Goal: Information Seeking & Learning: Learn about a topic

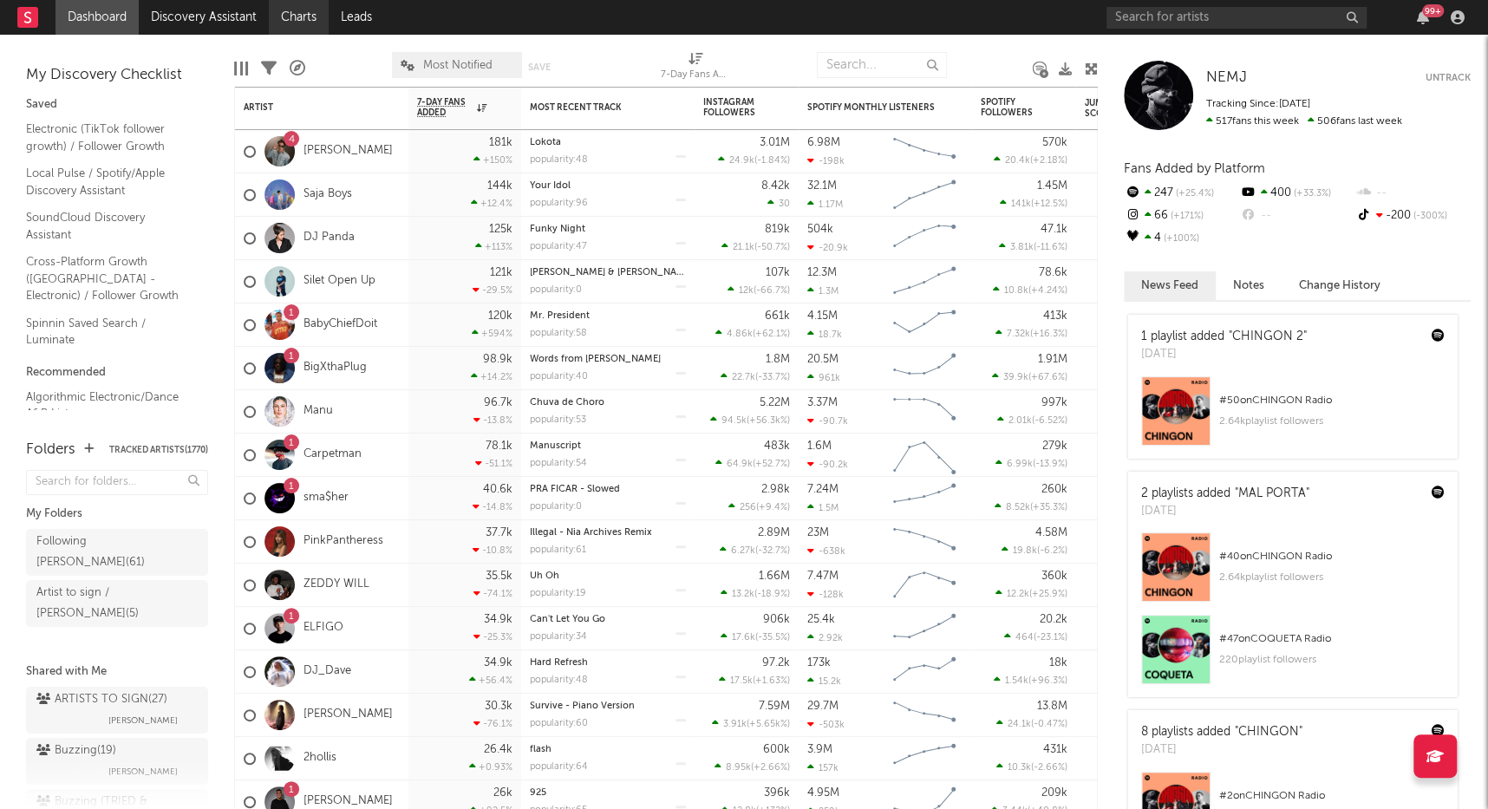
click at [291, 28] on link "Charts" at bounding box center [299, 17] width 60 height 35
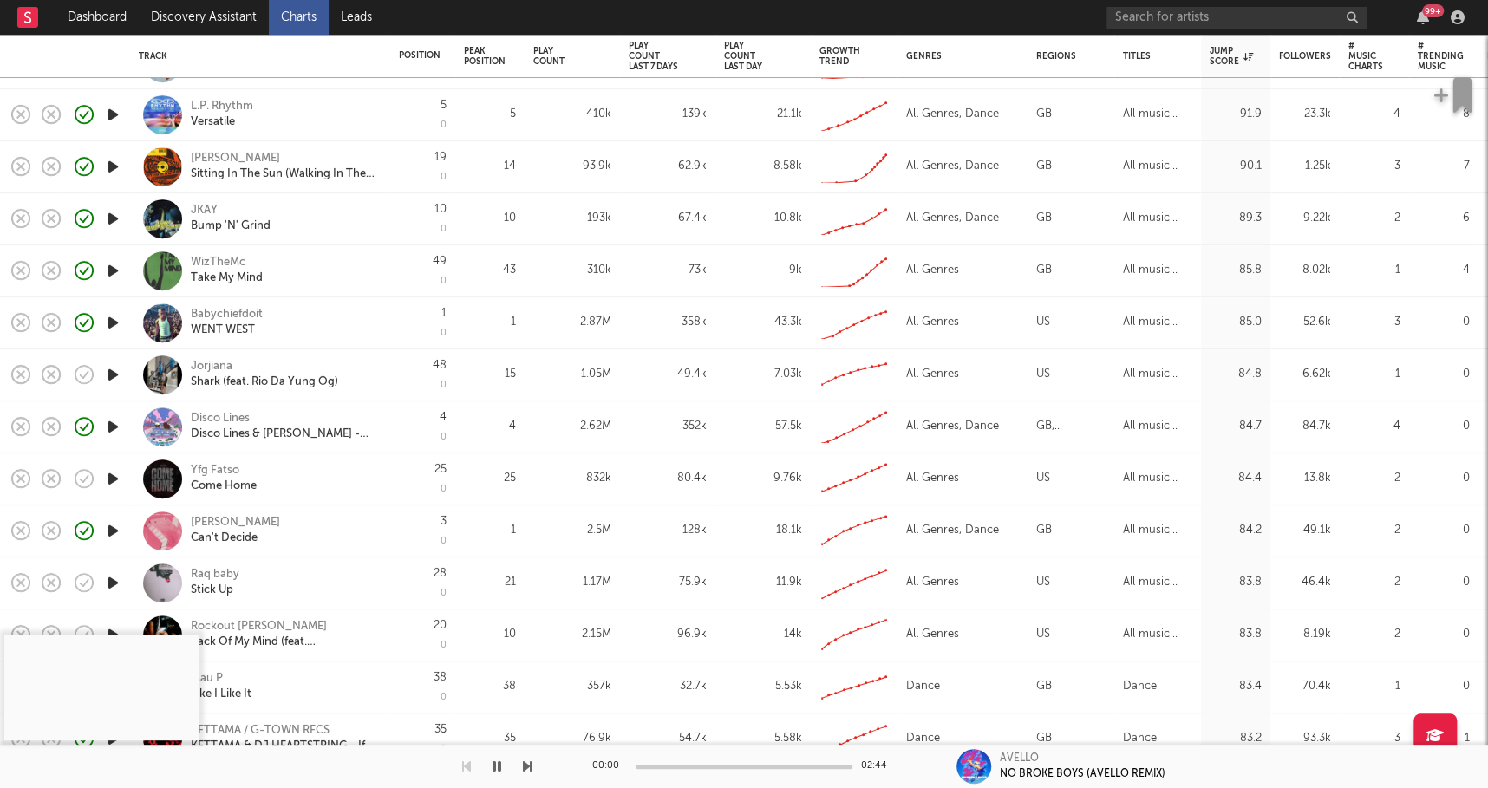
click at [115, 375] on icon "button" at bounding box center [113, 375] width 18 height 22
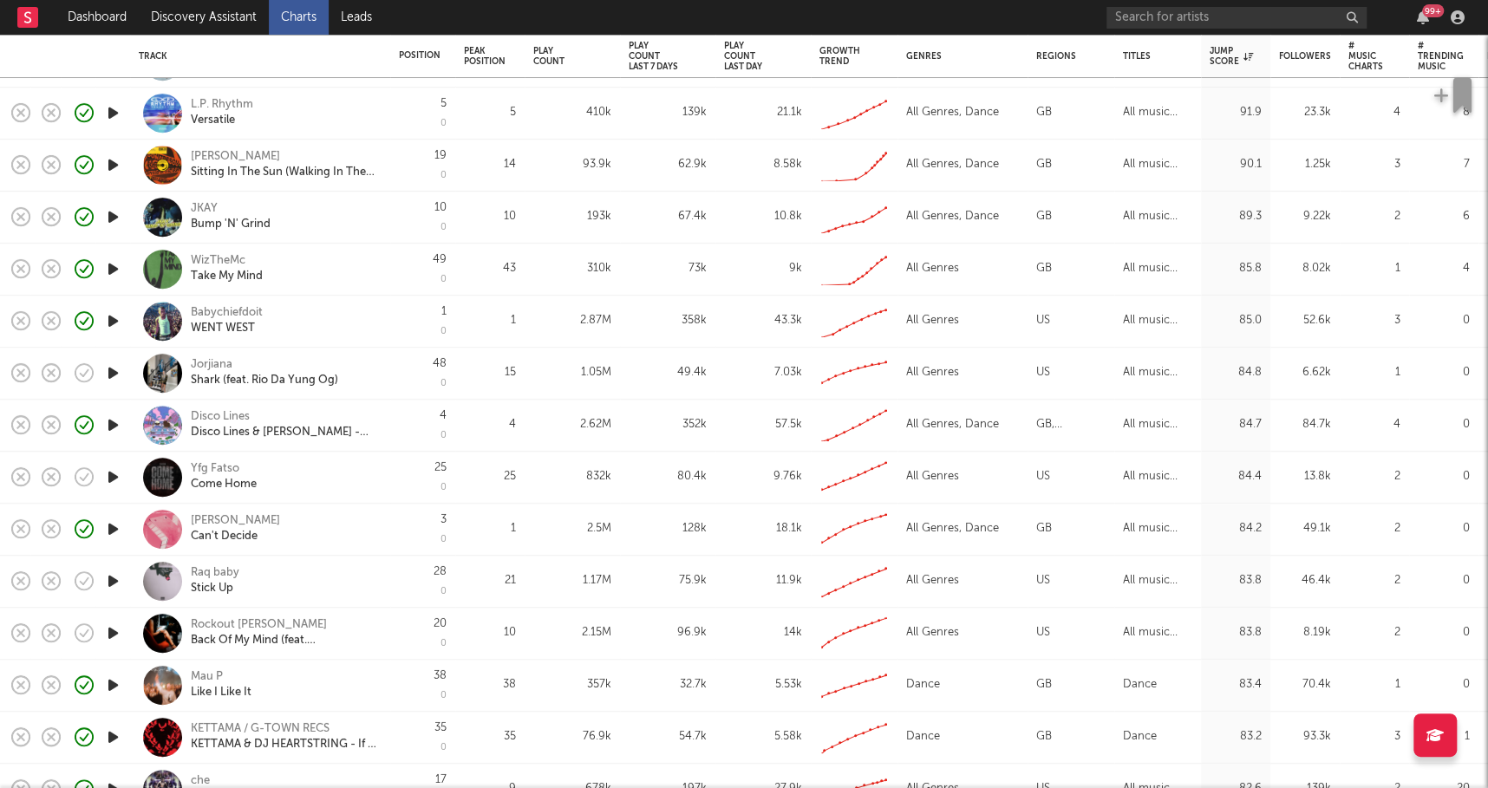
click at [117, 473] on icon "button" at bounding box center [113, 477] width 18 height 22
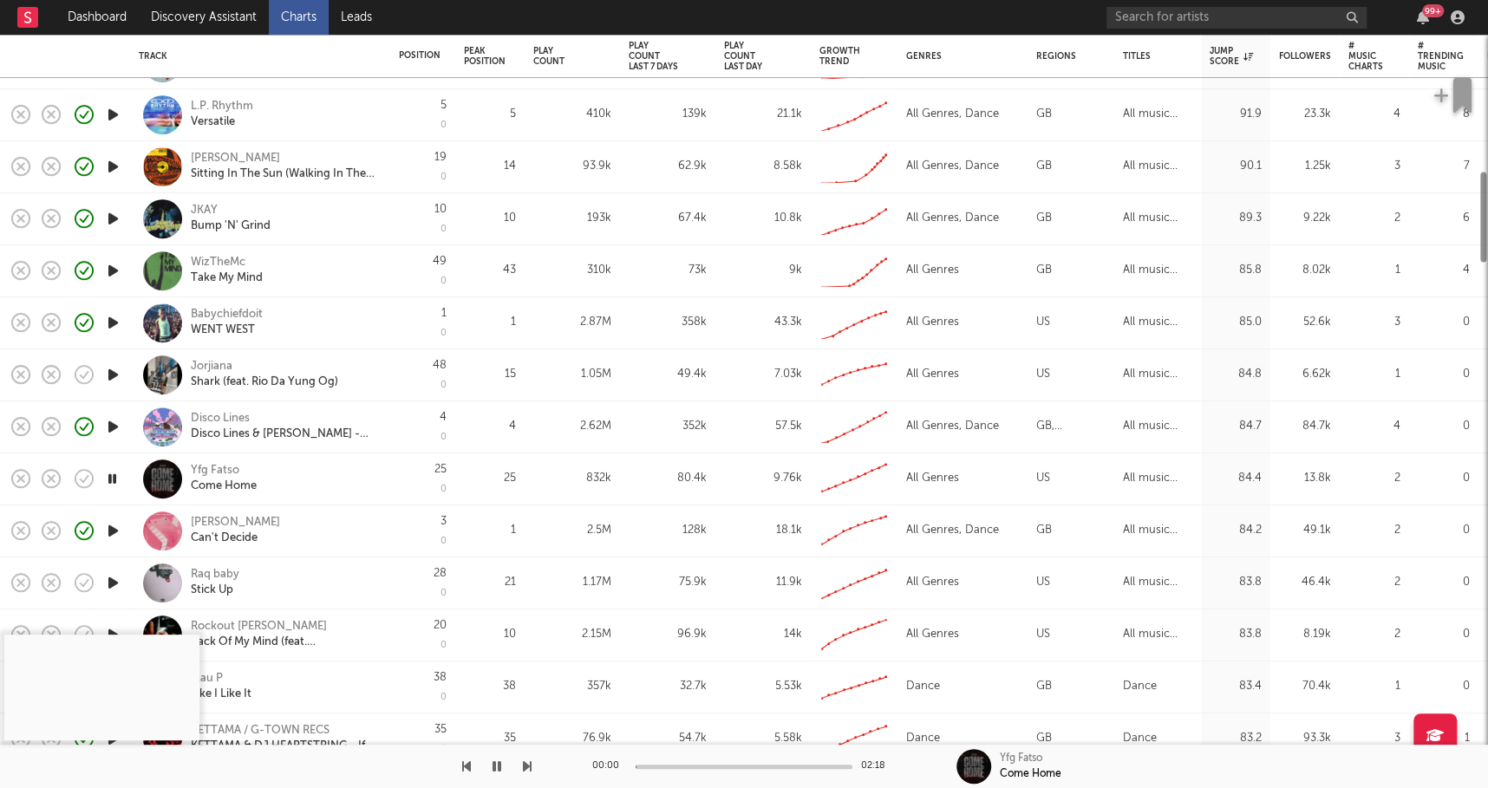
drag, startPoint x: 659, startPoint y: 759, endPoint x: 674, endPoint y: 772, distance: 20.3
click at [659, 760] on div "00:00 02:18" at bounding box center [743, 766] width 303 height 43
click at [678, 763] on div "00:00 02:18" at bounding box center [743, 766] width 303 height 43
click at [689, 765] on div at bounding box center [743, 767] width 217 height 4
click at [115, 583] on icon "button" at bounding box center [113, 583] width 18 height 22
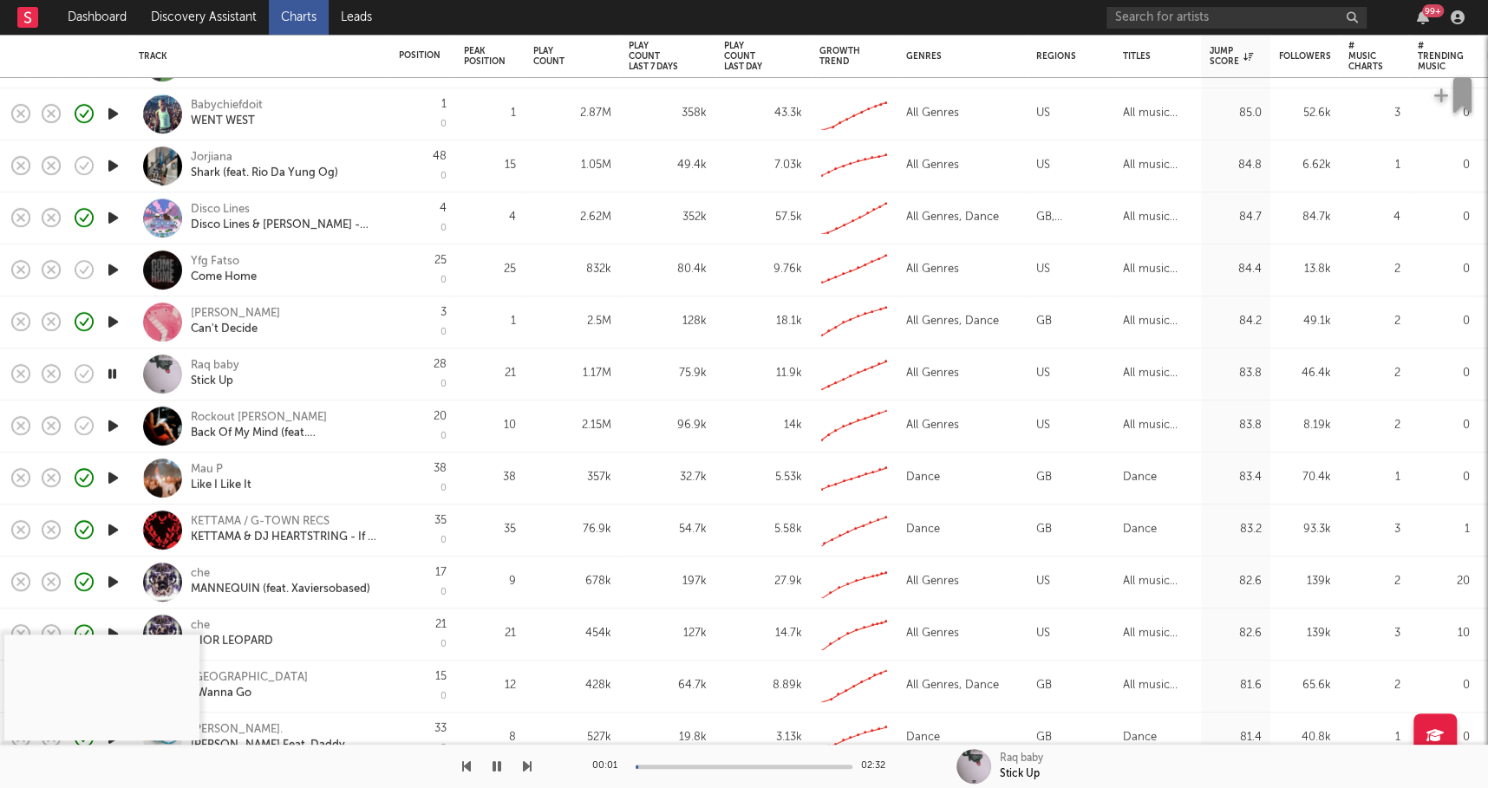
click at [113, 421] on icon "button" at bounding box center [113, 426] width 18 height 22
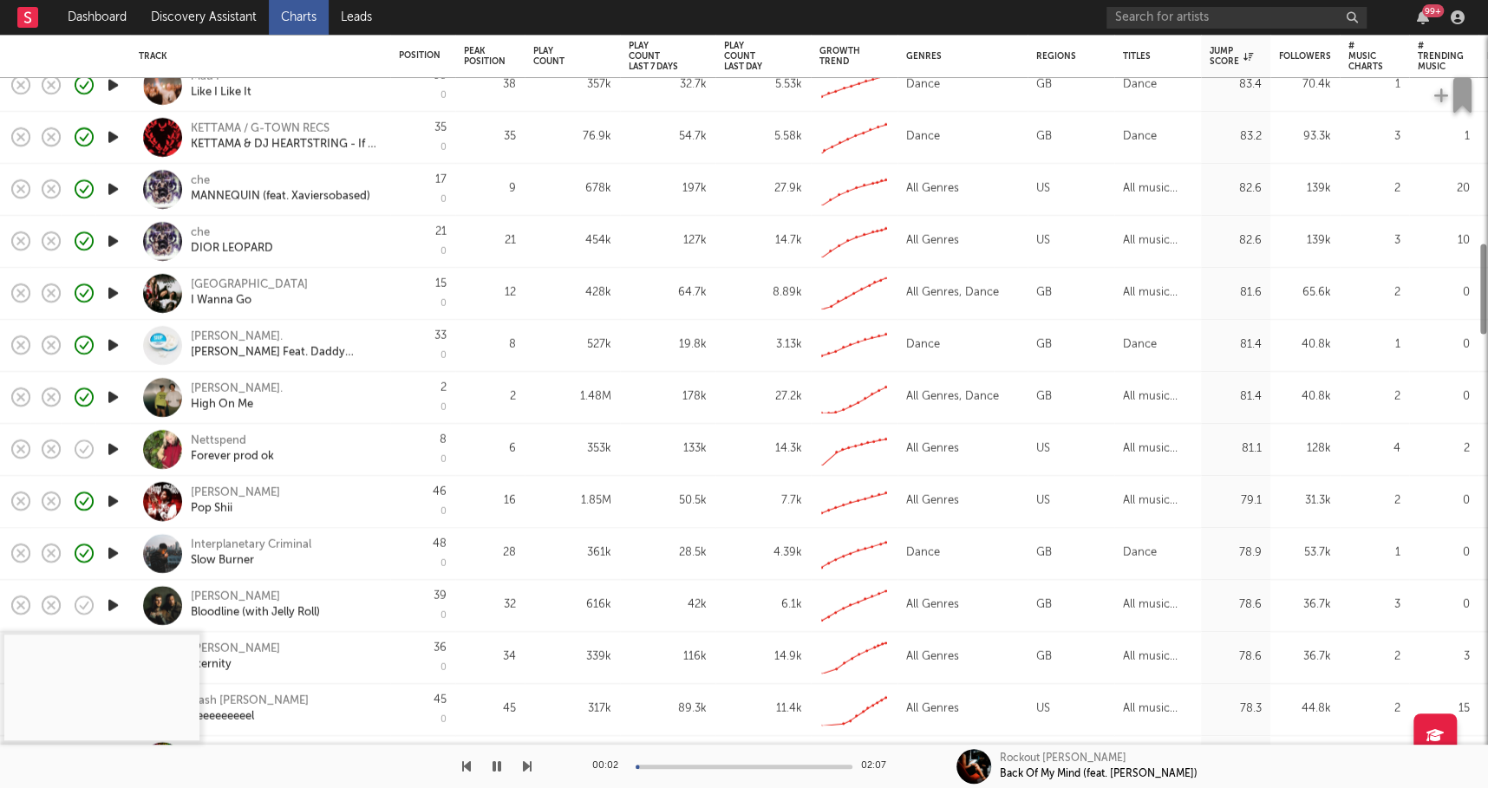
click at [109, 460] on div at bounding box center [112, 450] width 35 height 52
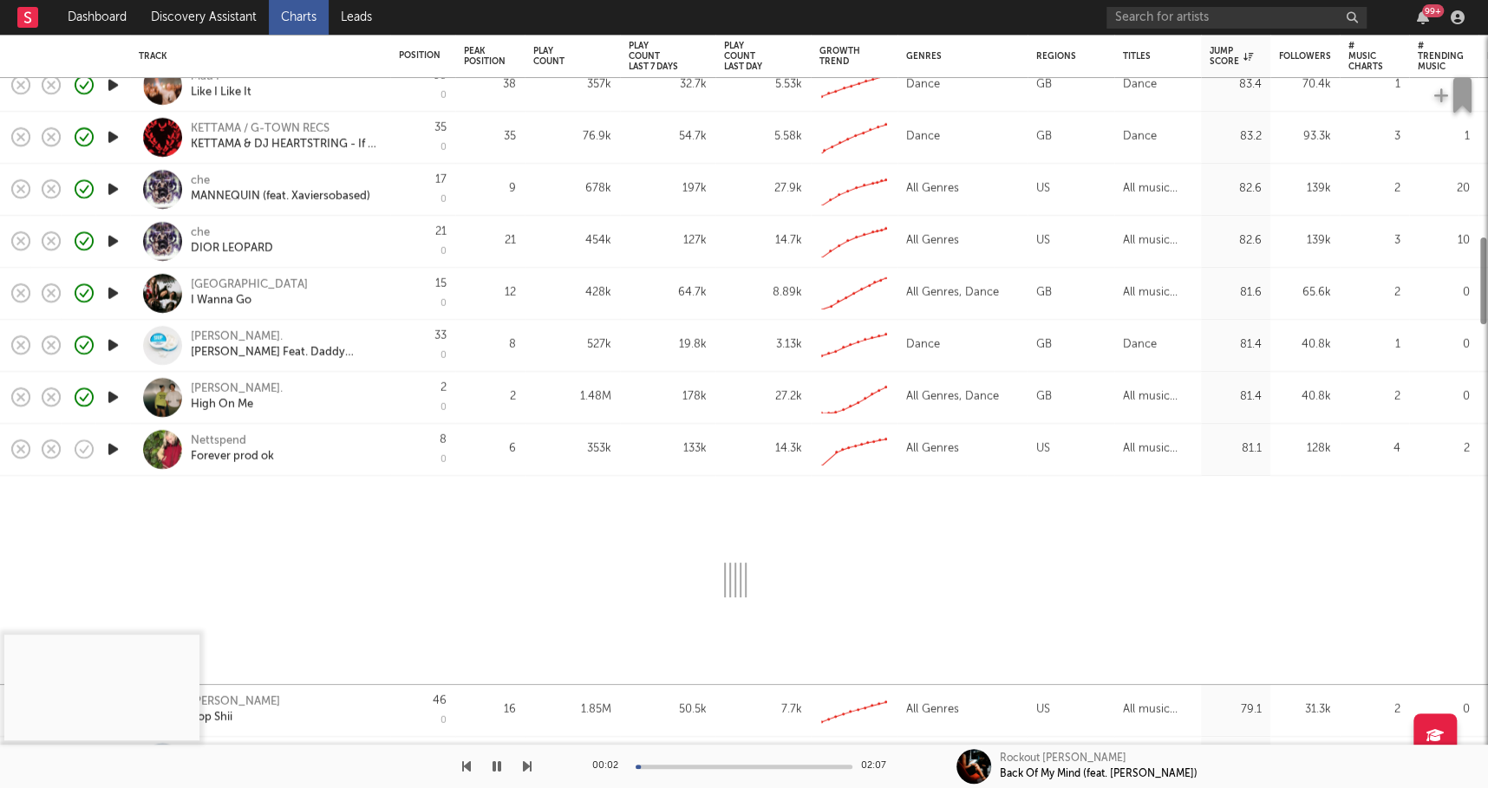
click at [113, 453] on icon "button" at bounding box center [113, 450] width 18 height 22
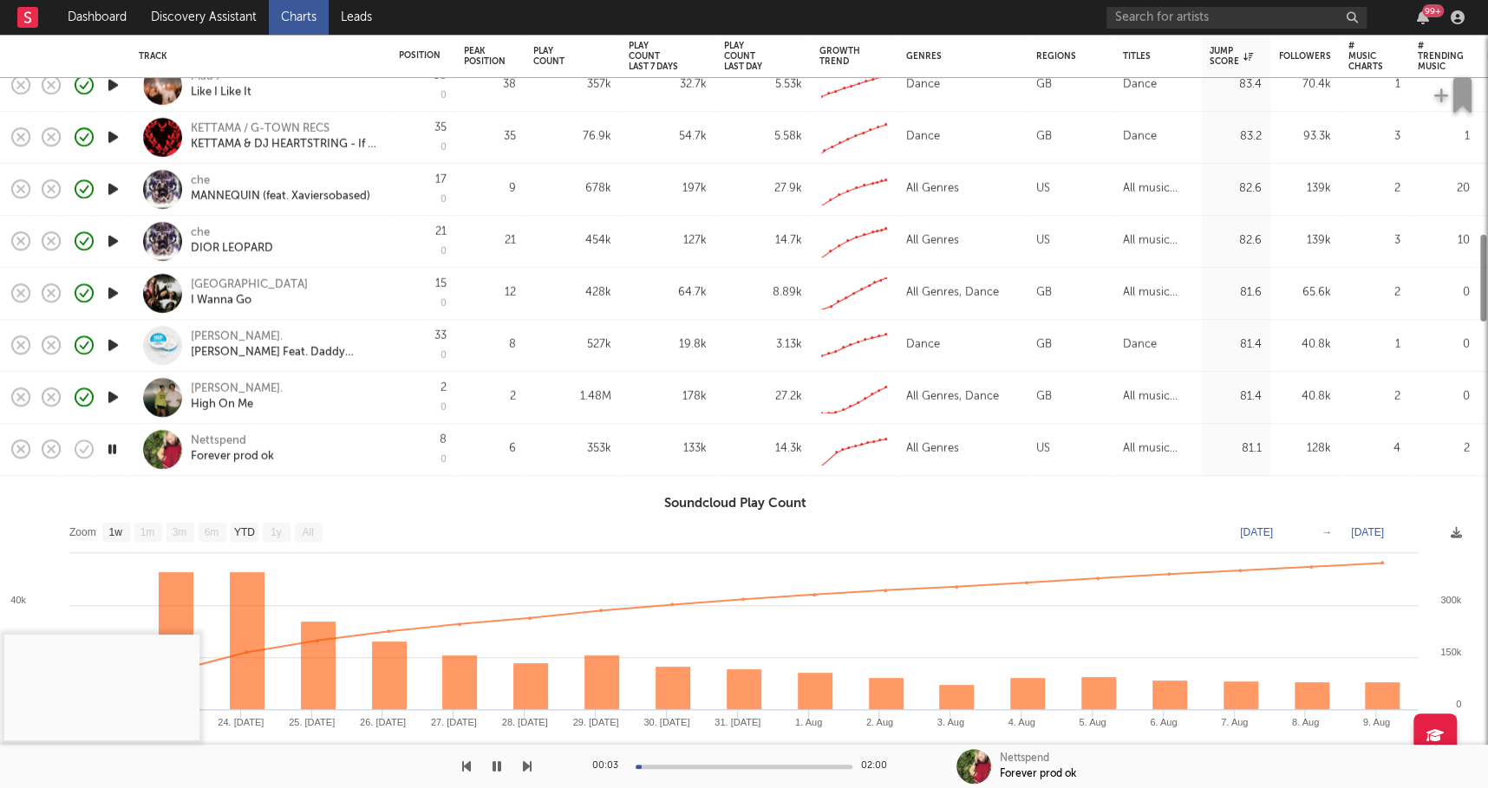
click at [357, 450] on div "Nettspend Forever prod ok" at bounding box center [284, 448] width 186 height 31
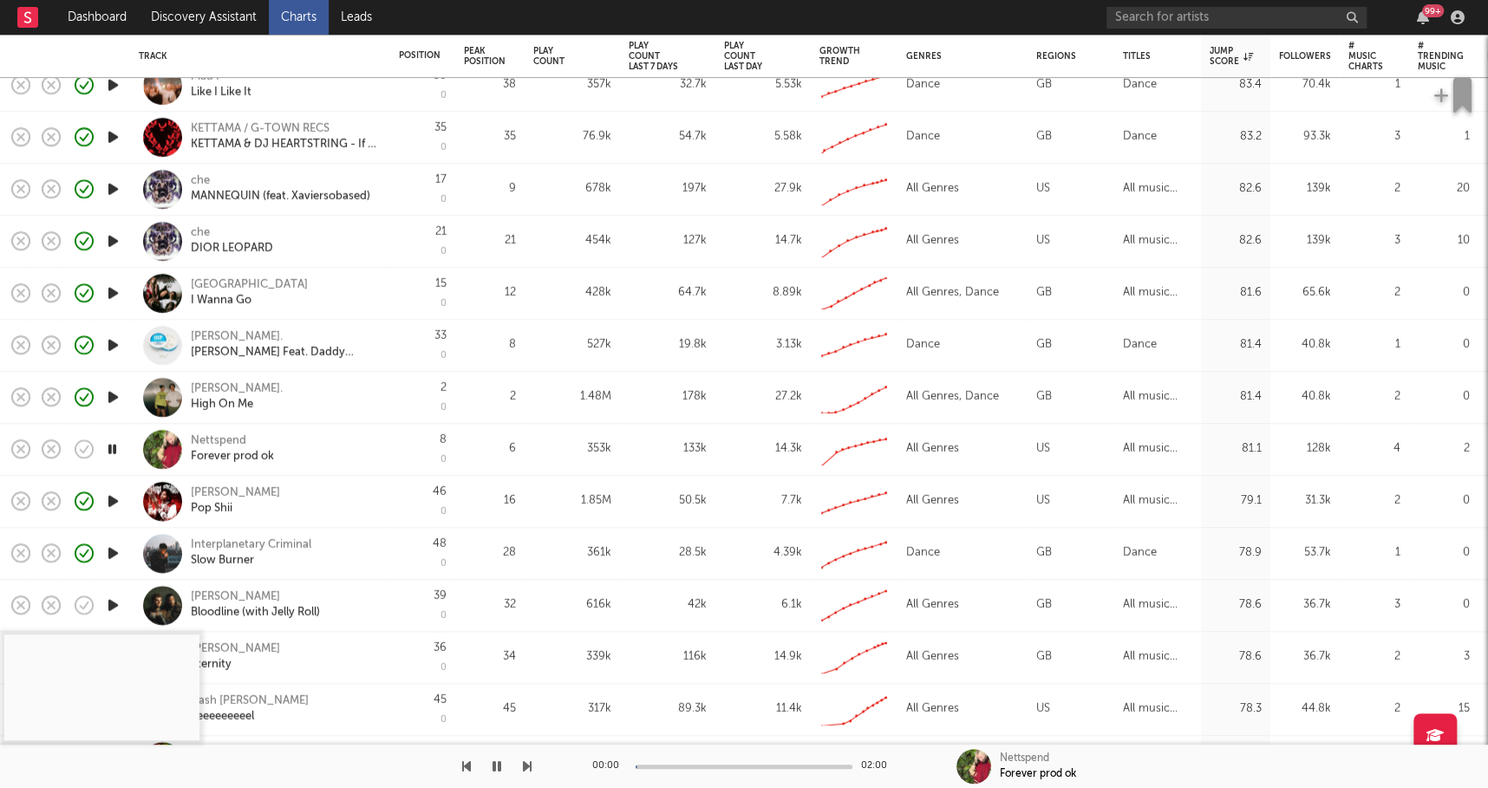
click at [694, 772] on div "00:00 02:00" at bounding box center [743, 766] width 303 height 43
click at [696, 765] on div at bounding box center [743, 767] width 217 height 4
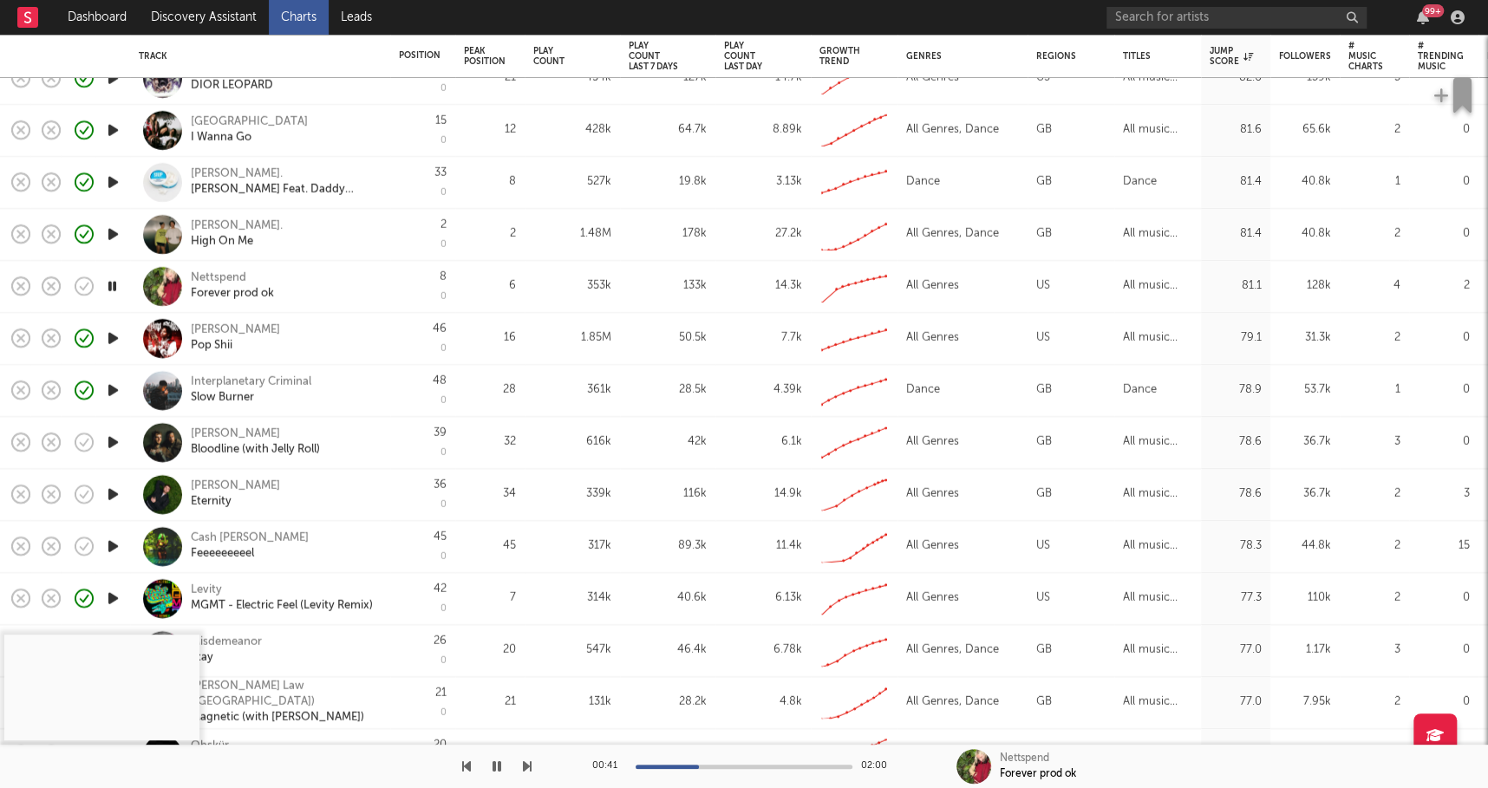
click at [119, 441] on icon "button" at bounding box center [113, 443] width 18 height 22
click at [682, 757] on div "00:00 02:22" at bounding box center [743, 766] width 303 height 43
click at [691, 765] on div at bounding box center [743, 767] width 217 height 4
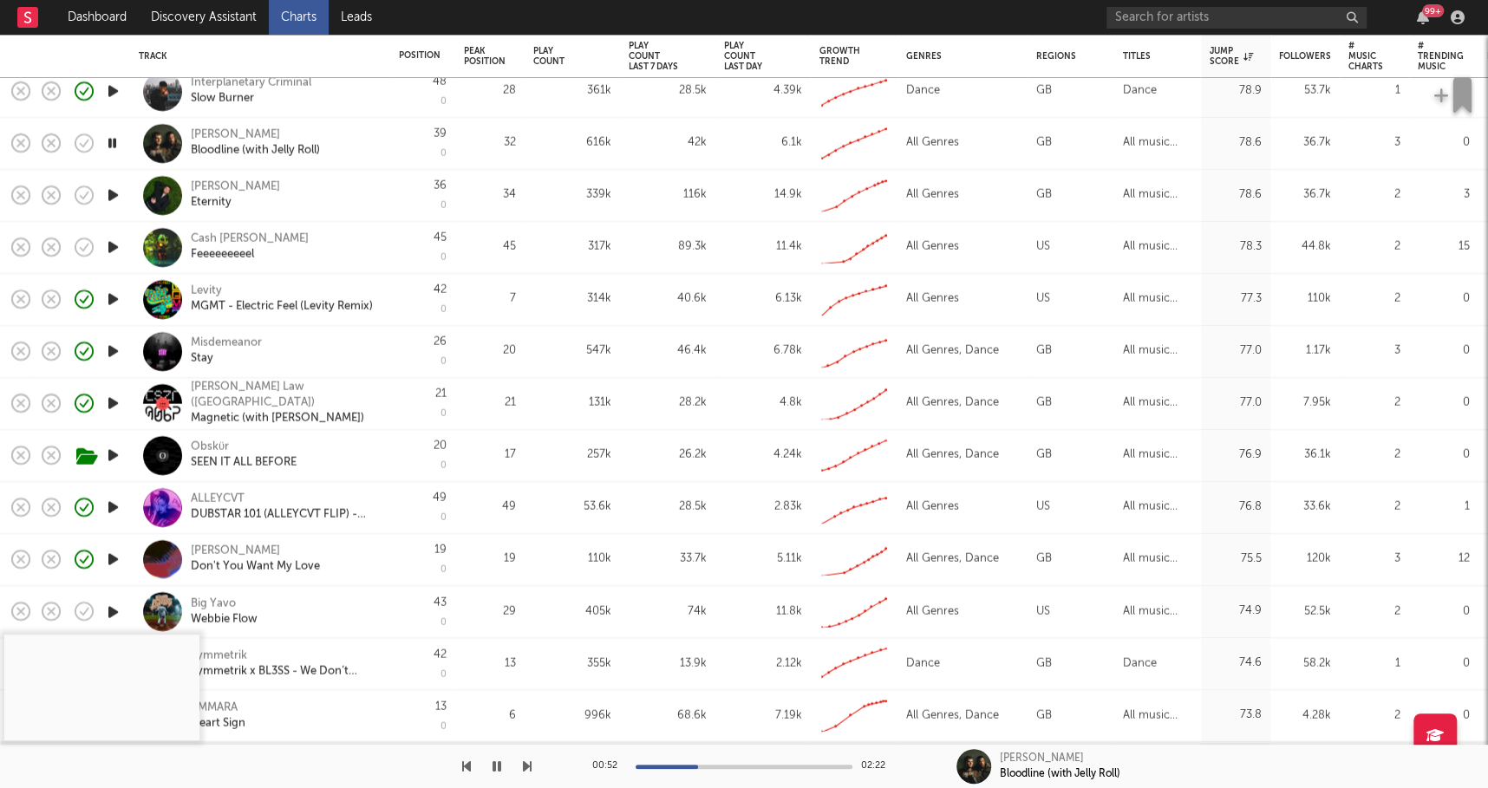
click at [116, 403] on icon "button" at bounding box center [113, 404] width 18 height 22
click at [687, 767] on div at bounding box center [743, 767] width 217 height 4
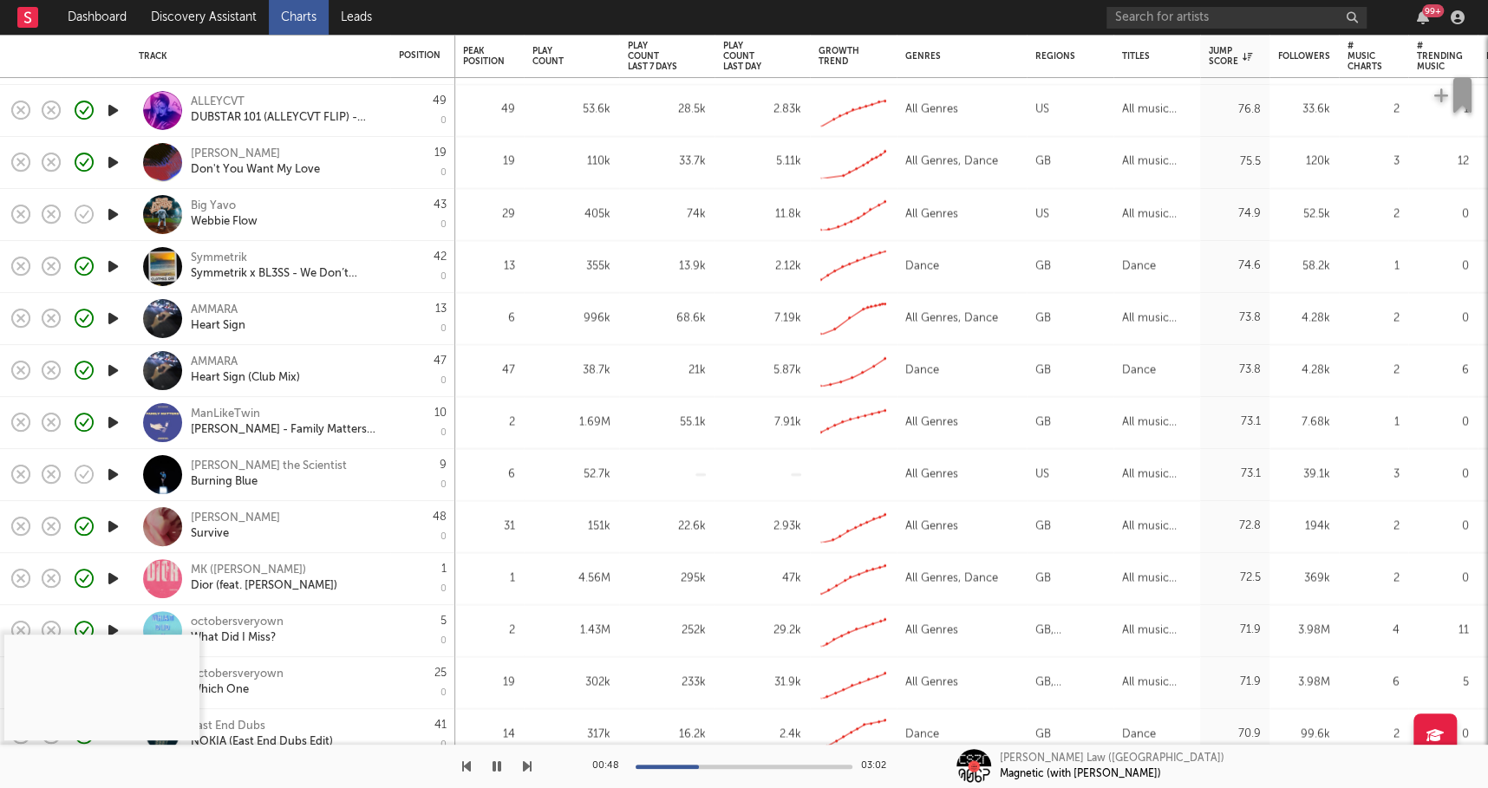
click at [113, 479] on icon "button" at bounding box center [113, 475] width 18 height 22
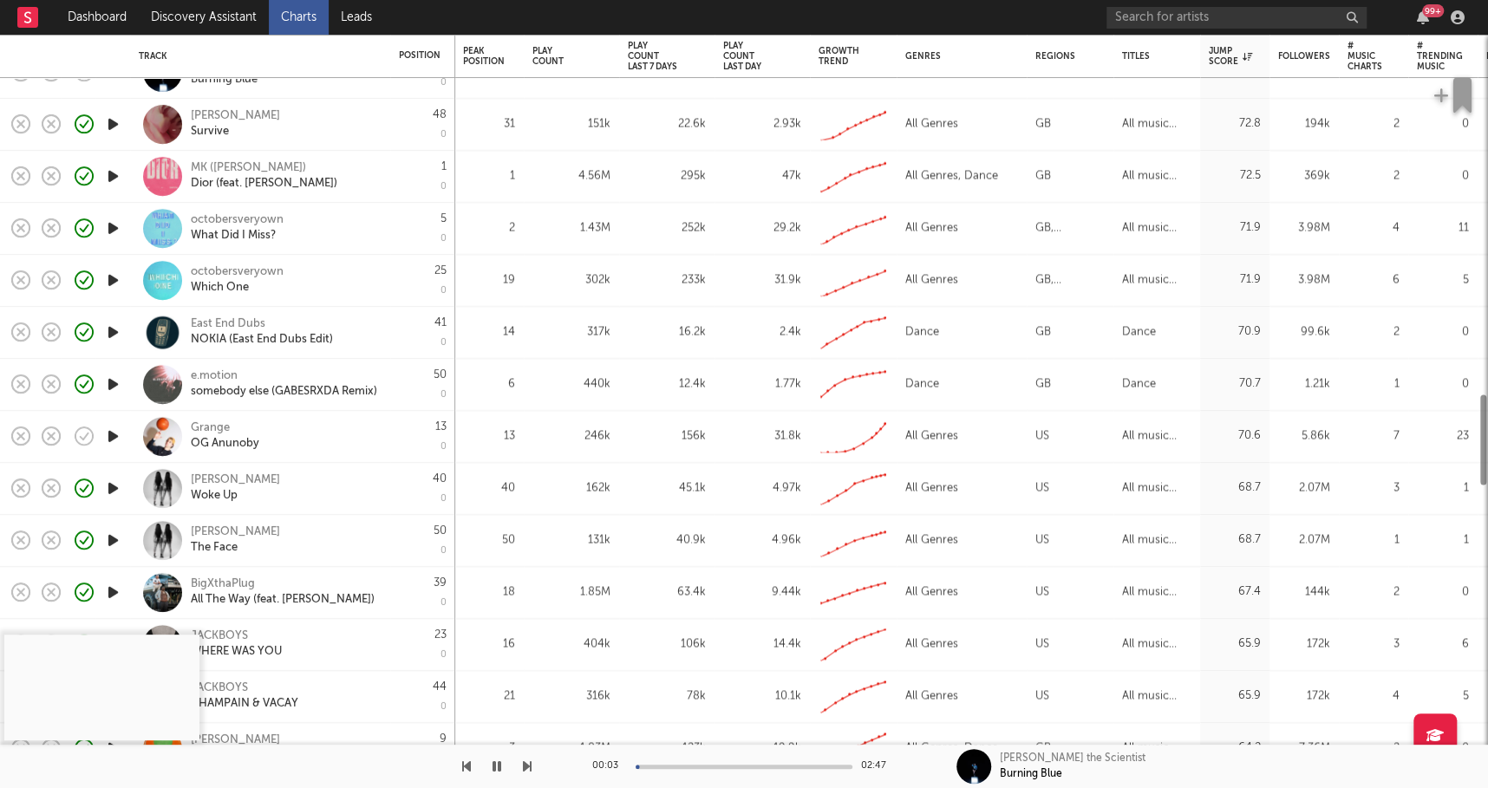
click at [112, 434] on icon "button" at bounding box center [113, 437] width 18 height 22
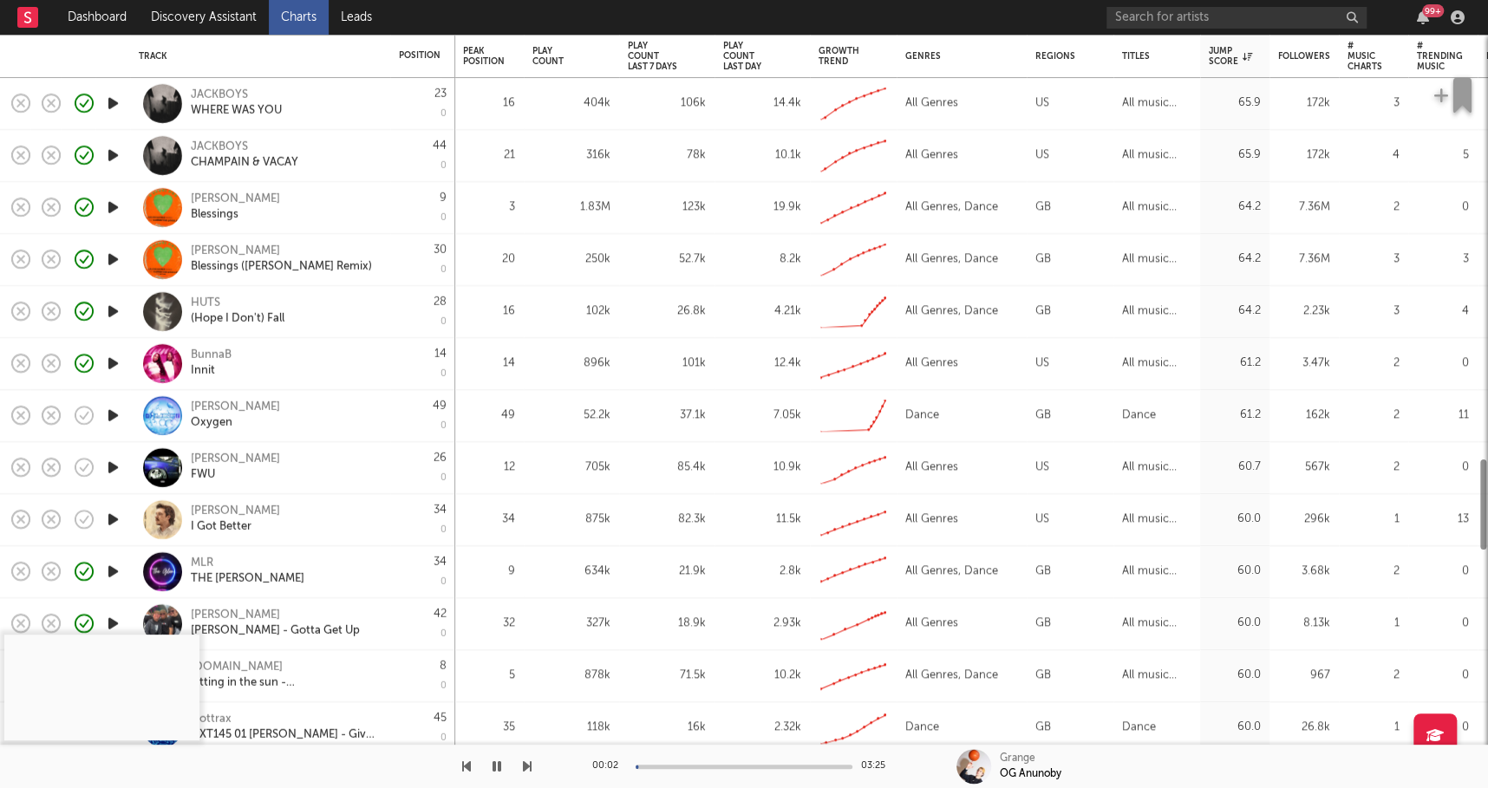
click at [115, 406] on icon "button" at bounding box center [113, 416] width 18 height 22
click at [109, 462] on icon "button" at bounding box center [113, 468] width 18 height 22
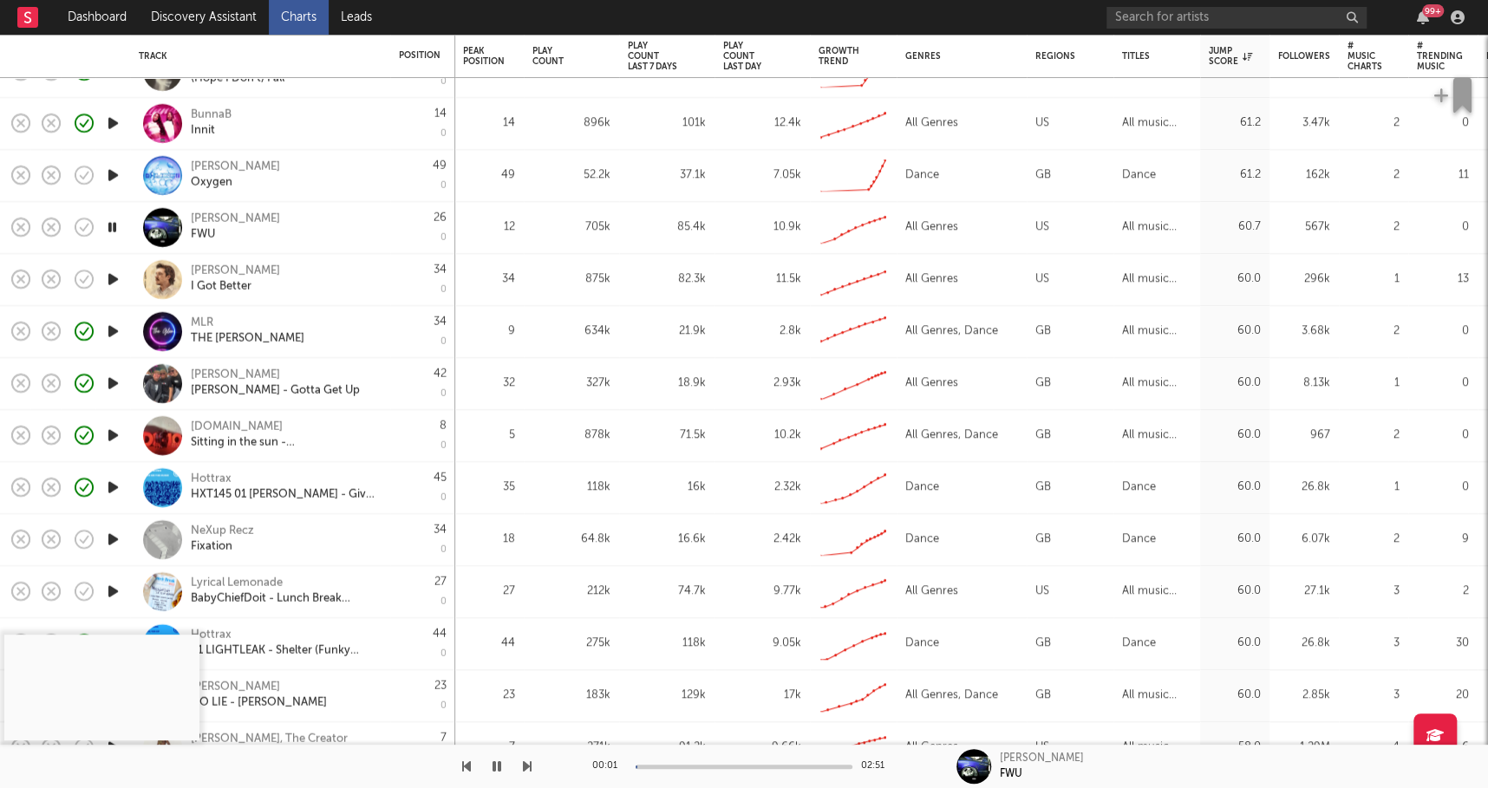
click at [108, 555] on div at bounding box center [112, 540] width 35 height 52
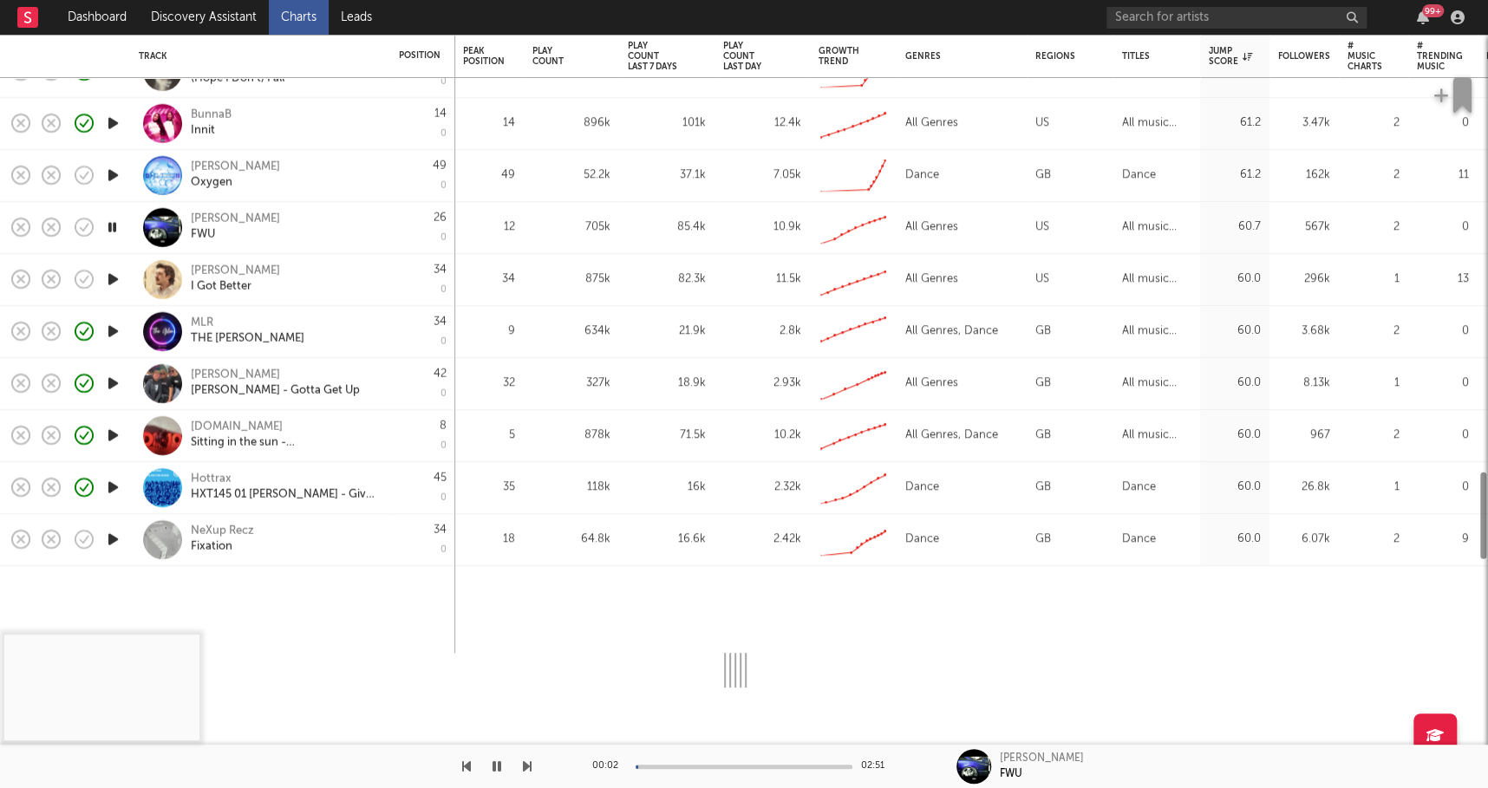
select select "1w"
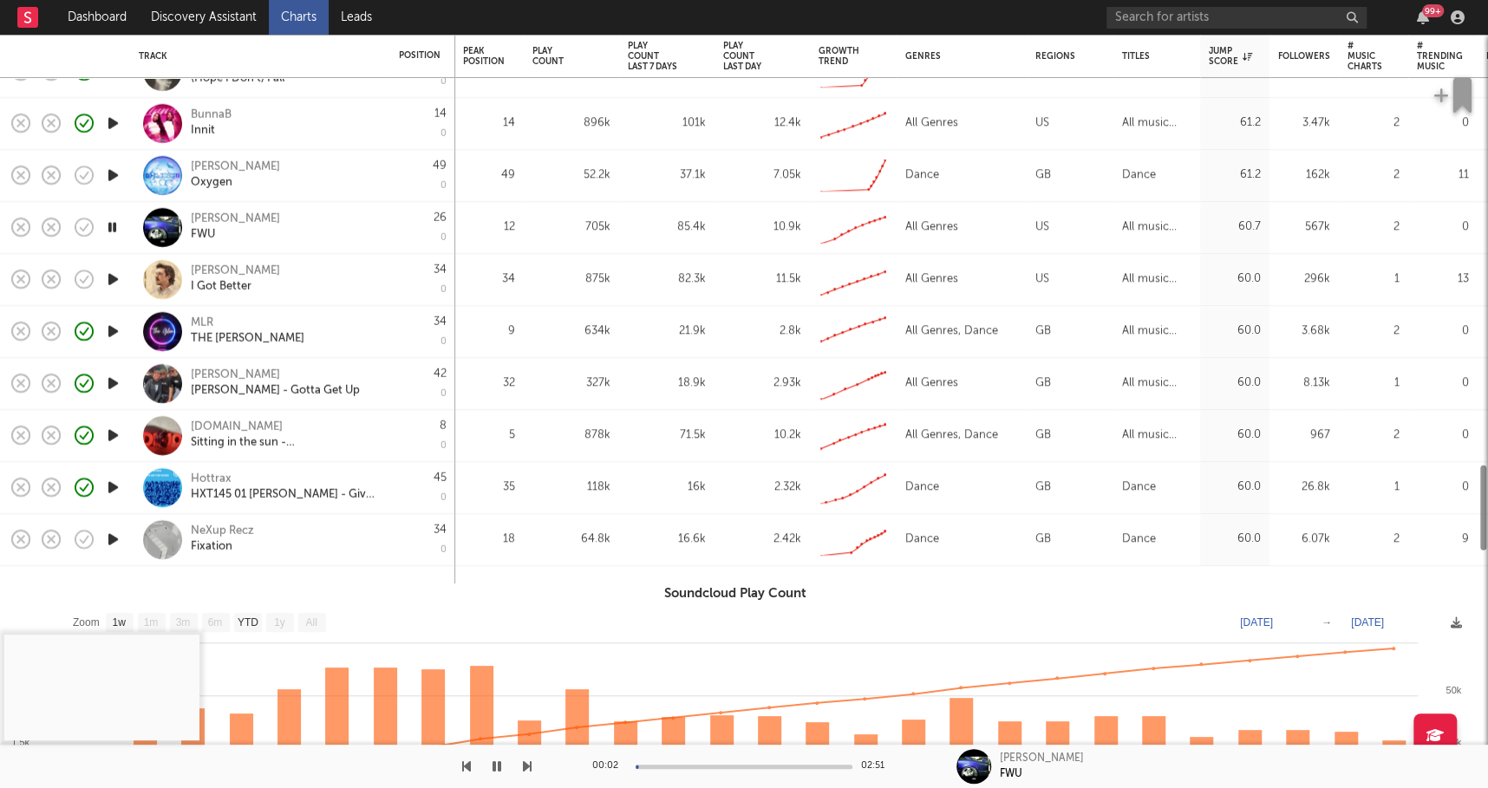
click at [109, 546] on icon "button" at bounding box center [113, 540] width 18 height 22
click at [322, 543] on div "NeXup Recz Fixation" at bounding box center [284, 539] width 186 height 31
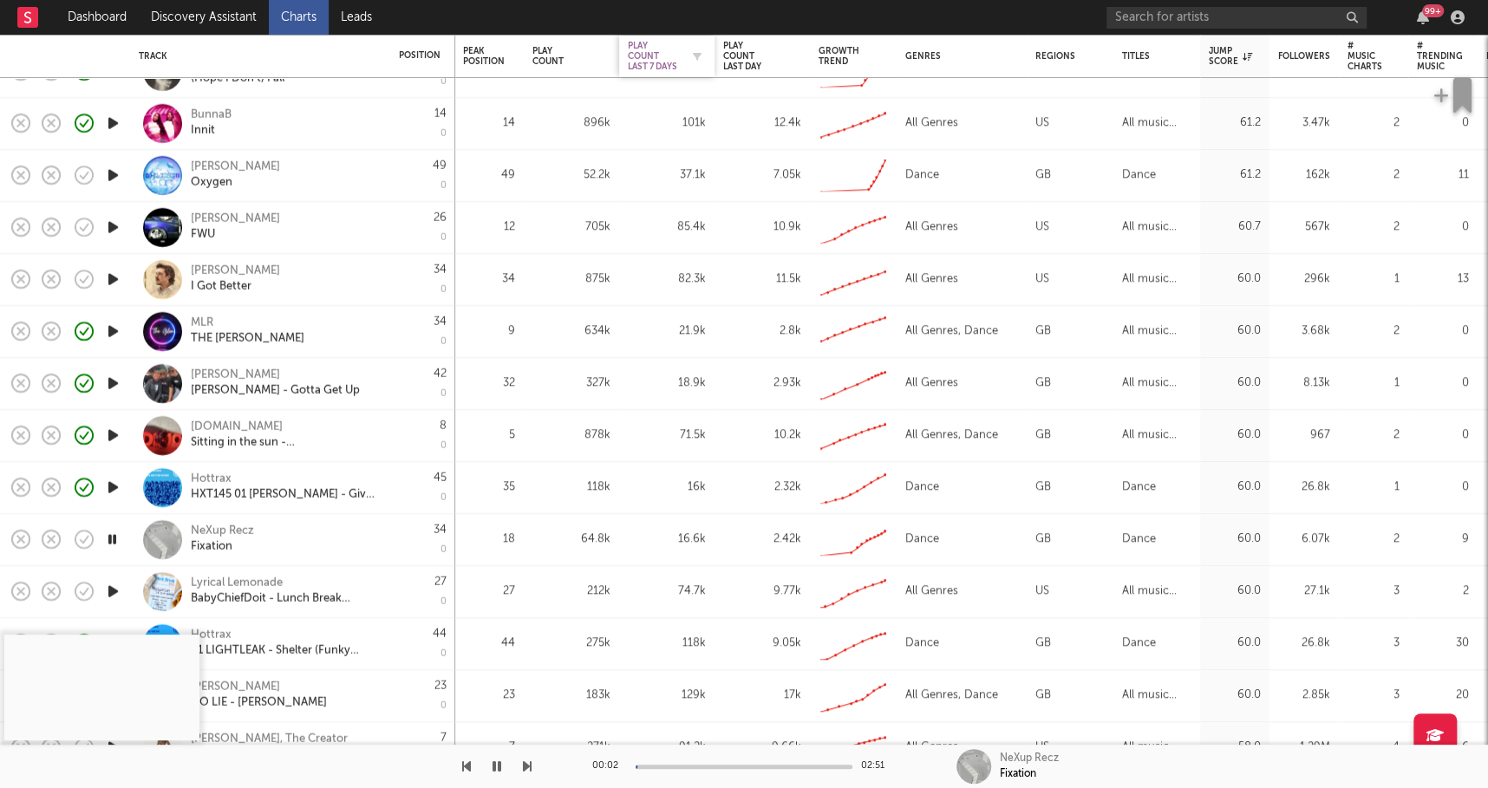
click at [655, 54] on div "Play Count Last 7 Days" at bounding box center [654, 56] width 52 height 31
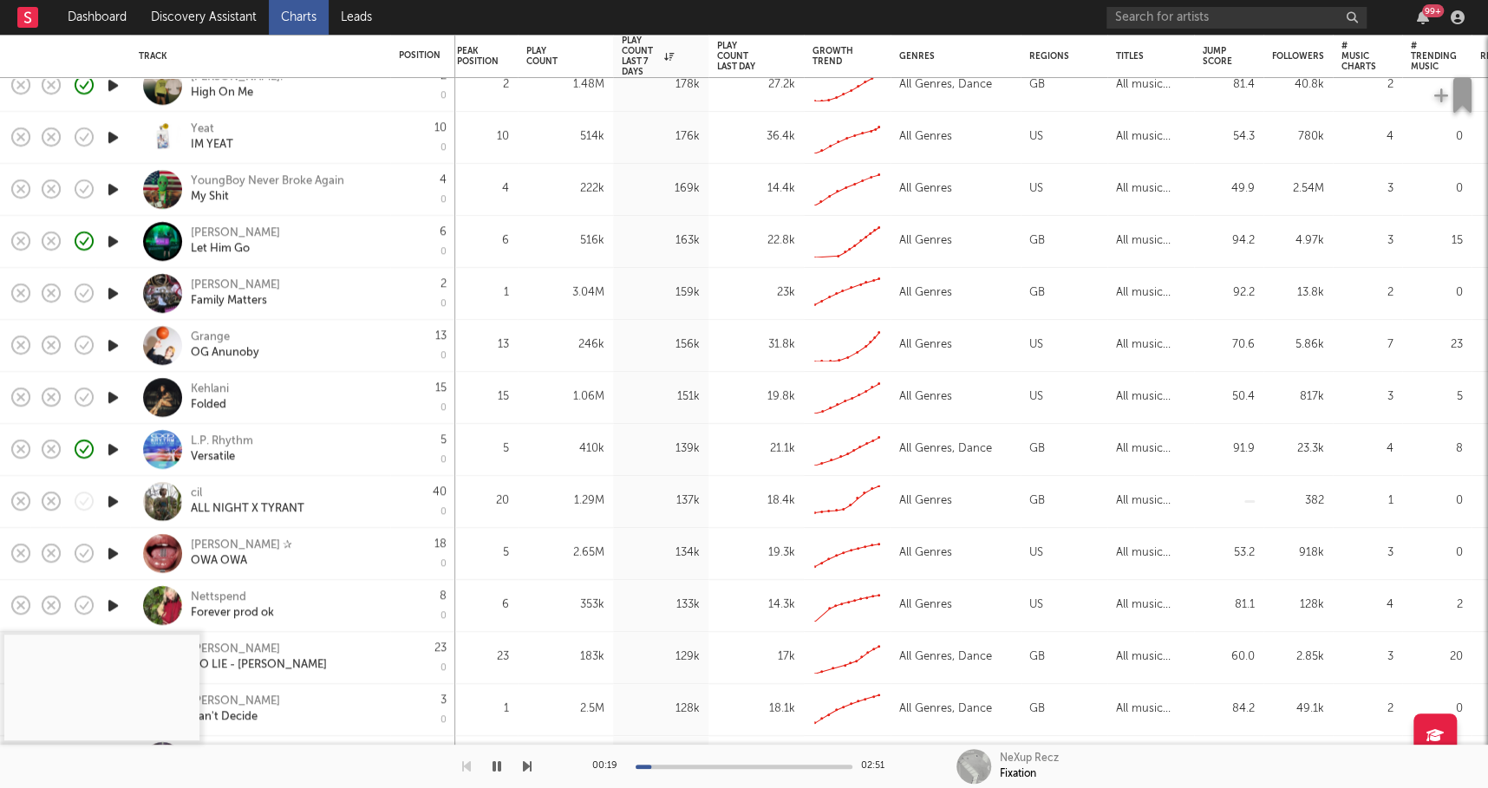
click at [106, 502] on icon "button" at bounding box center [113, 502] width 18 height 22
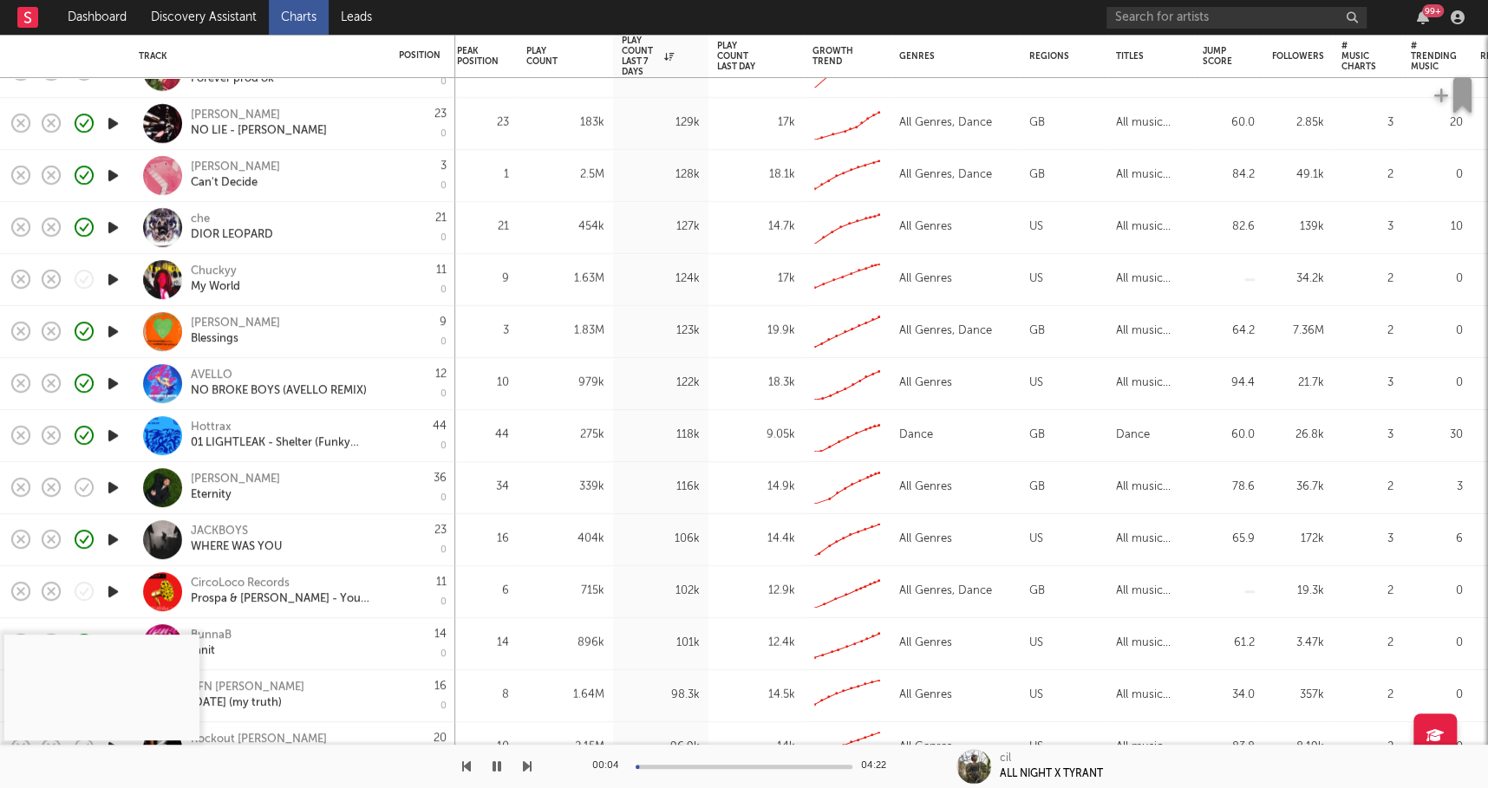
click at [113, 280] on icon "button" at bounding box center [113, 280] width 18 height 22
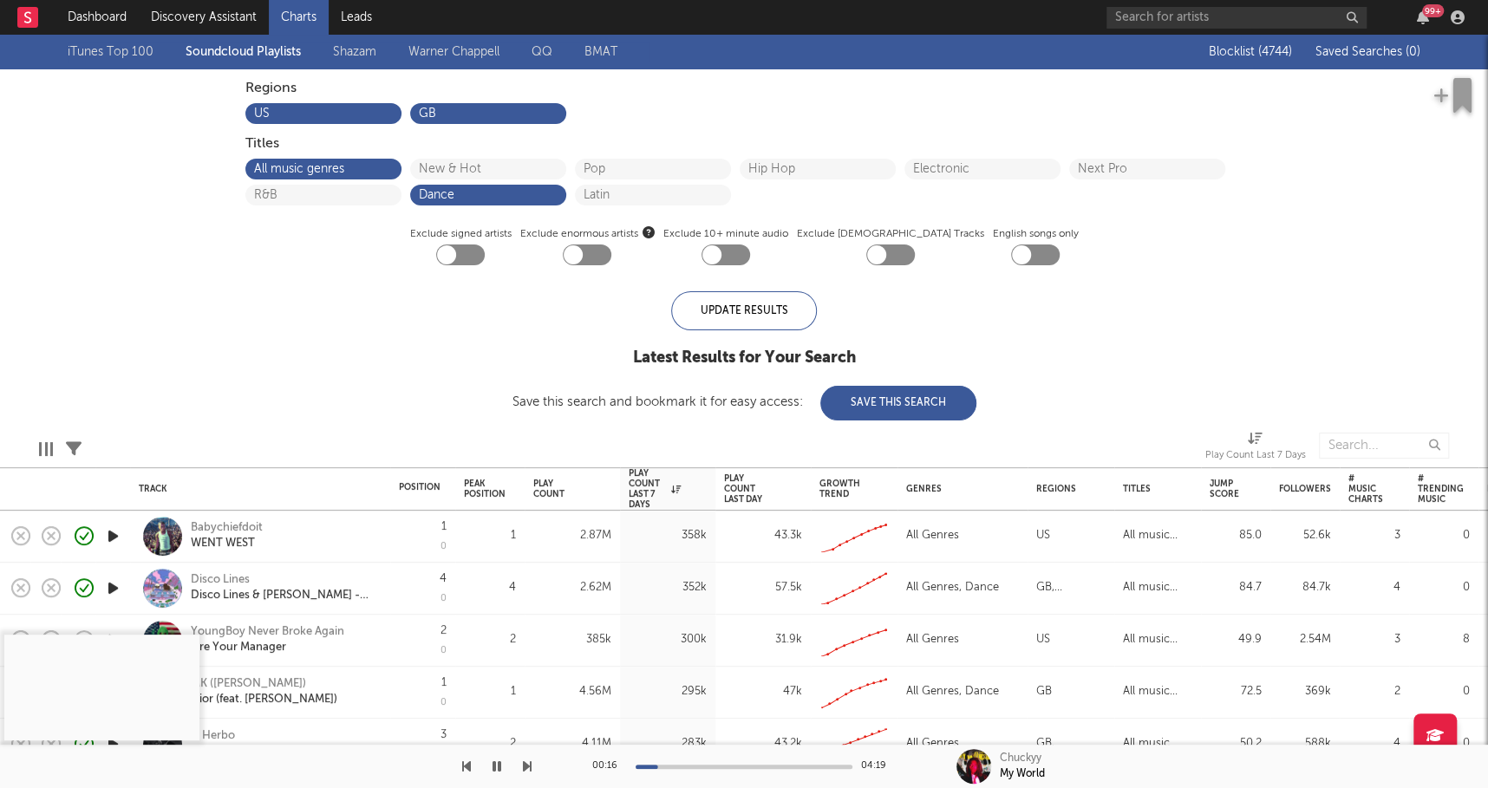
click at [355, 49] on link "Shazam" at bounding box center [354, 52] width 43 height 21
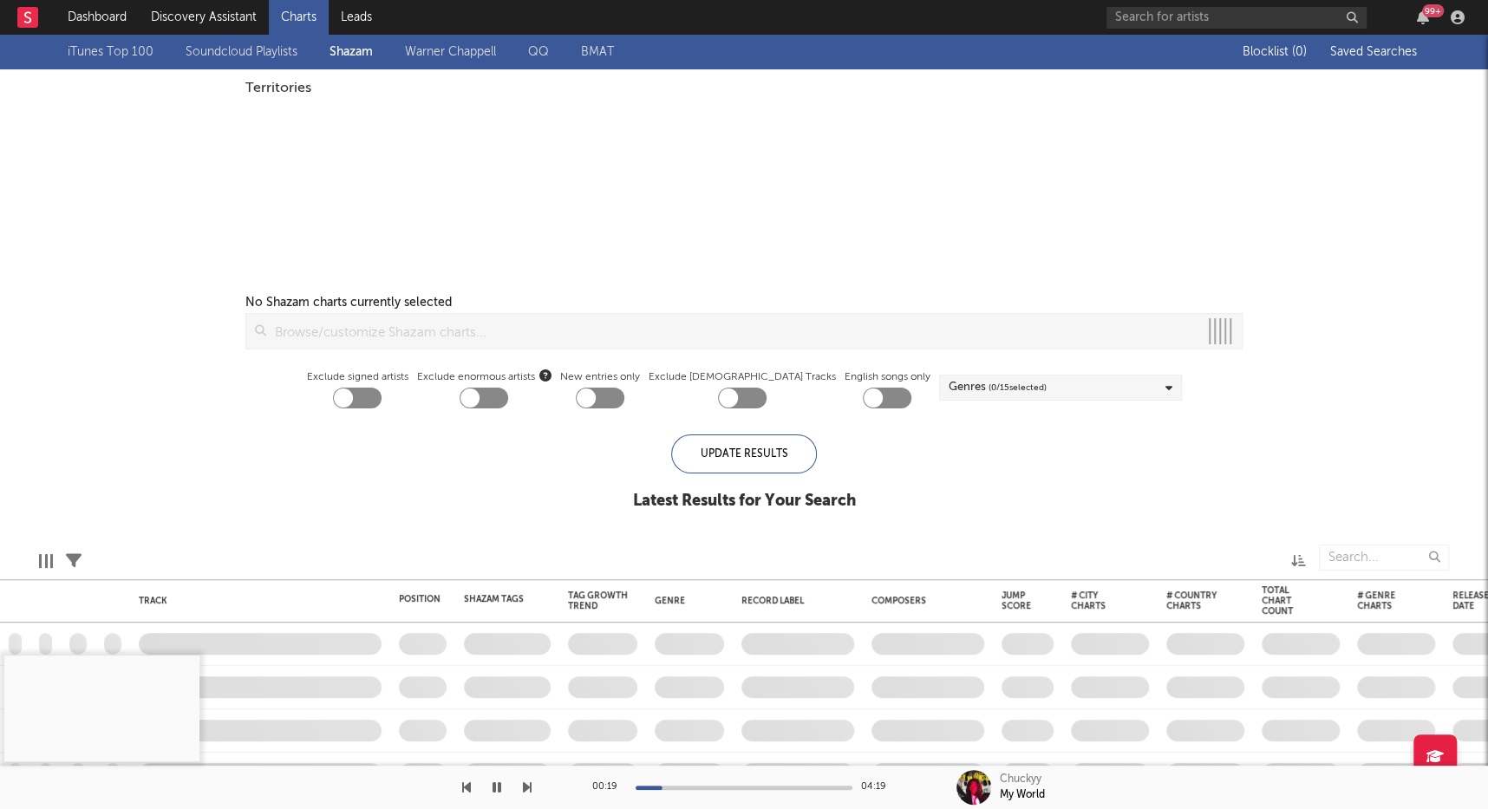
checkbox input "true"
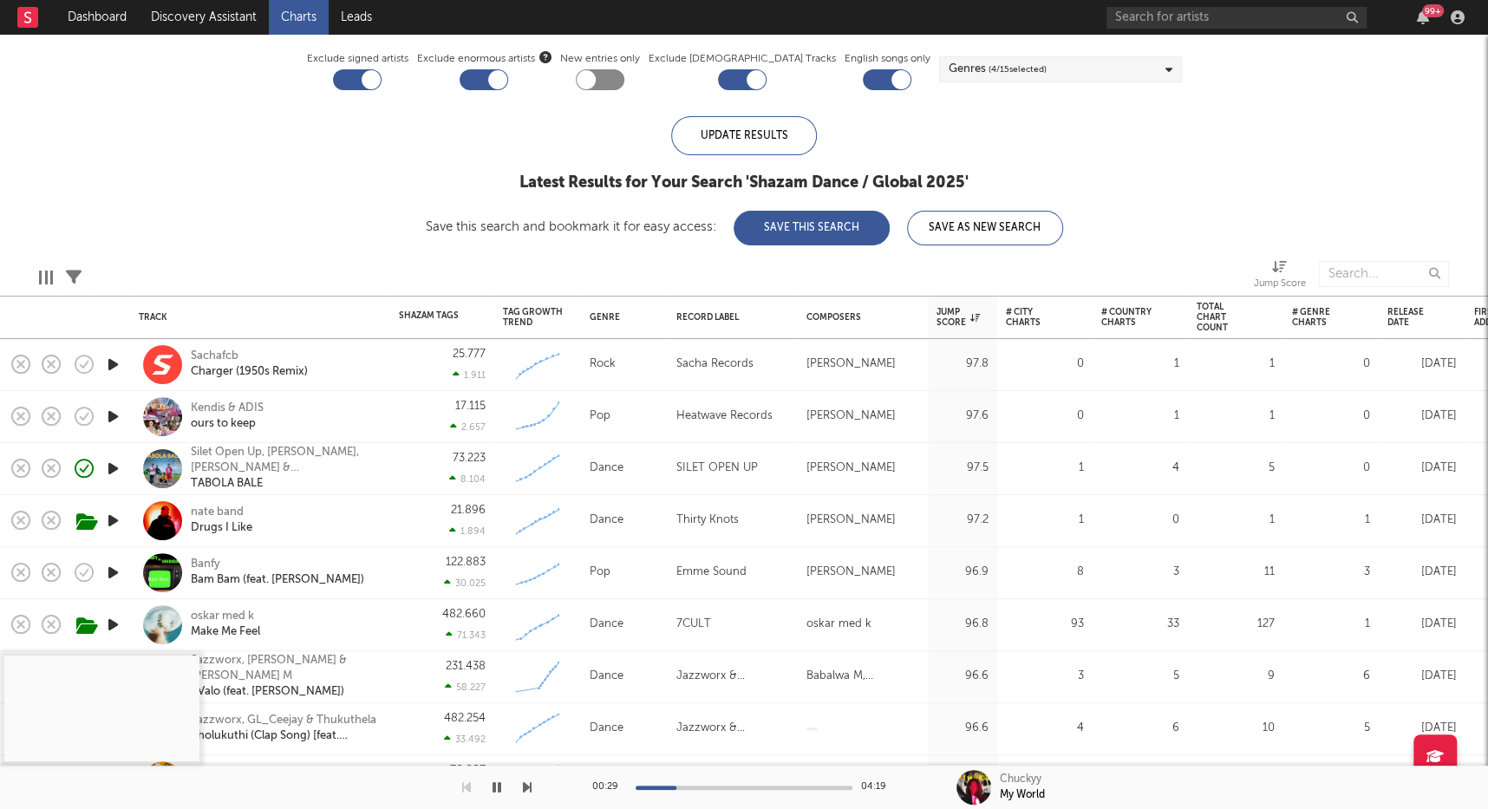
click at [110, 421] on icon "button" at bounding box center [113, 417] width 18 height 22
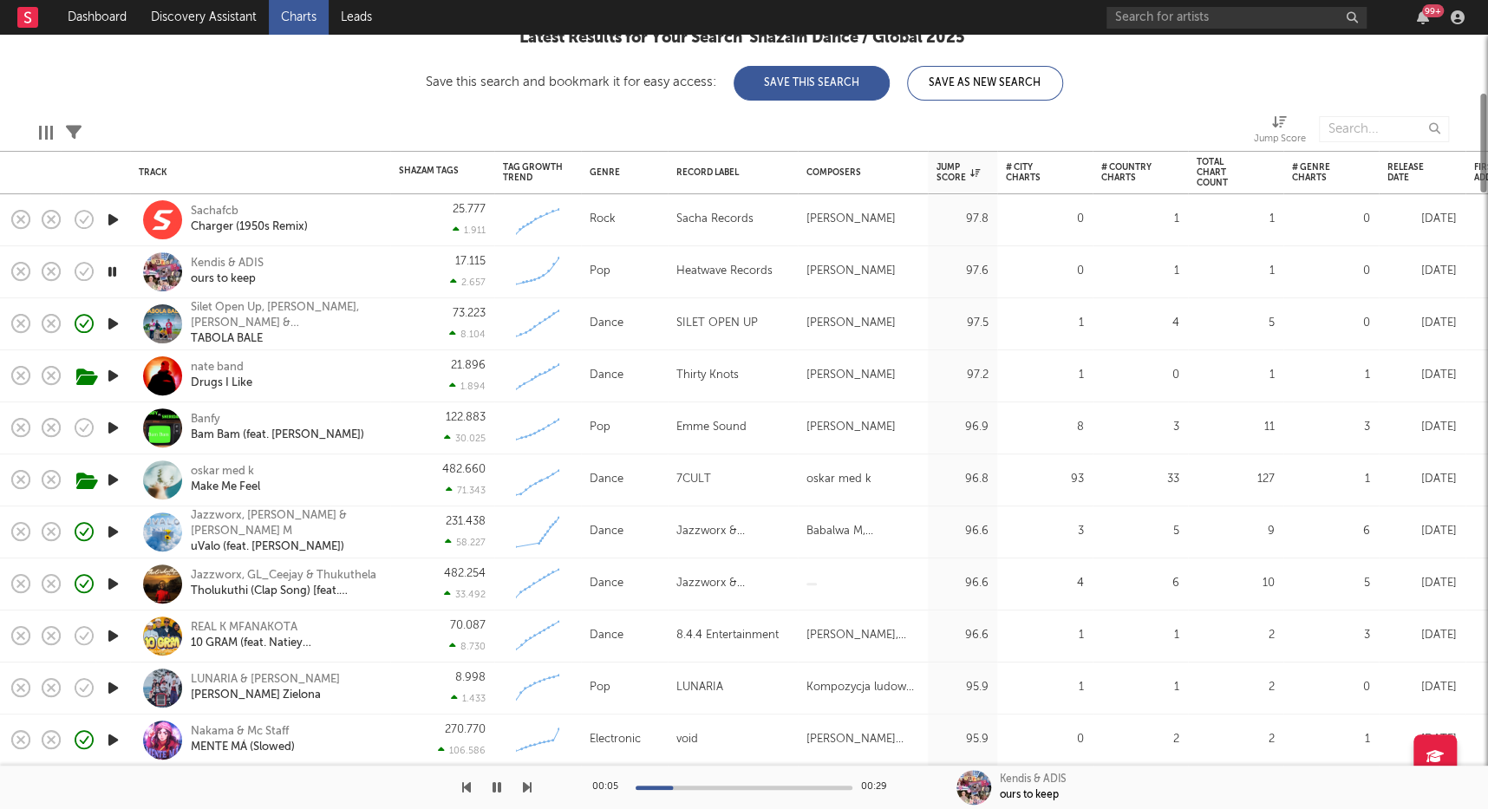
click at [114, 421] on icon "button" at bounding box center [113, 428] width 18 height 22
click at [115, 216] on icon "button" at bounding box center [113, 220] width 18 height 22
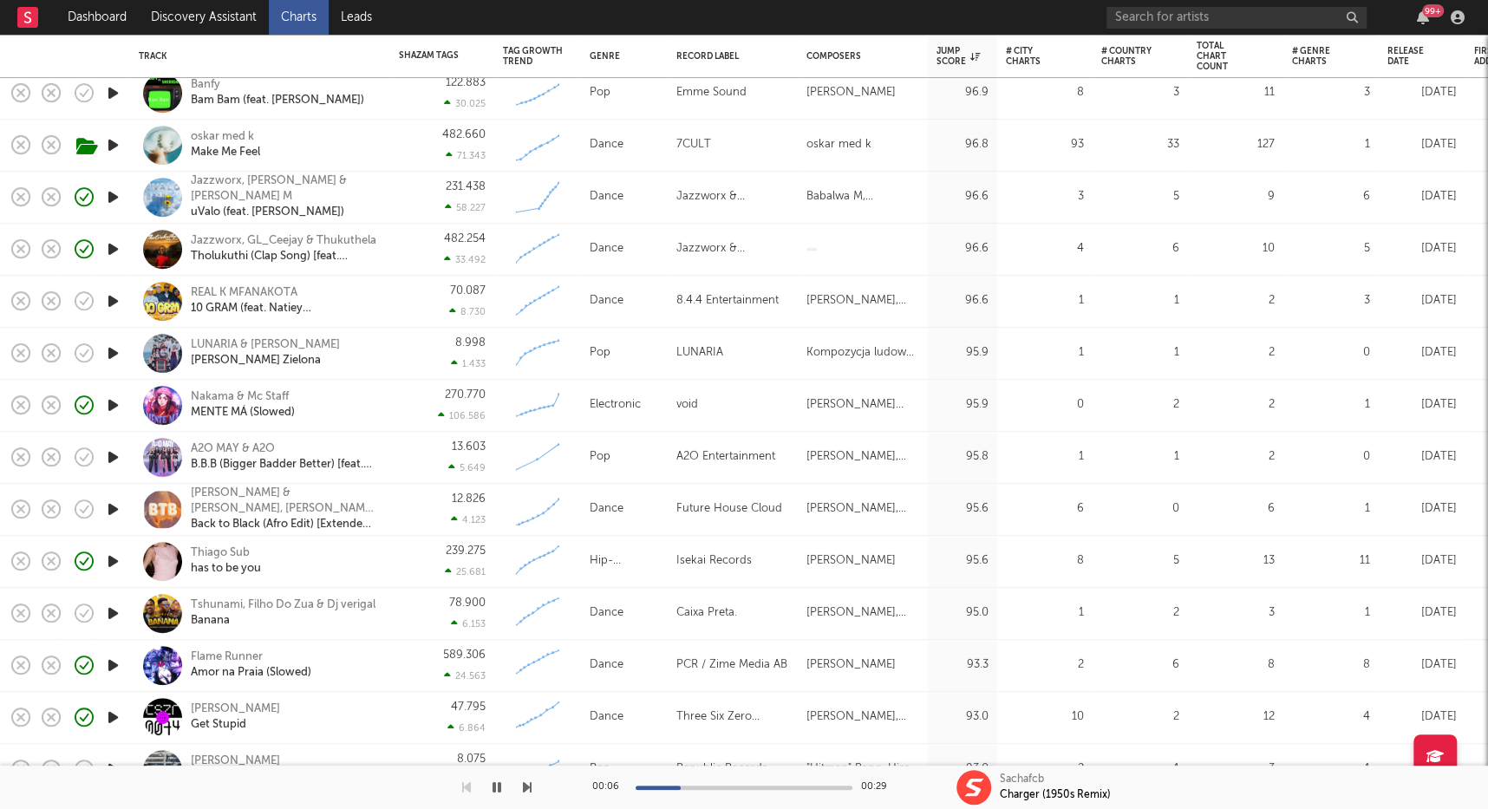
click at [116, 407] on icon "button" at bounding box center [113, 405] width 18 height 22
click at [114, 506] on icon "button" at bounding box center [113, 509] width 18 height 22
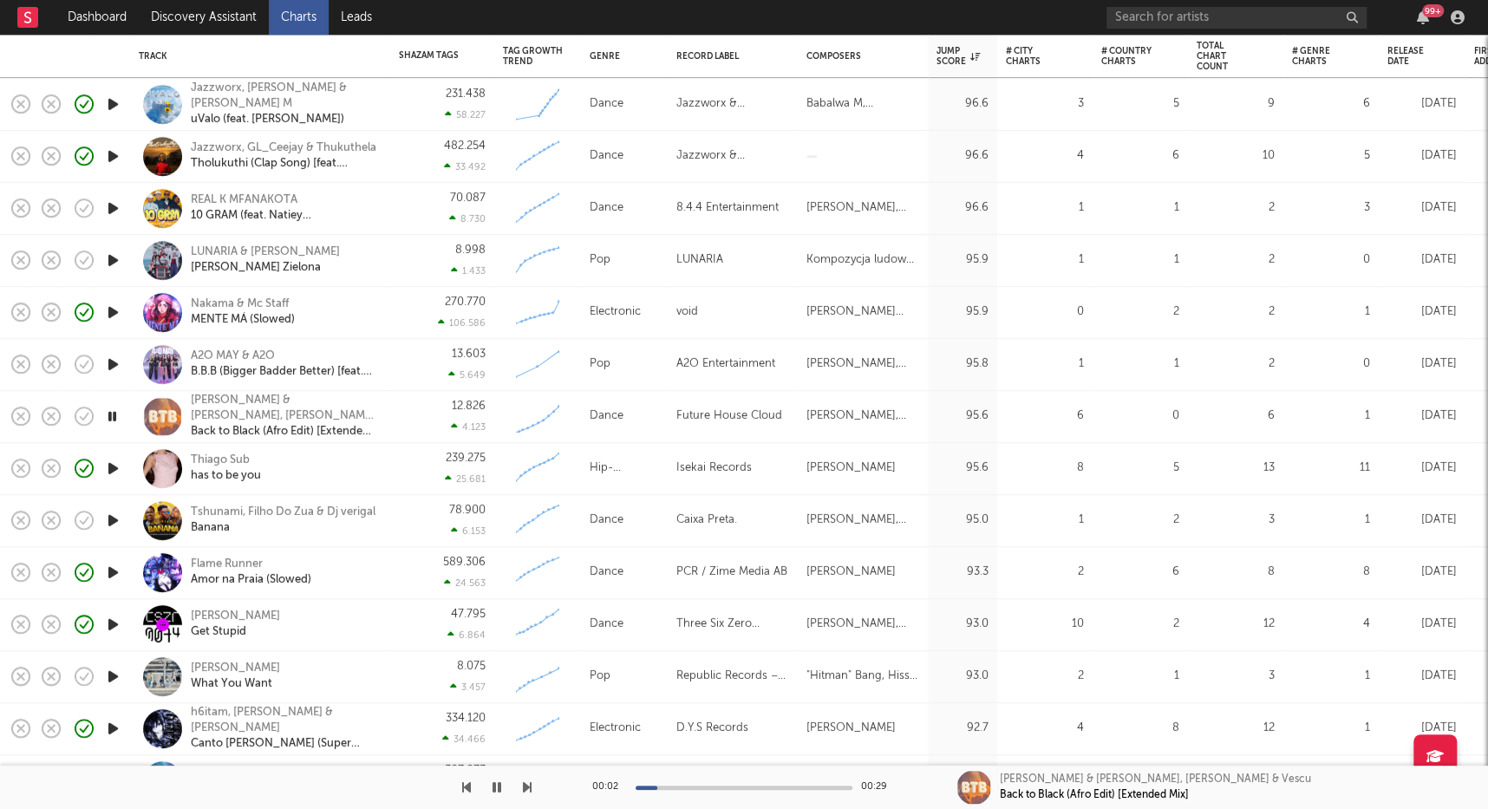
click at [113, 520] on icon "button" at bounding box center [113, 521] width 18 height 22
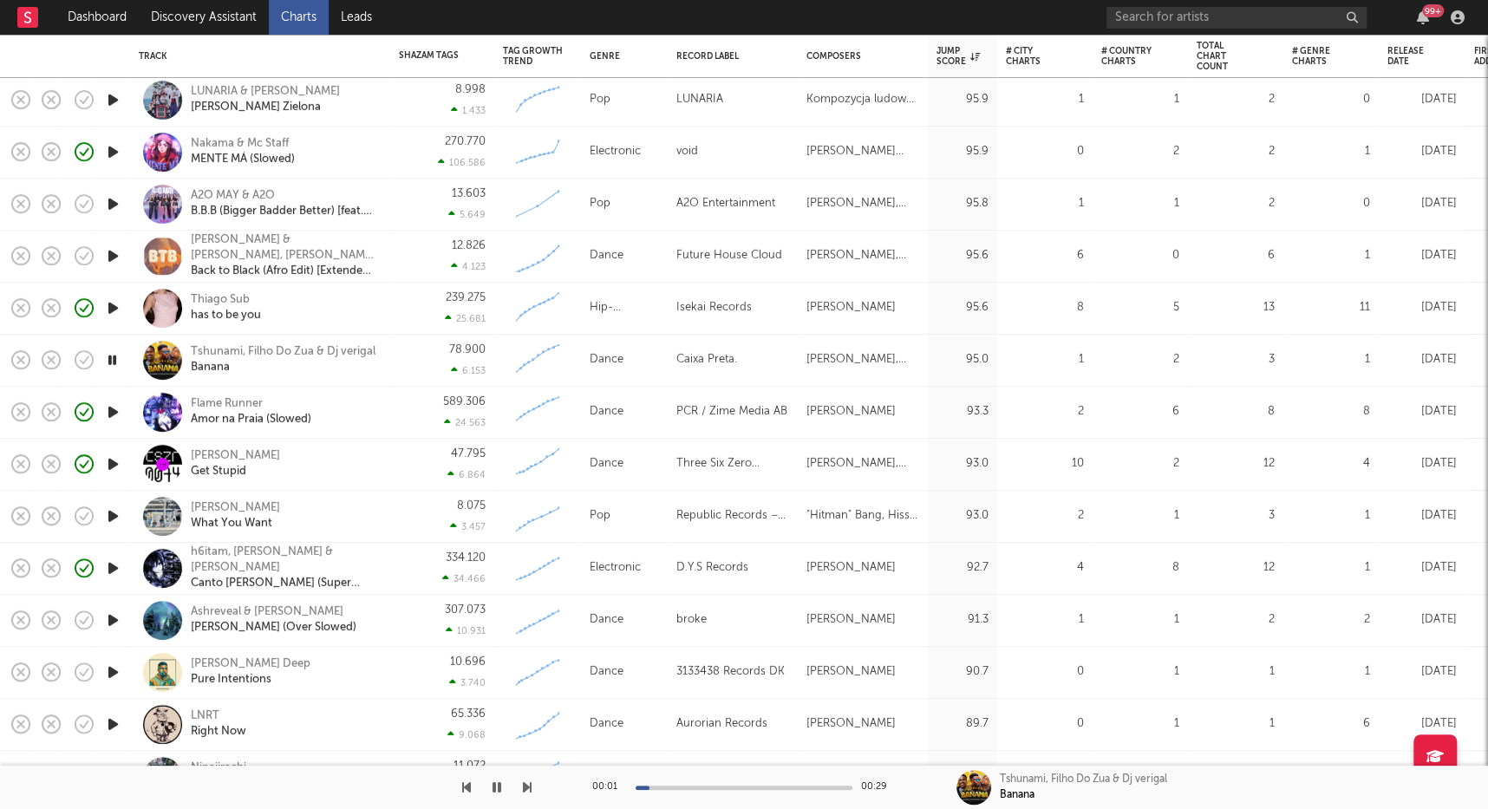
click at [117, 518] on icon "button" at bounding box center [113, 516] width 18 height 22
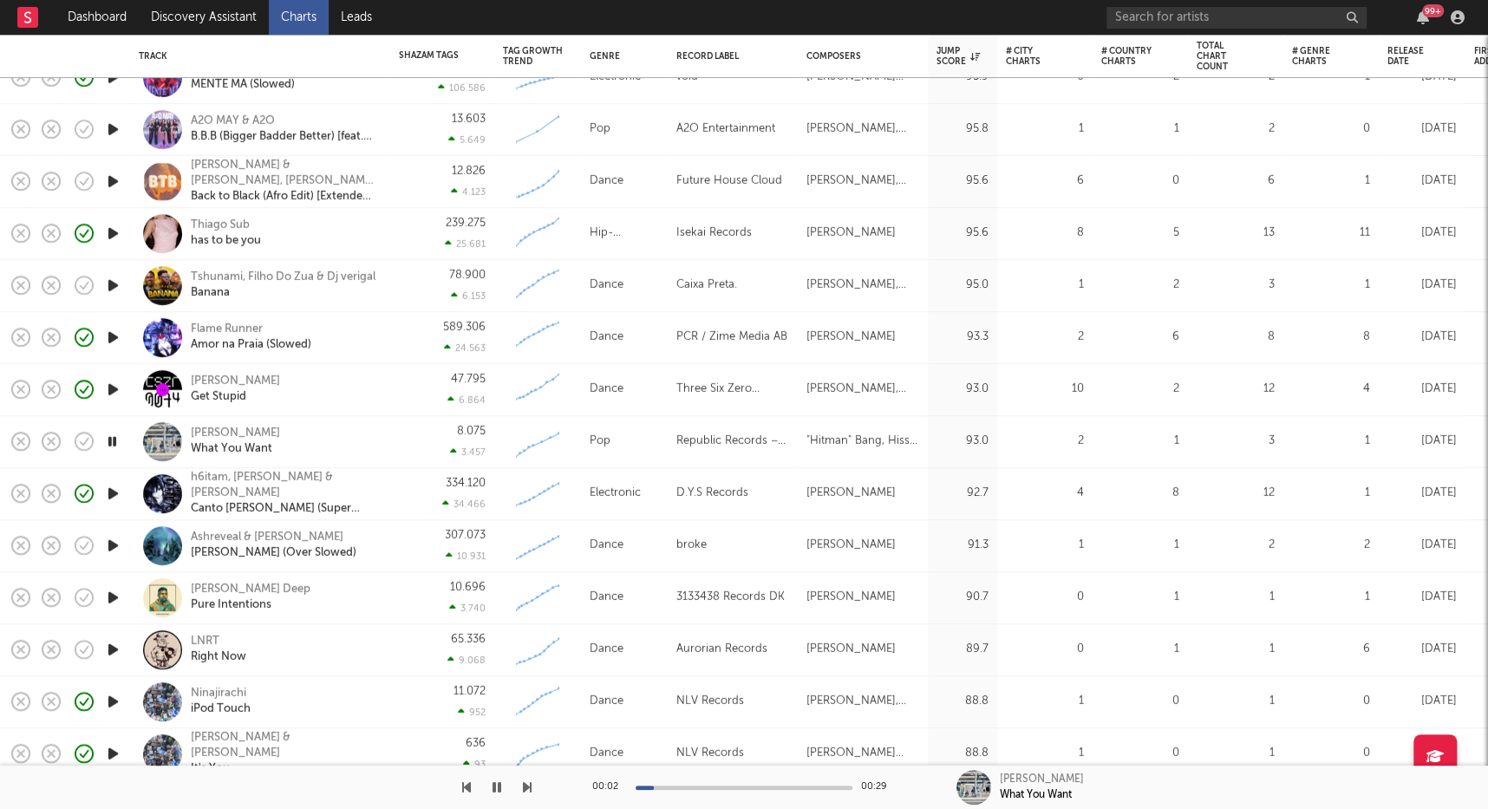
click at [110, 547] on icon "button" at bounding box center [113, 546] width 18 height 22
click at [114, 590] on icon "button" at bounding box center [113, 598] width 18 height 22
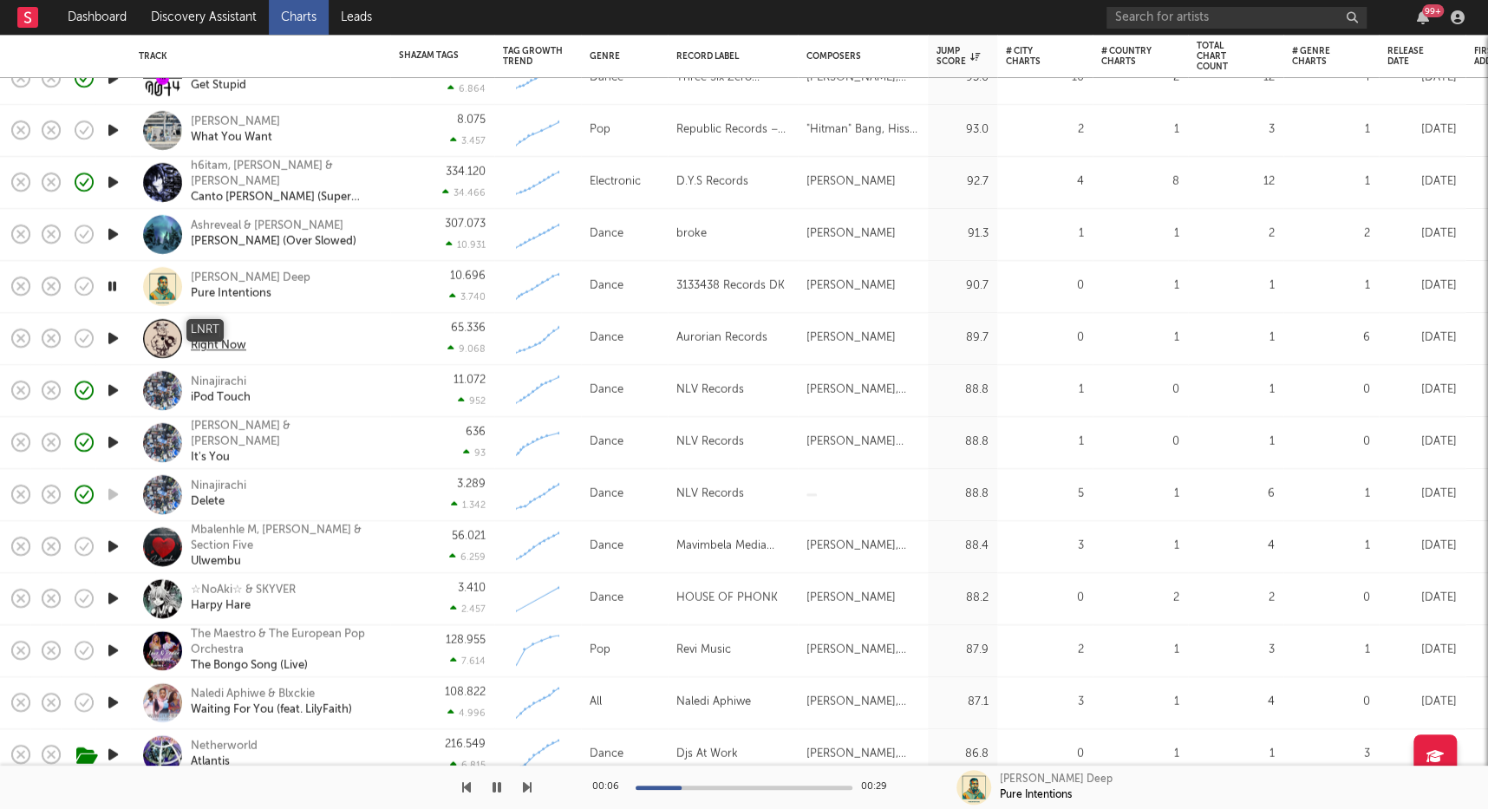
click at [212, 324] on div "LNRT" at bounding box center [218, 330] width 55 height 16
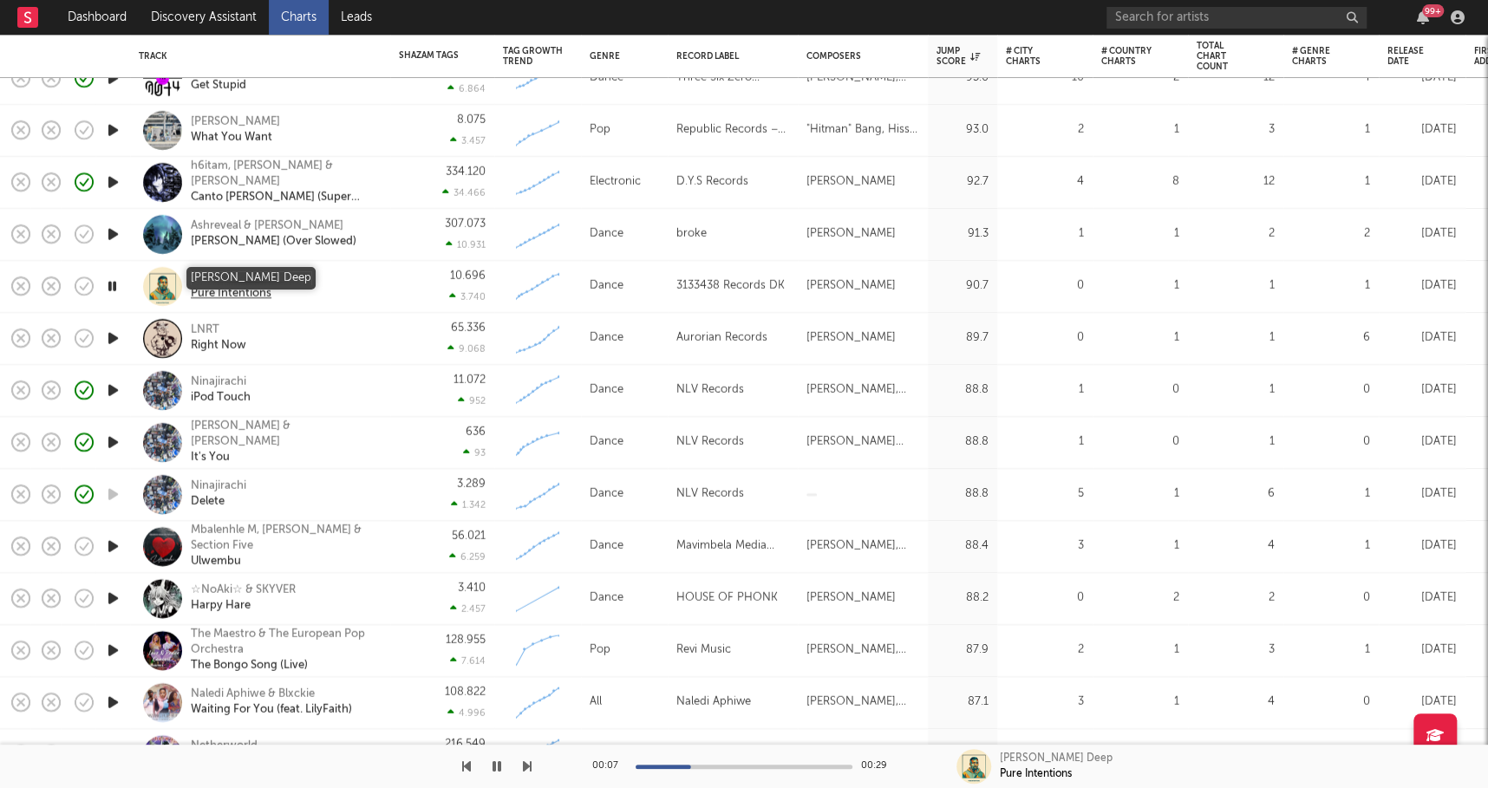
click at [215, 279] on div "Dawn Deep" at bounding box center [251, 278] width 120 height 16
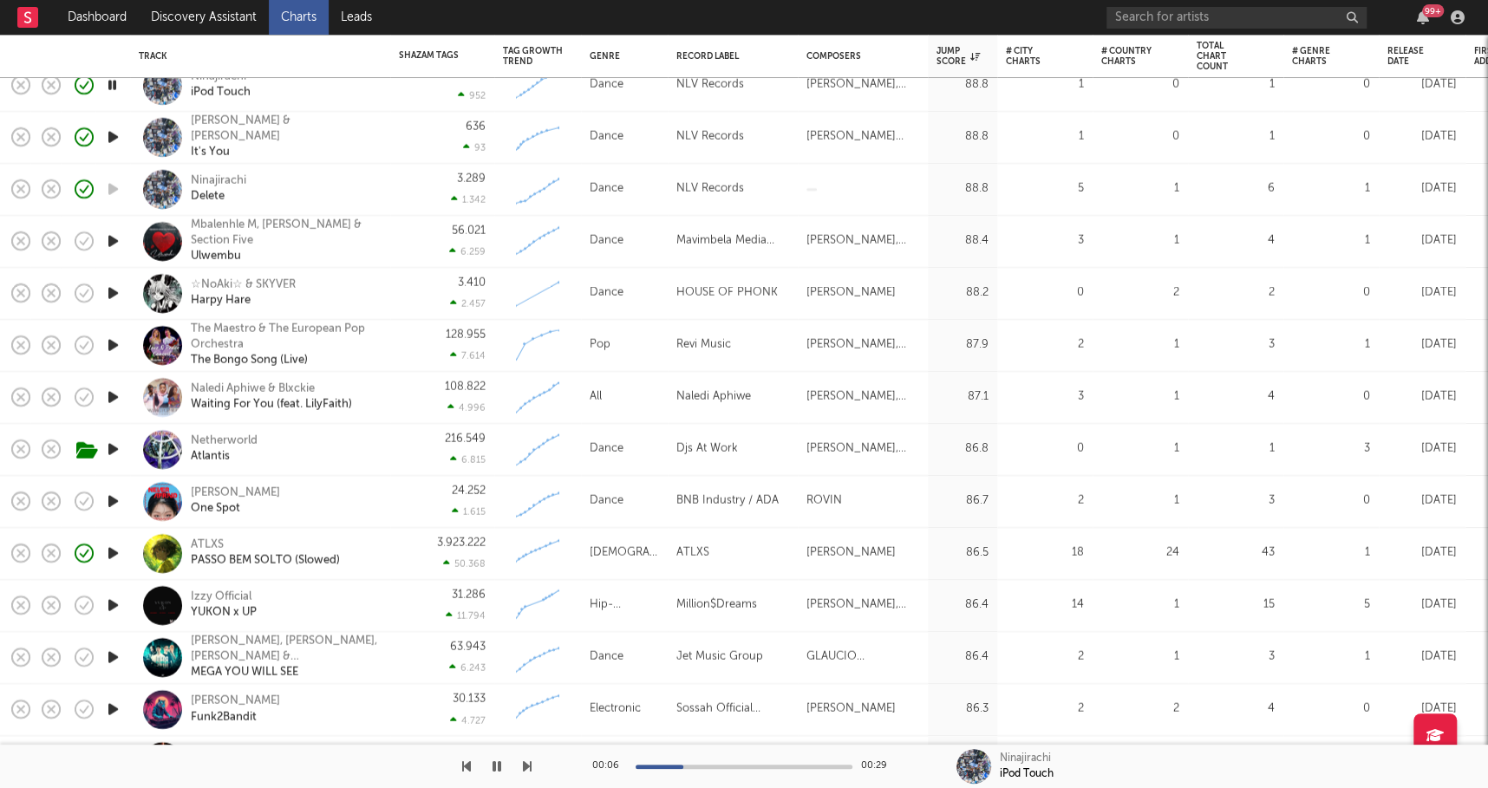
click at [107, 296] on icon "button" at bounding box center [113, 294] width 18 height 22
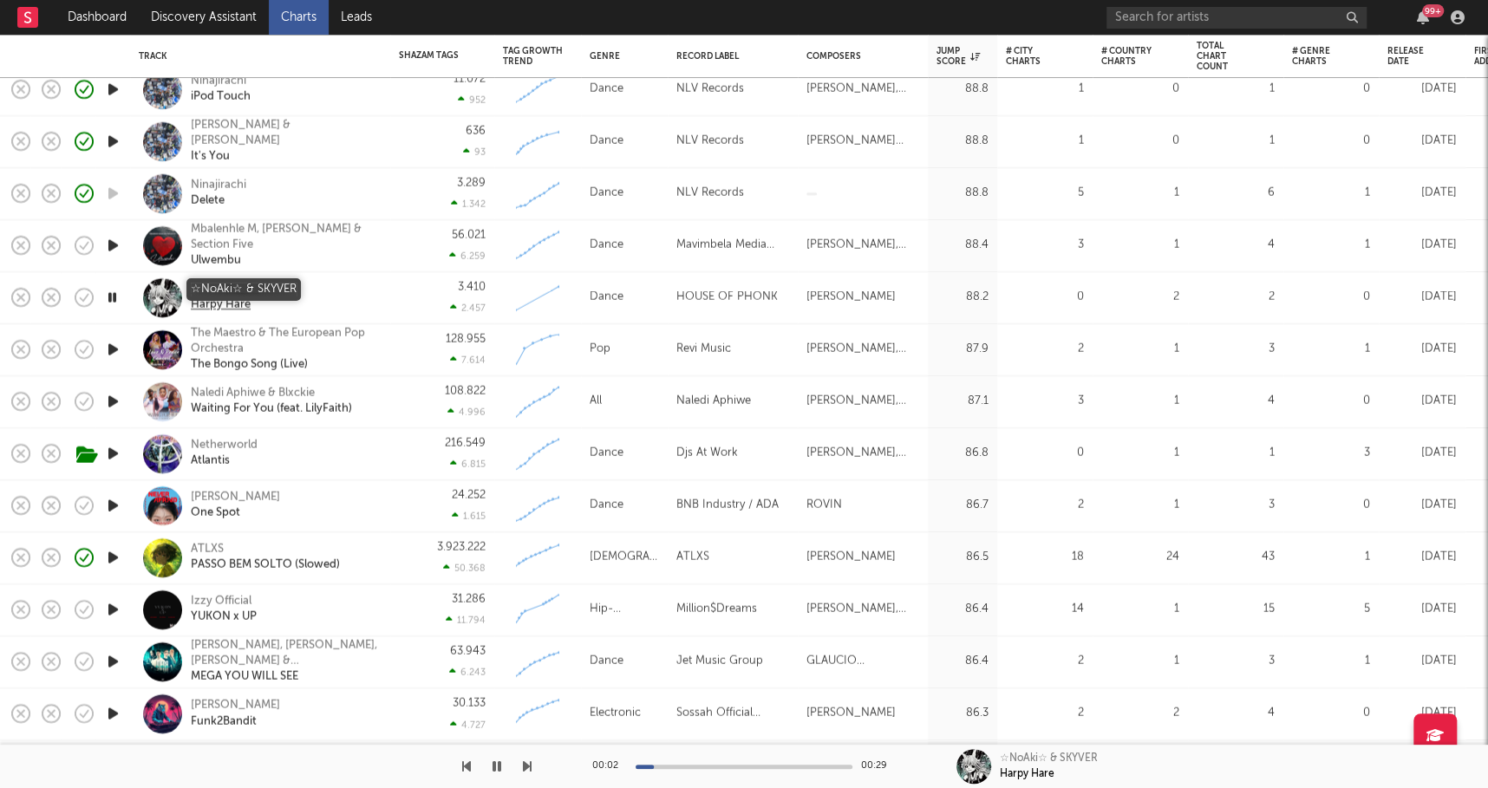
click at [253, 289] on div "☆NoAki☆ & SKYVER" at bounding box center [243, 290] width 105 height 16
click at [109, 348] on icon "button" at bounding box center [112, 350] width 16 height 22
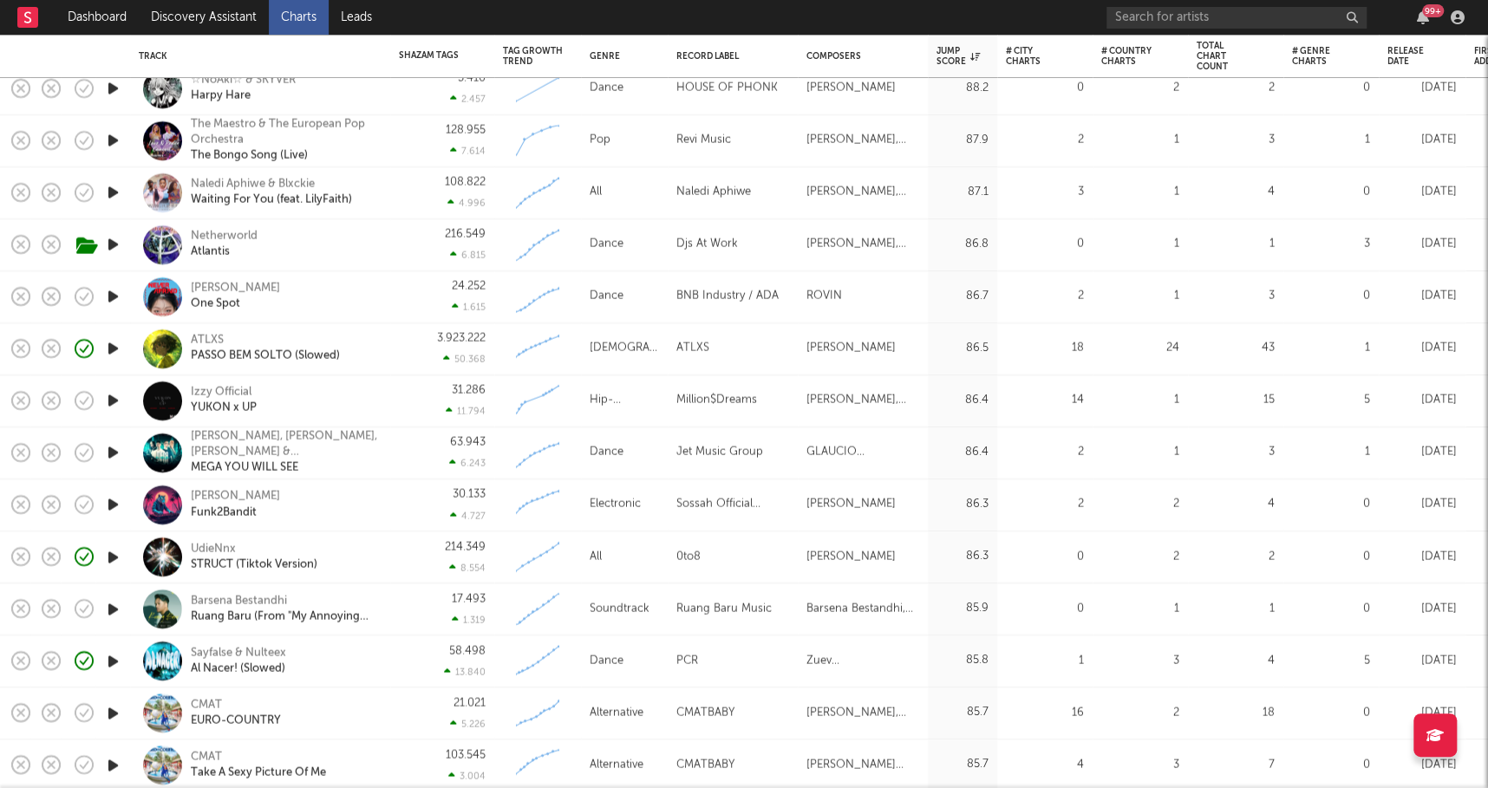
click at [118, 450] on icon "button" at bounding box center [113, 453] width 18 height 22
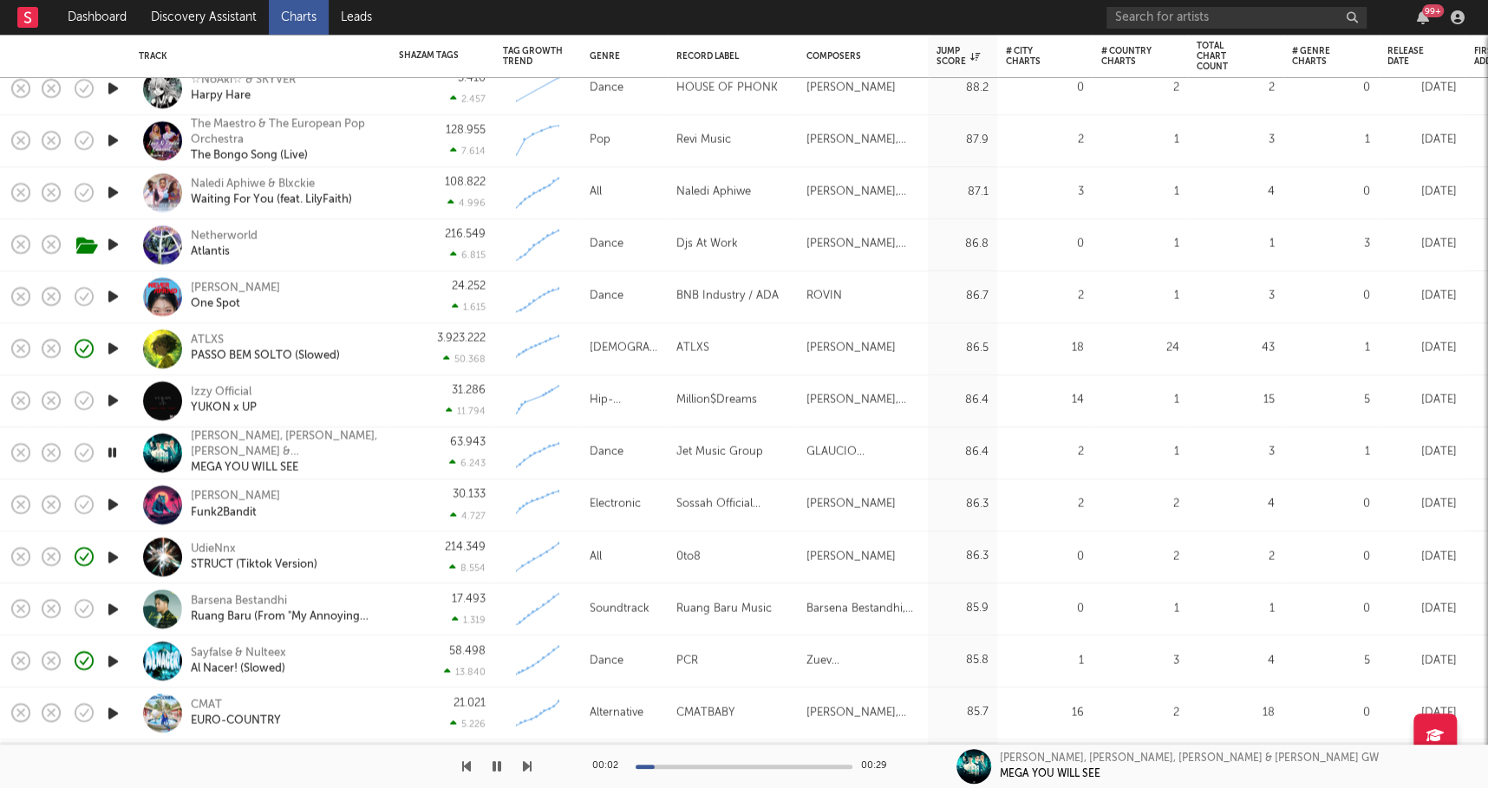
click at [112, 514] on icon "button" at bounding box center [113, 505] width 18 height 22
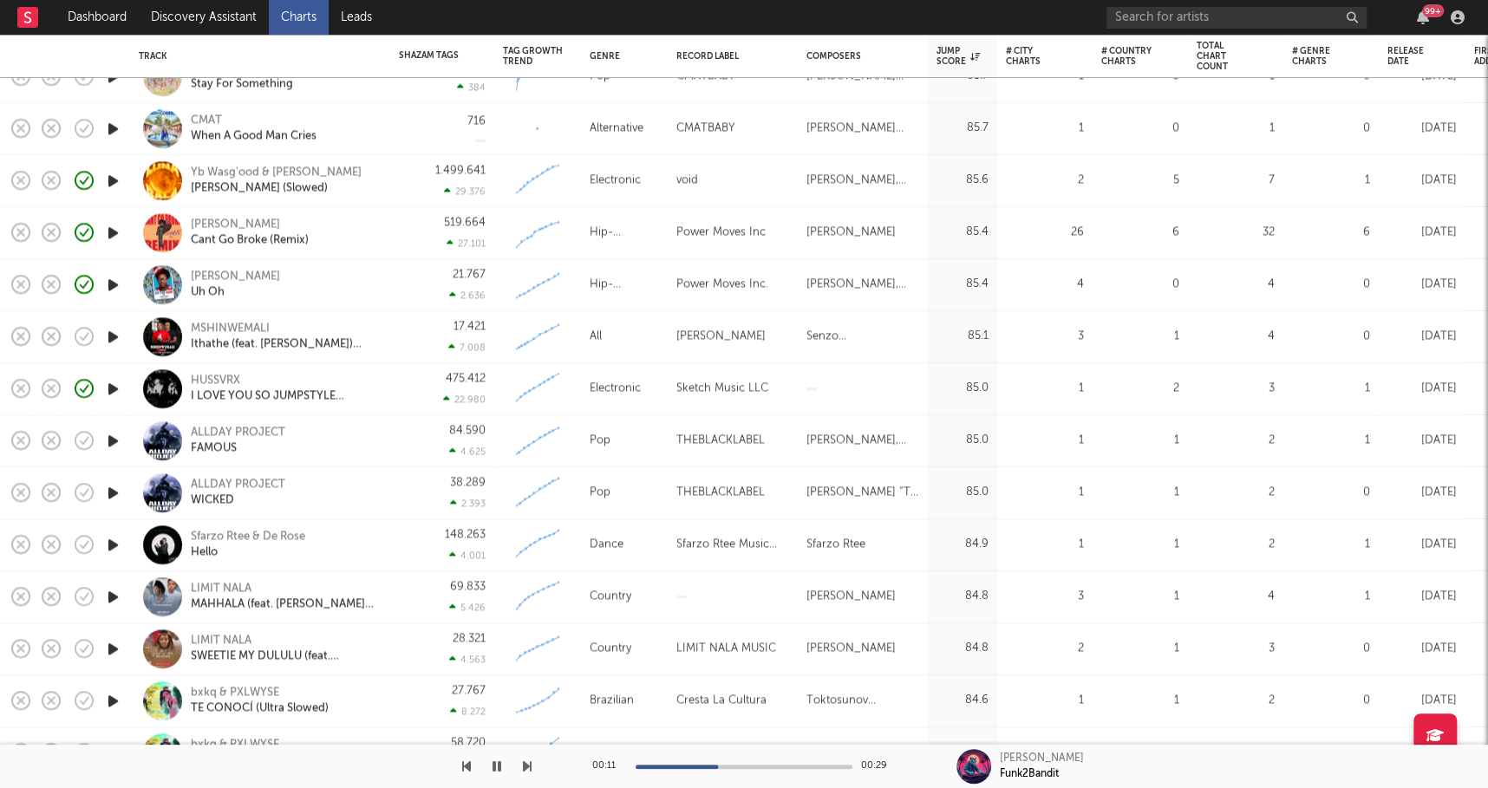
click at [115, 548] on icon "button" at bounding box center [113, 545] width 18 height 22
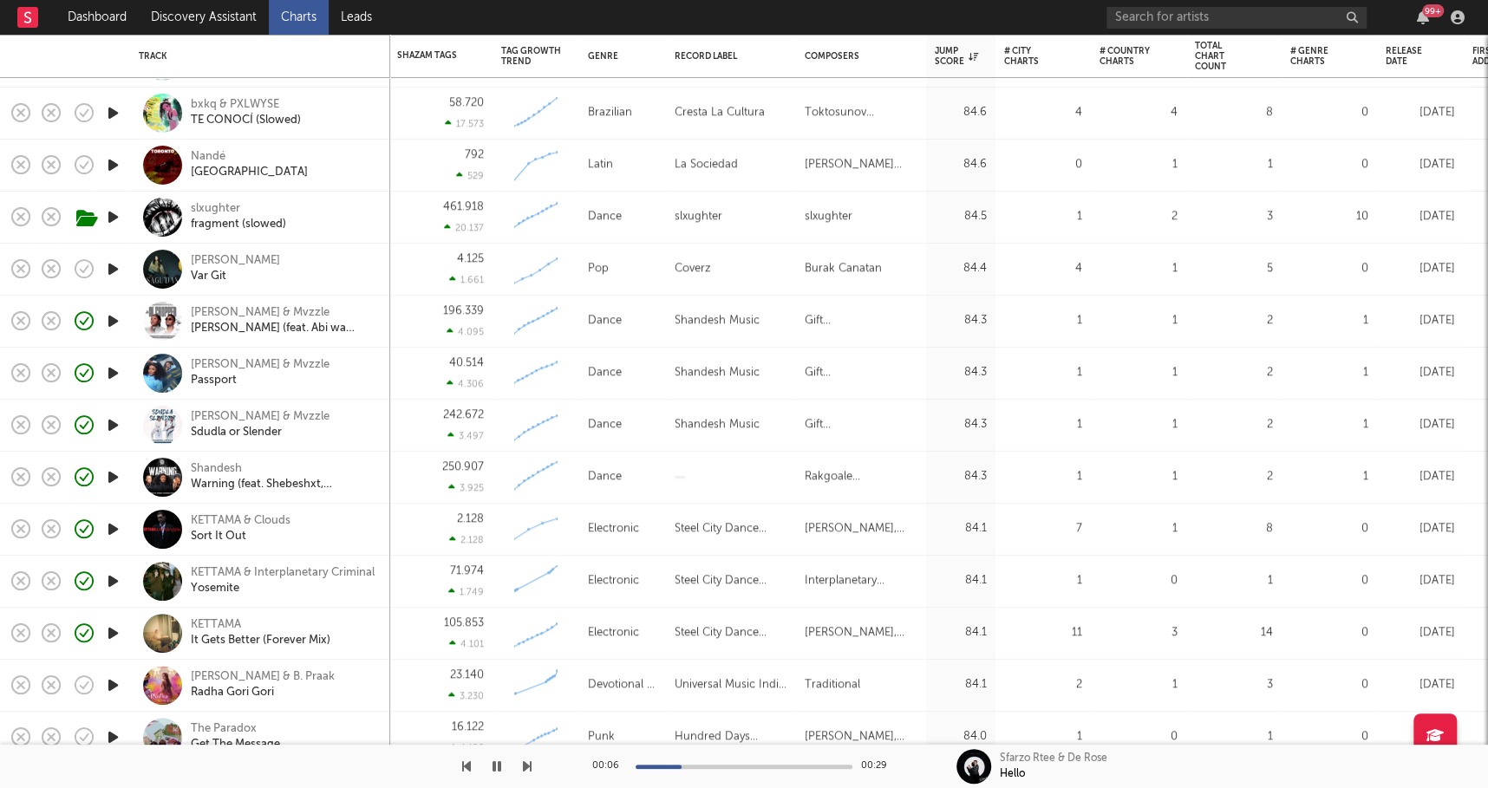
click at [498, 770] on icon "button" at bounding box center [496, 766] width 9 height 14
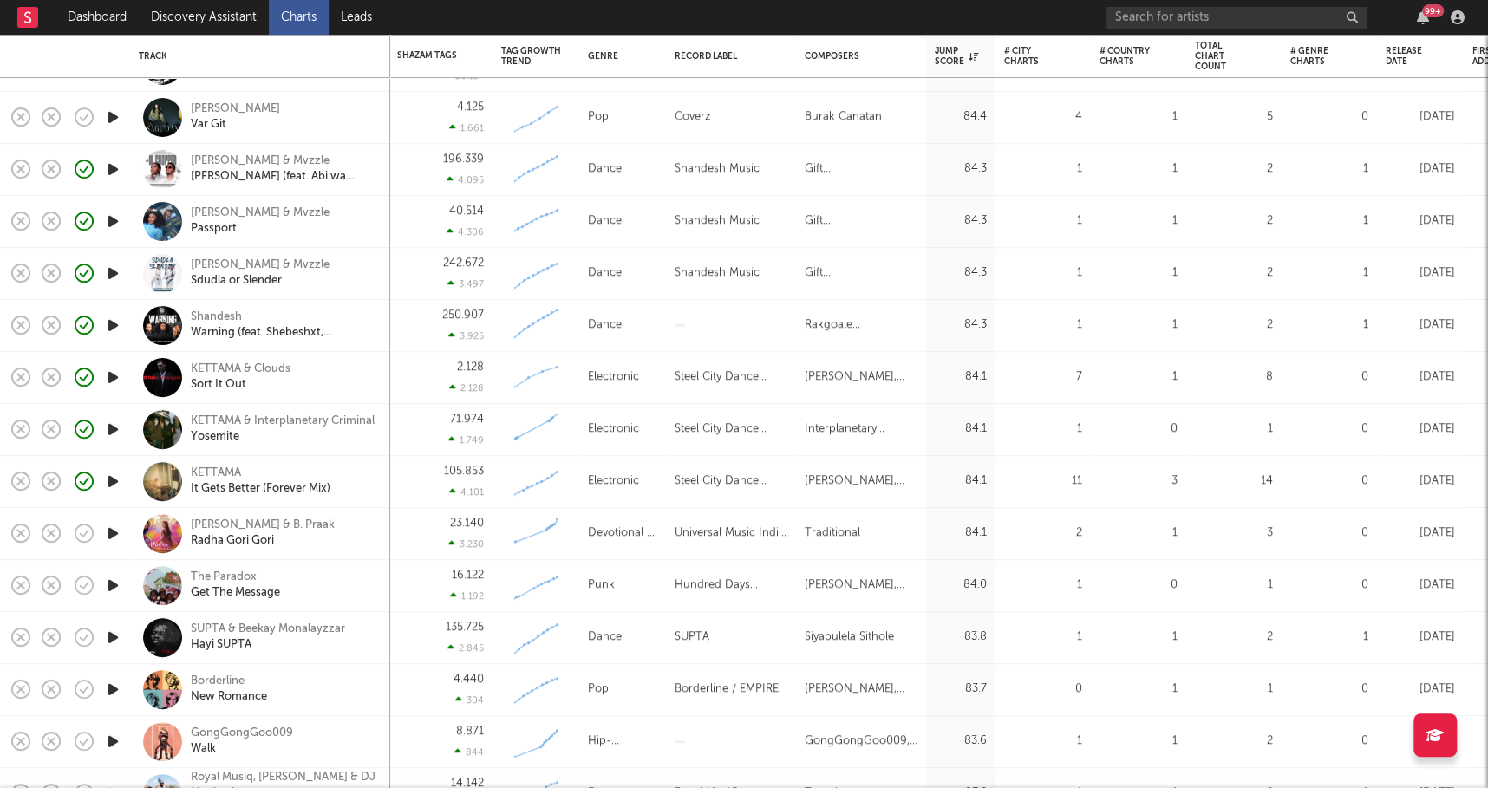
click at [117, 635] on icon "button" at bounding box center [113, 638] width 18 height 22
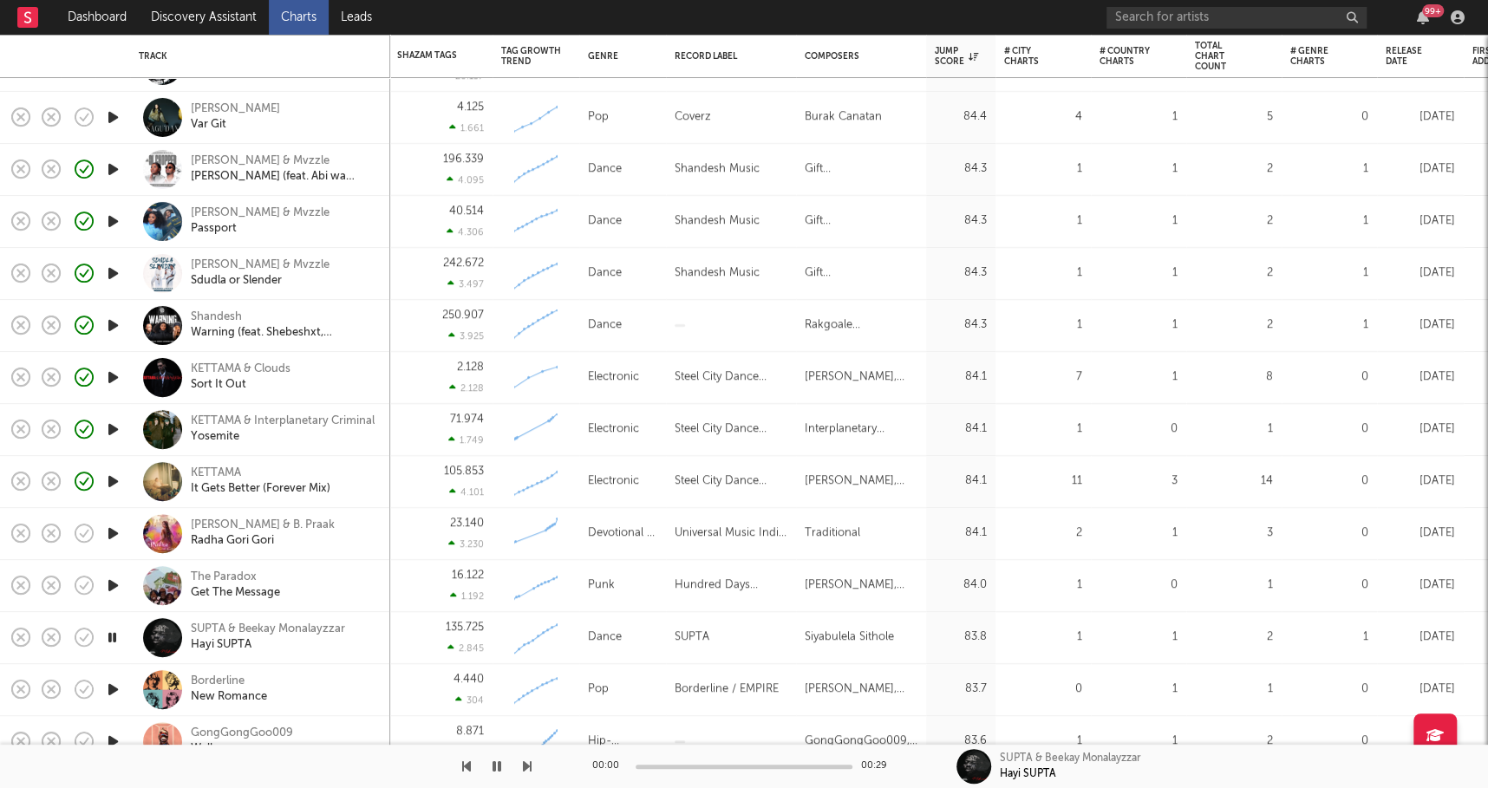
click at [118, 632] on icon "button" at bounding box center [112, 638] width 16 height 22
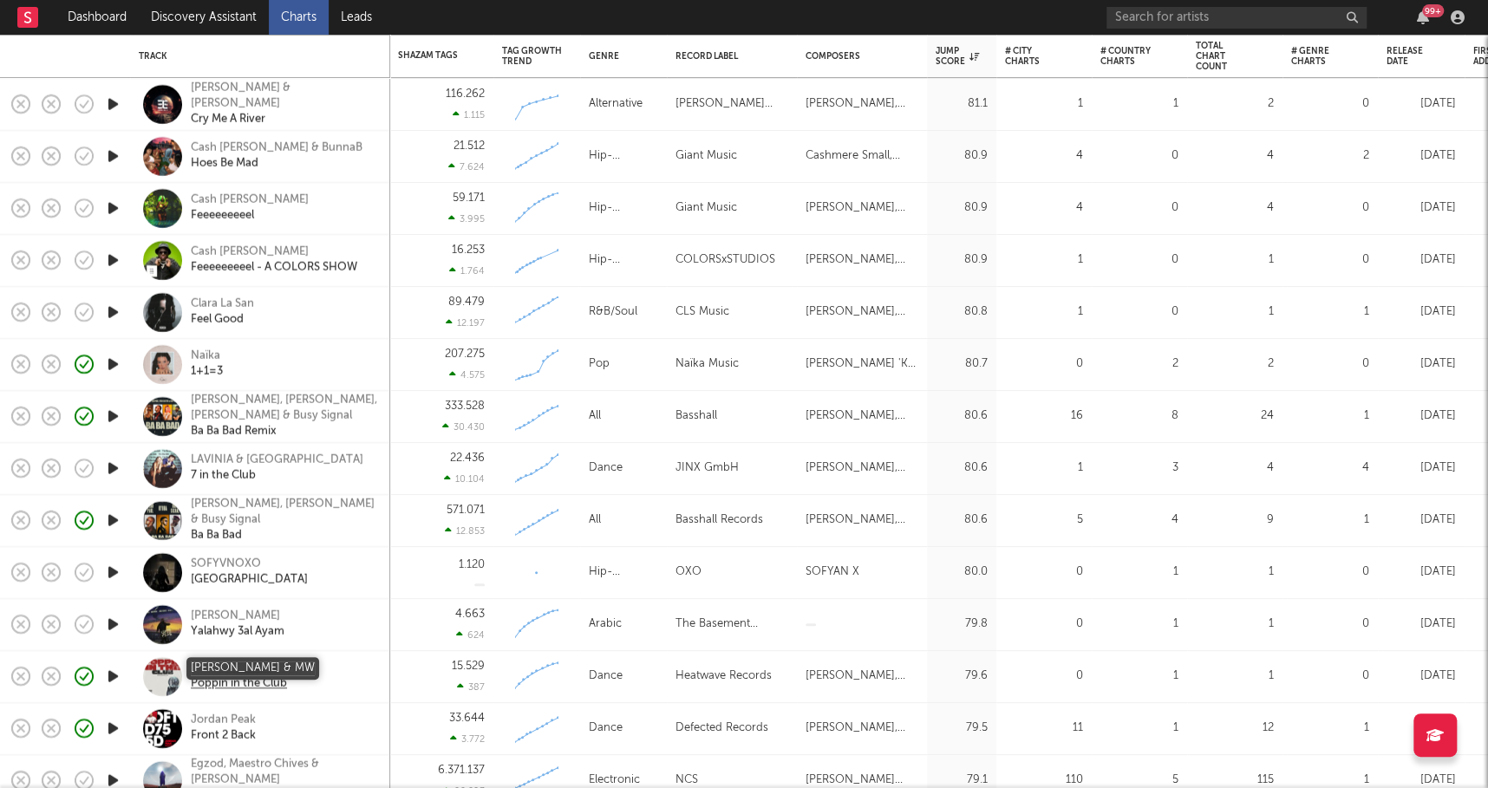
click at [228, 670] on div "Adnan Gufrona & MW" at bounding box center [252, 669] width 122 height 16
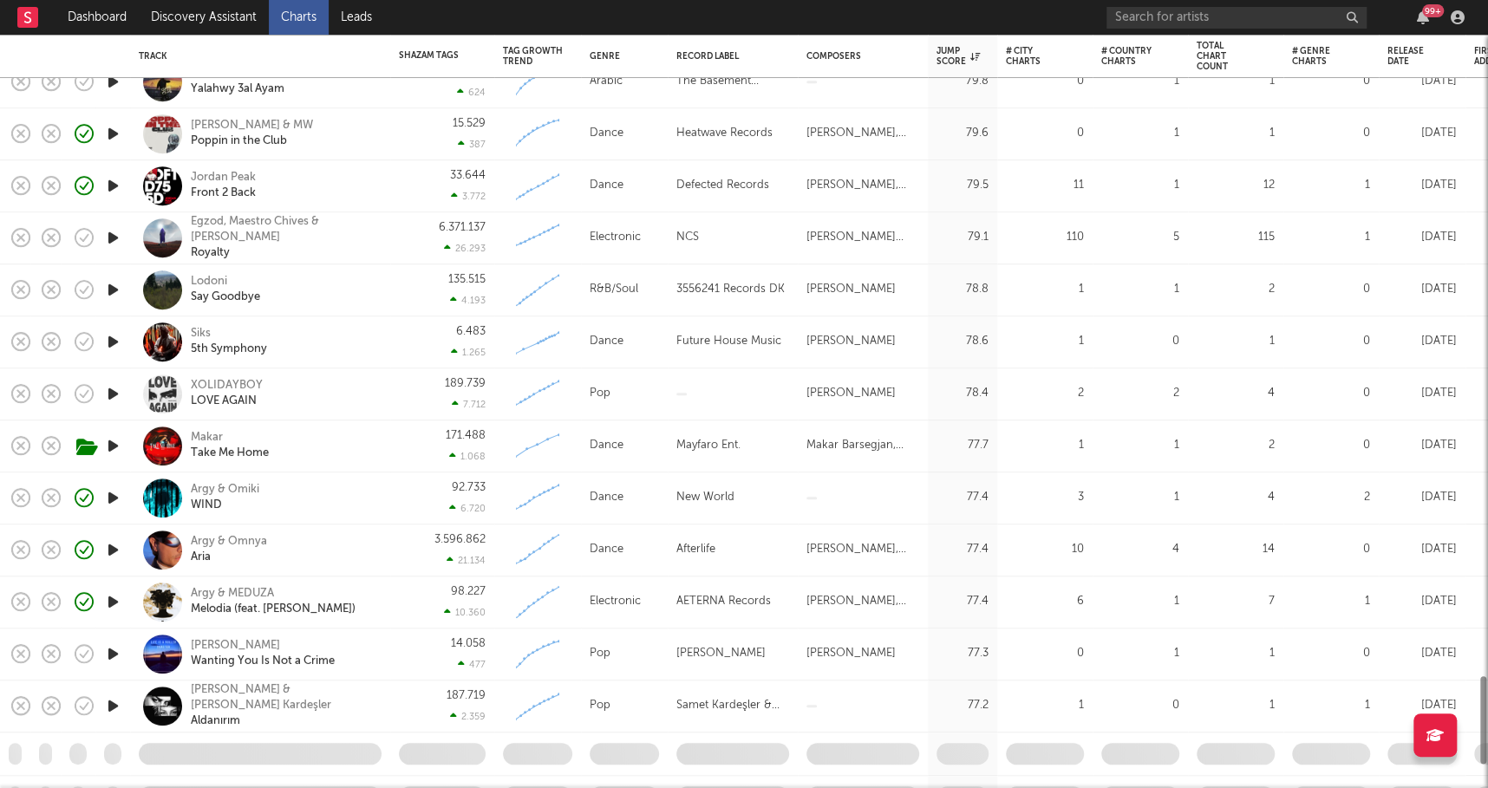
click at [301, 351] on div "Siks 5th Symphony" at bounding box center [284, 341] width 186 height 31
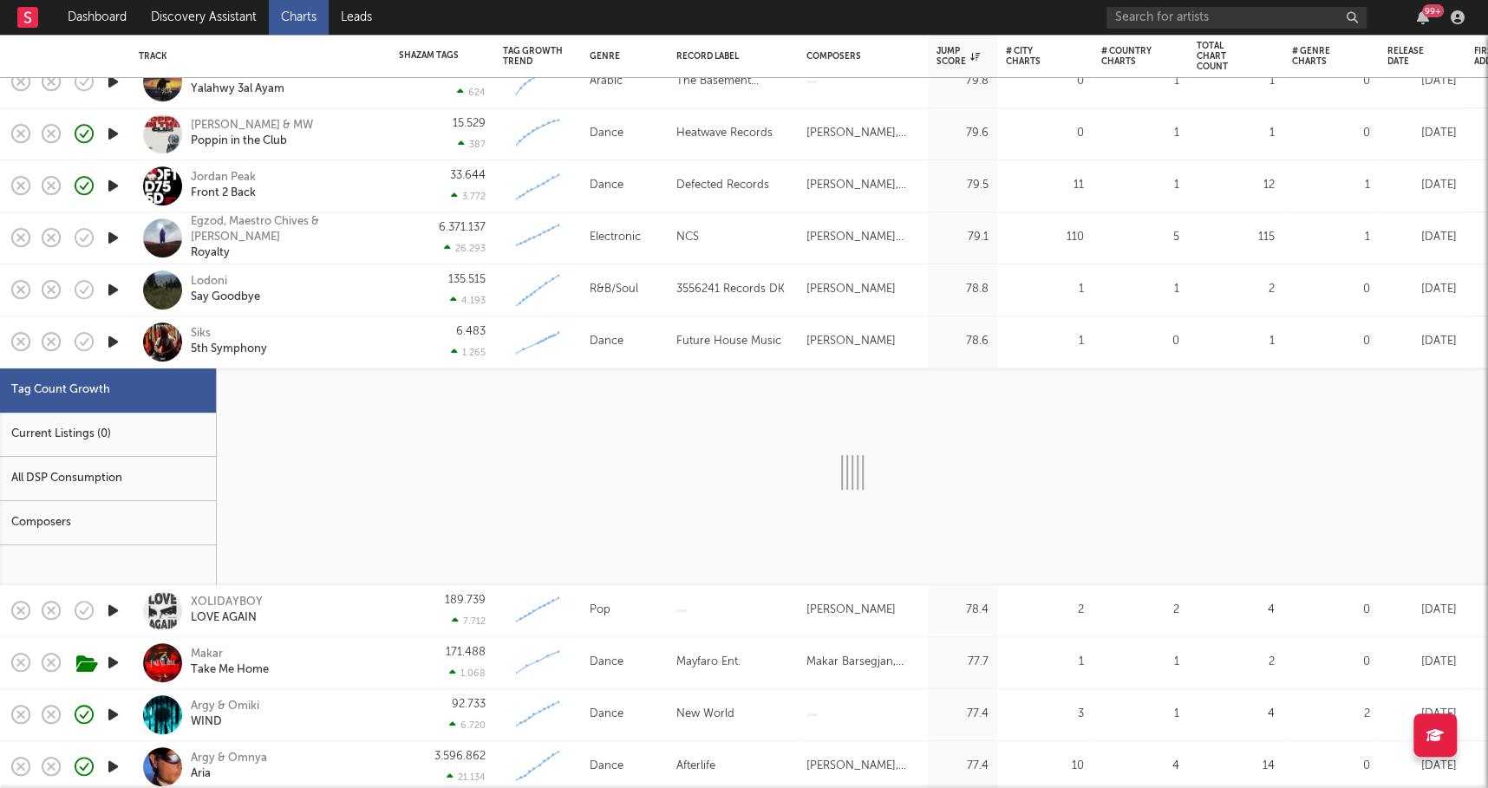
select select "1w"
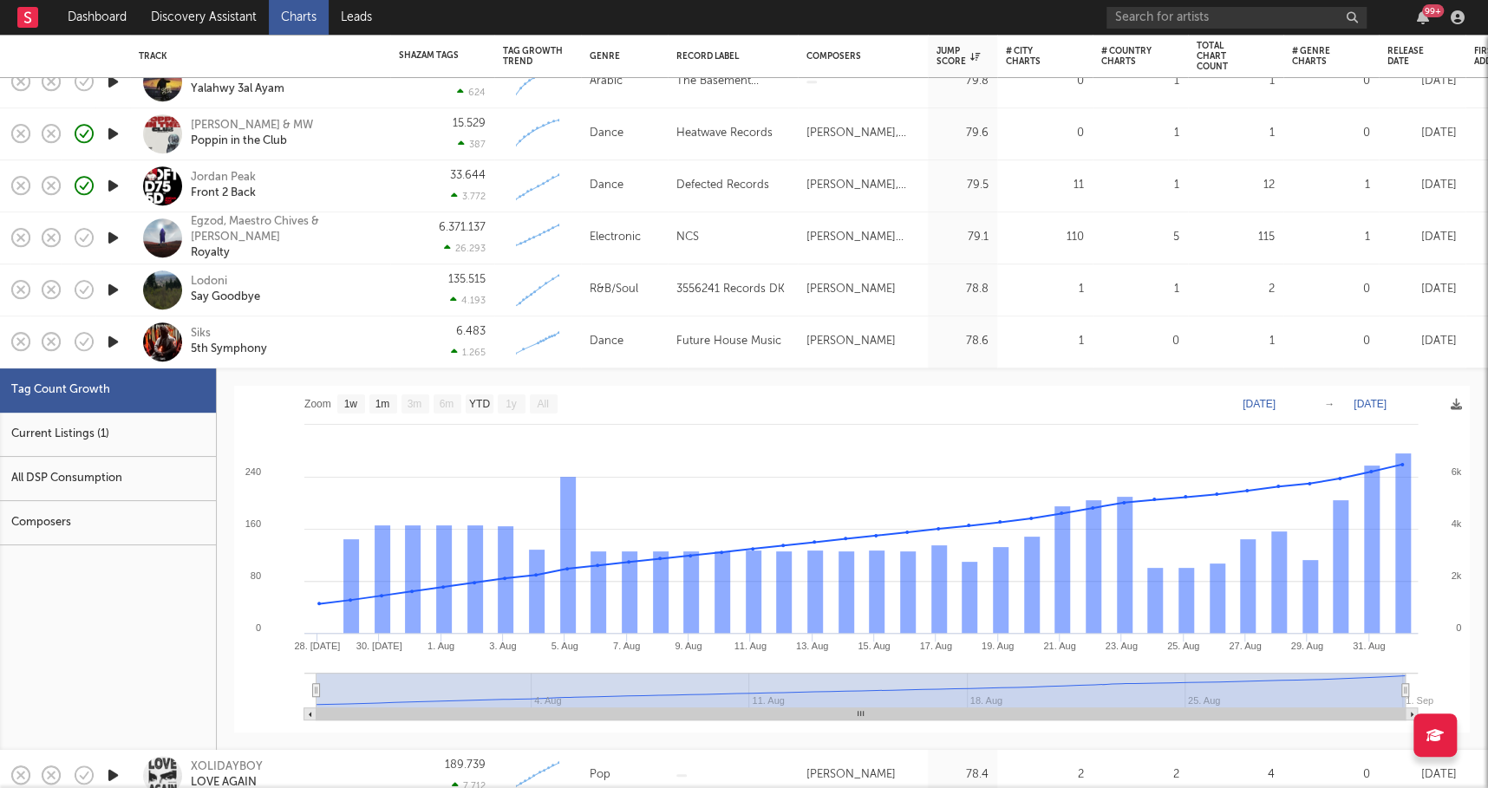
click at [335, 344] on div "Siks 5th Symphony" at bounding box center [284, 341] width 186 height 31
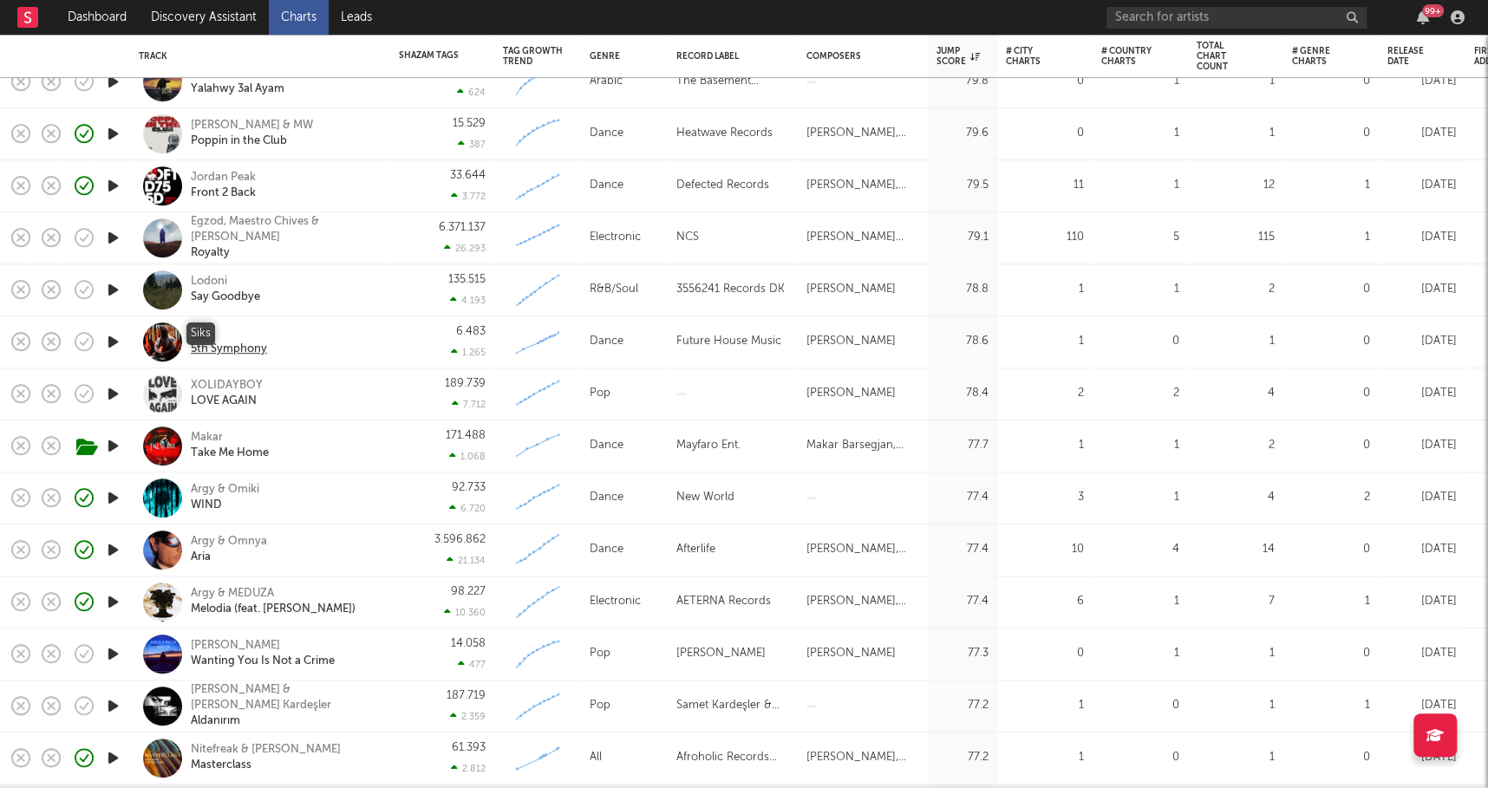
click at [202, 330] on div "Siks" at bounding box center [229, 334] width 76 height 16
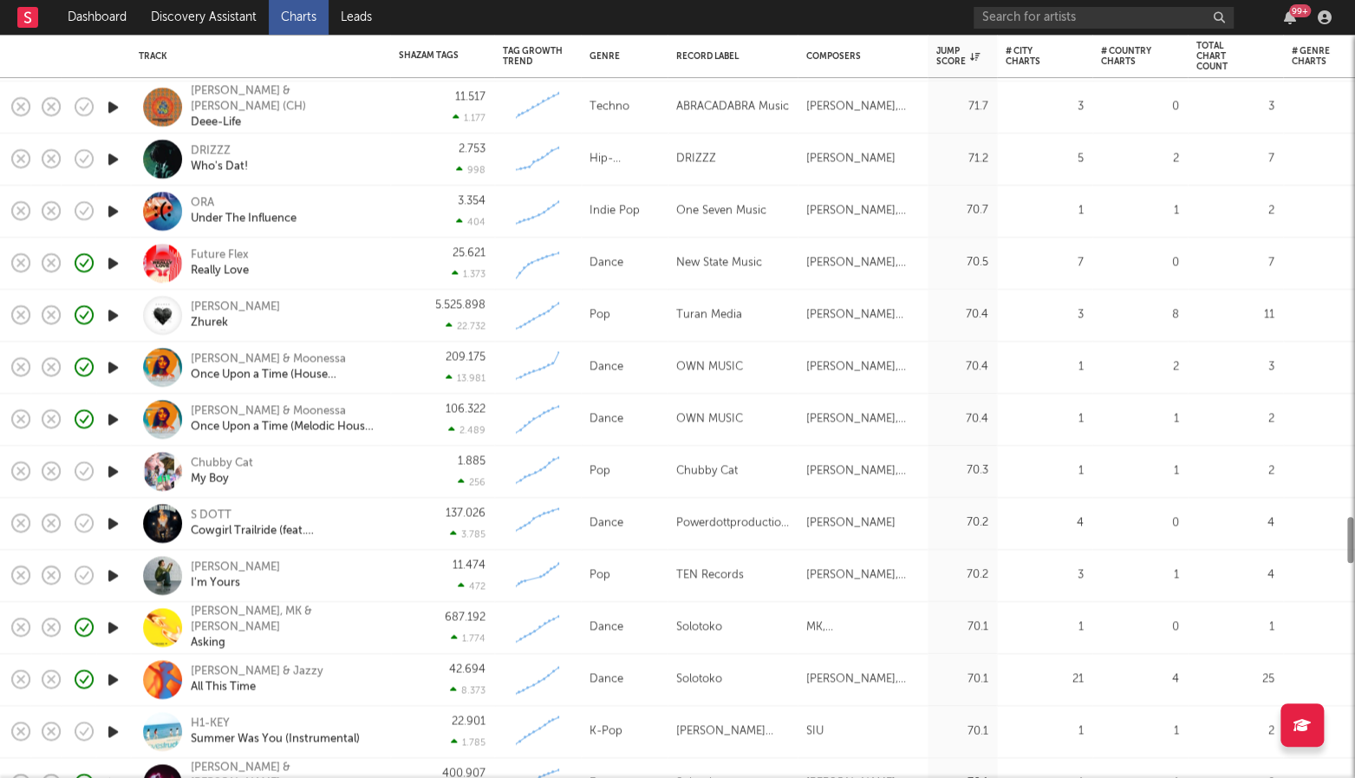
click at [117, 517] on icon "button" at bounding box center [113, 523] width 18 height 22
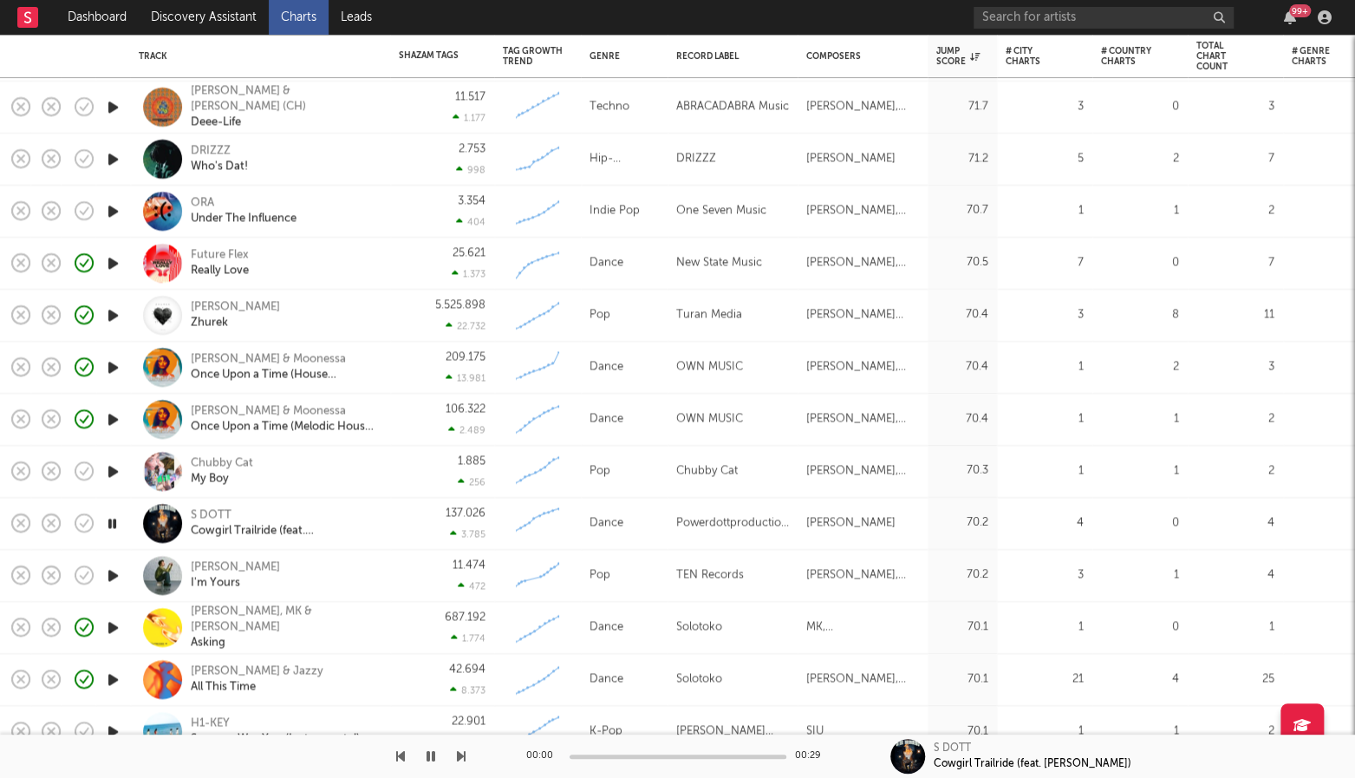
click at [114, 521] on icon "button" at bounding box center [112, 523] width 16 height 22
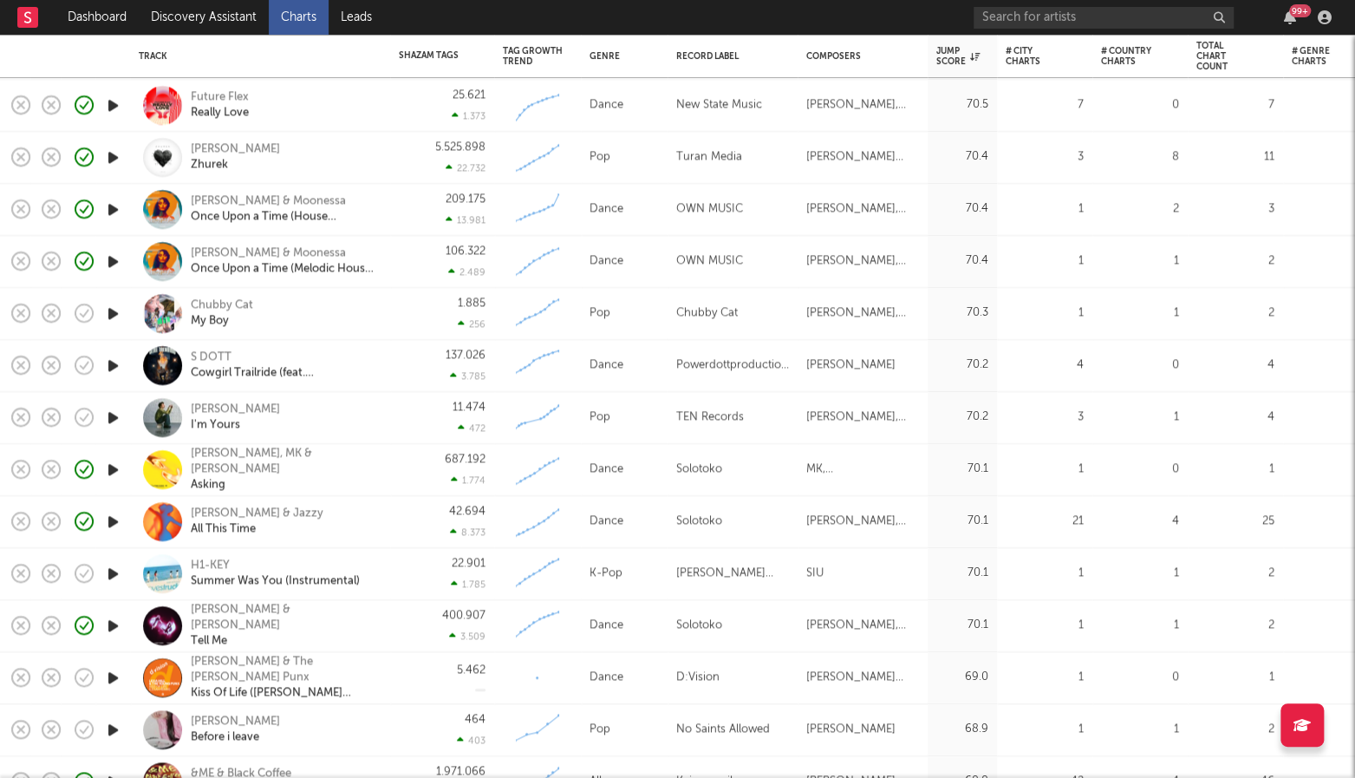
click at [109, 580] on icon "button" at bounding box center [113, 574] width 18 height 22
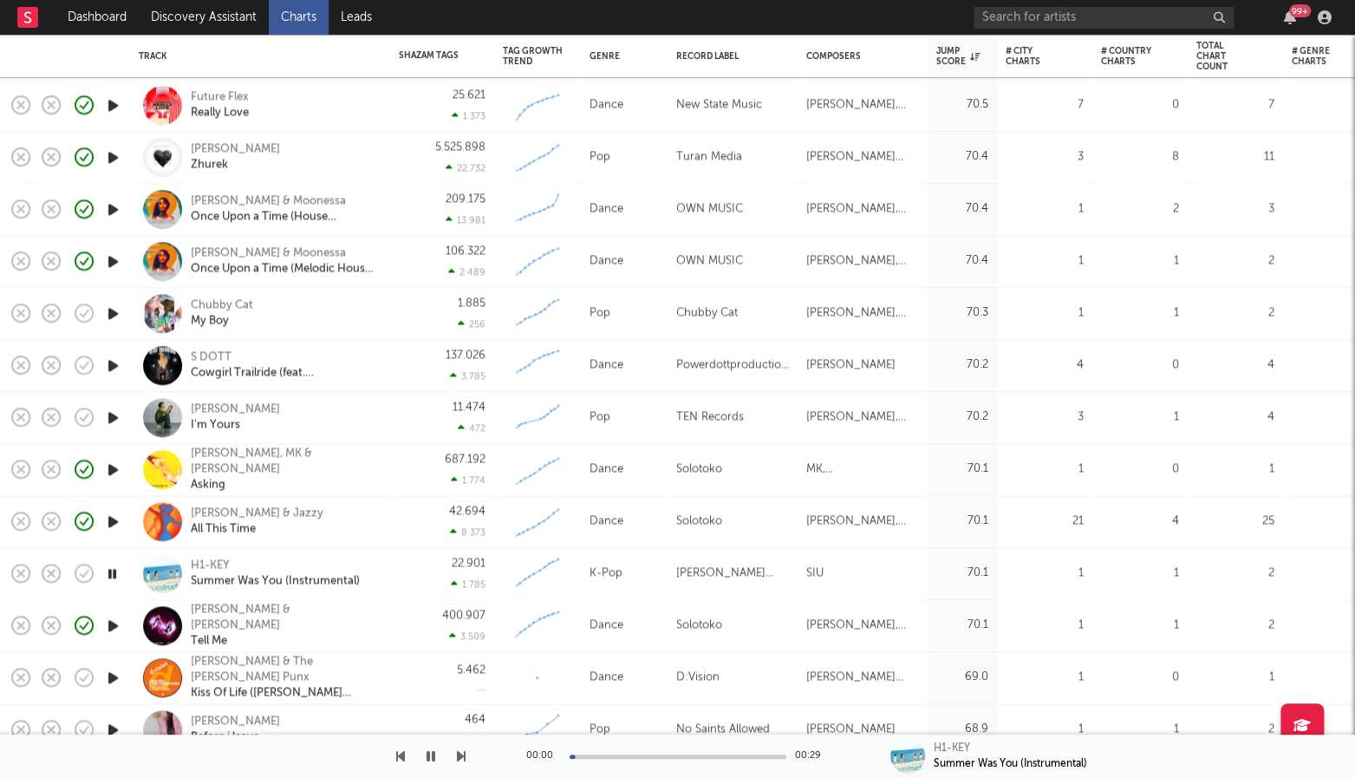
click at [111, 579] on icon "button" at bounding box center [112, 574] width 16 height 22
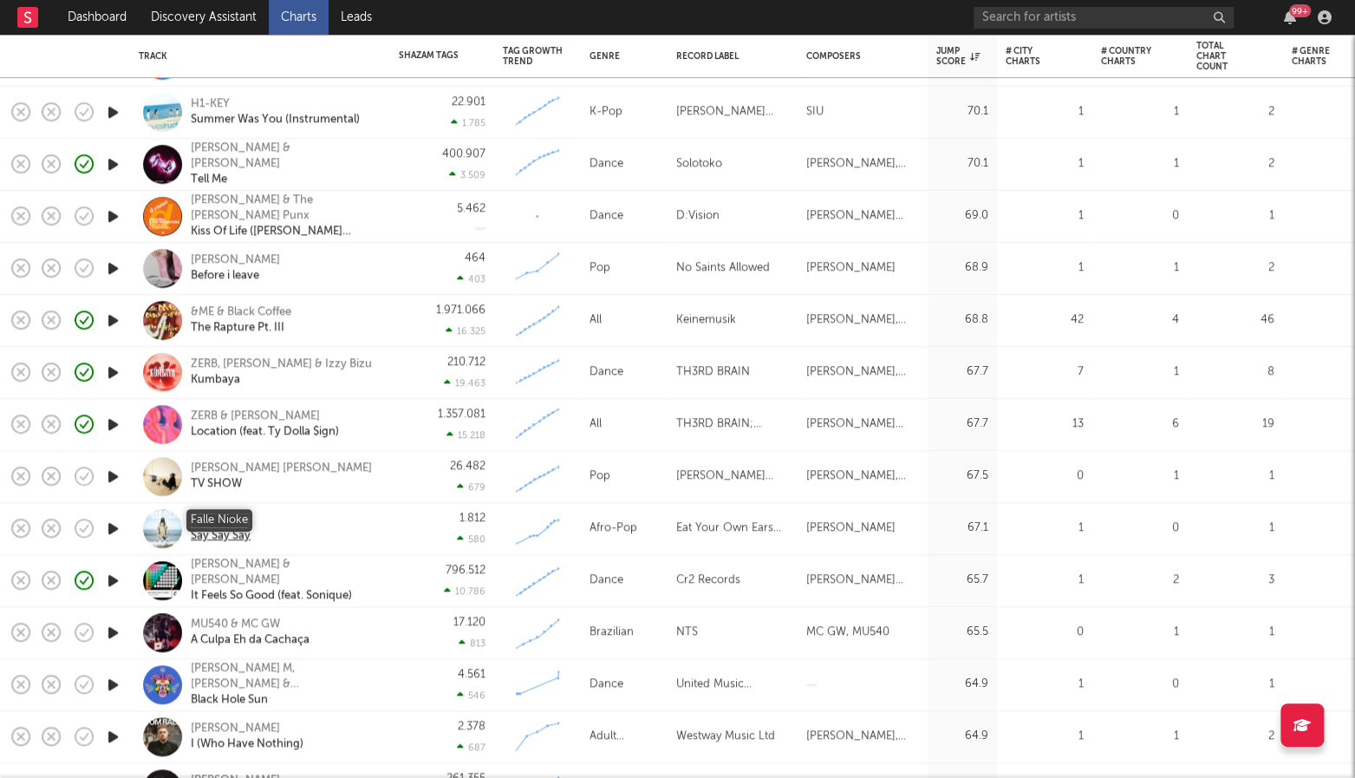
click at [229, 514] on div "Falle Nioke" at bounding box center [221, 520] width 60 height 16
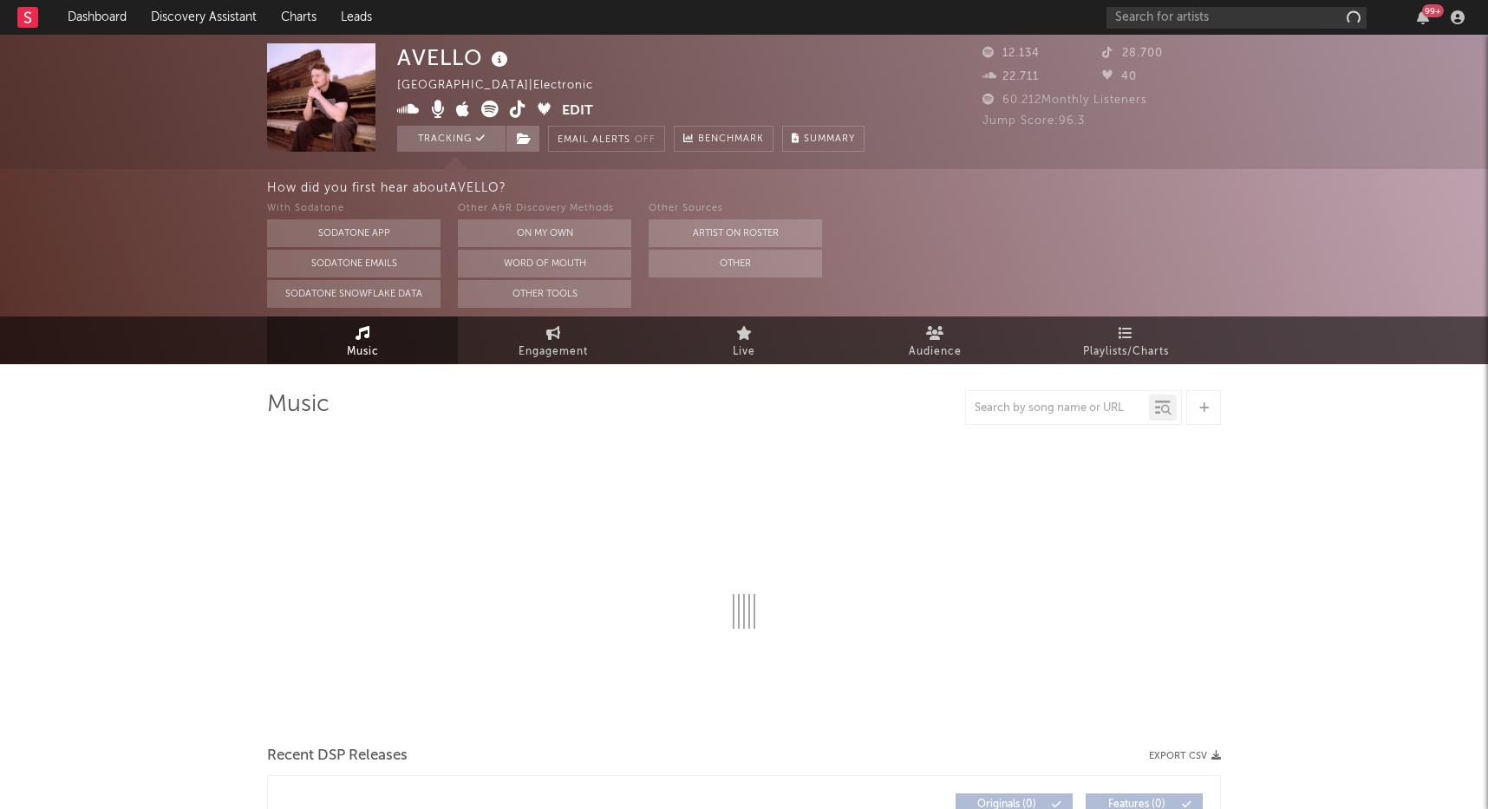
select select "6m"
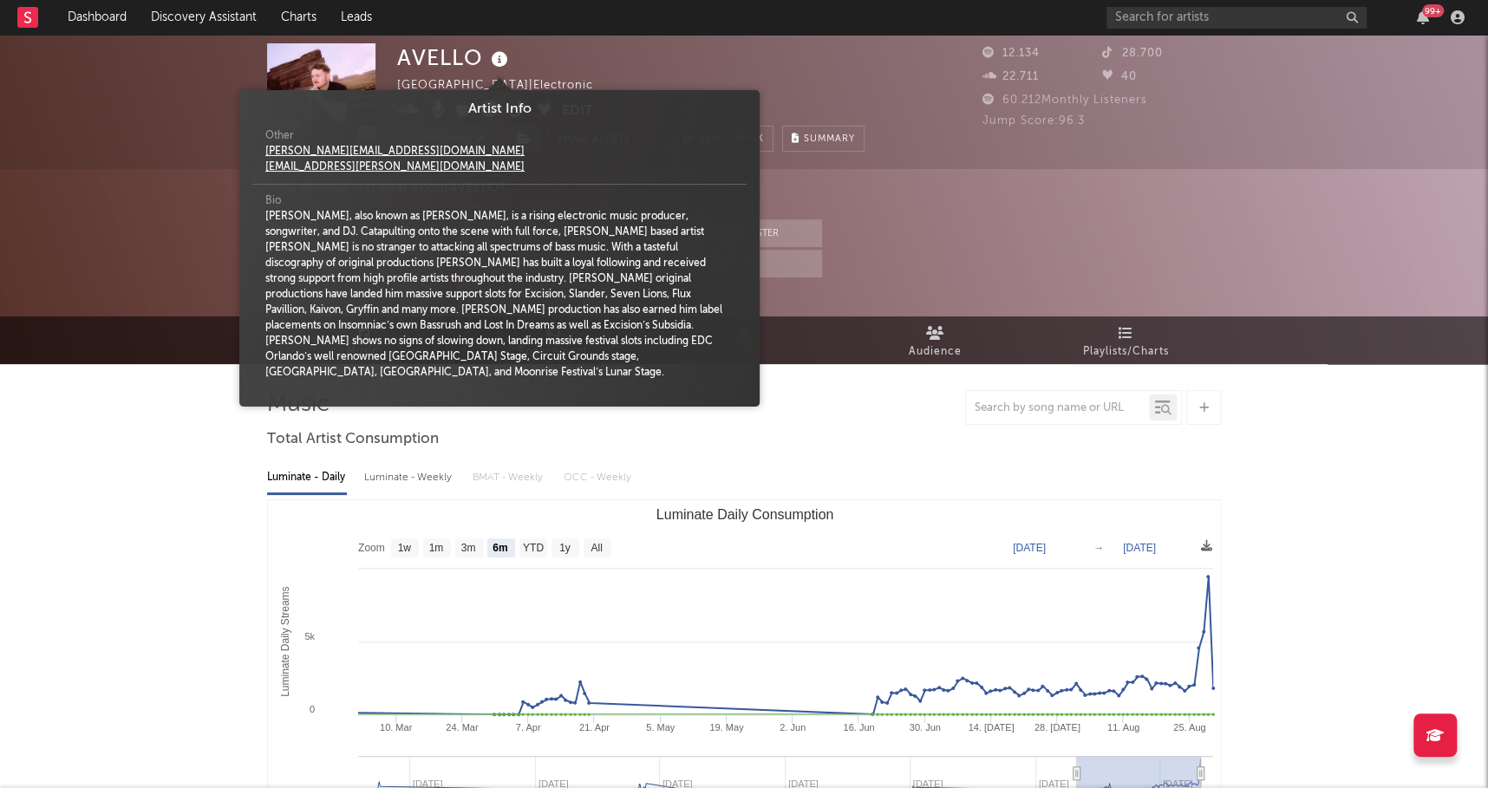
click at [498, 54] on icon at bounding box center [499, 60] width 25 height 24
click at [591, 52] on div "AVELLO United States | Electronic Edit Tracking Email Alerts Off Benchmark Summ…" at bounding box center [630, 97] width 467 height 108
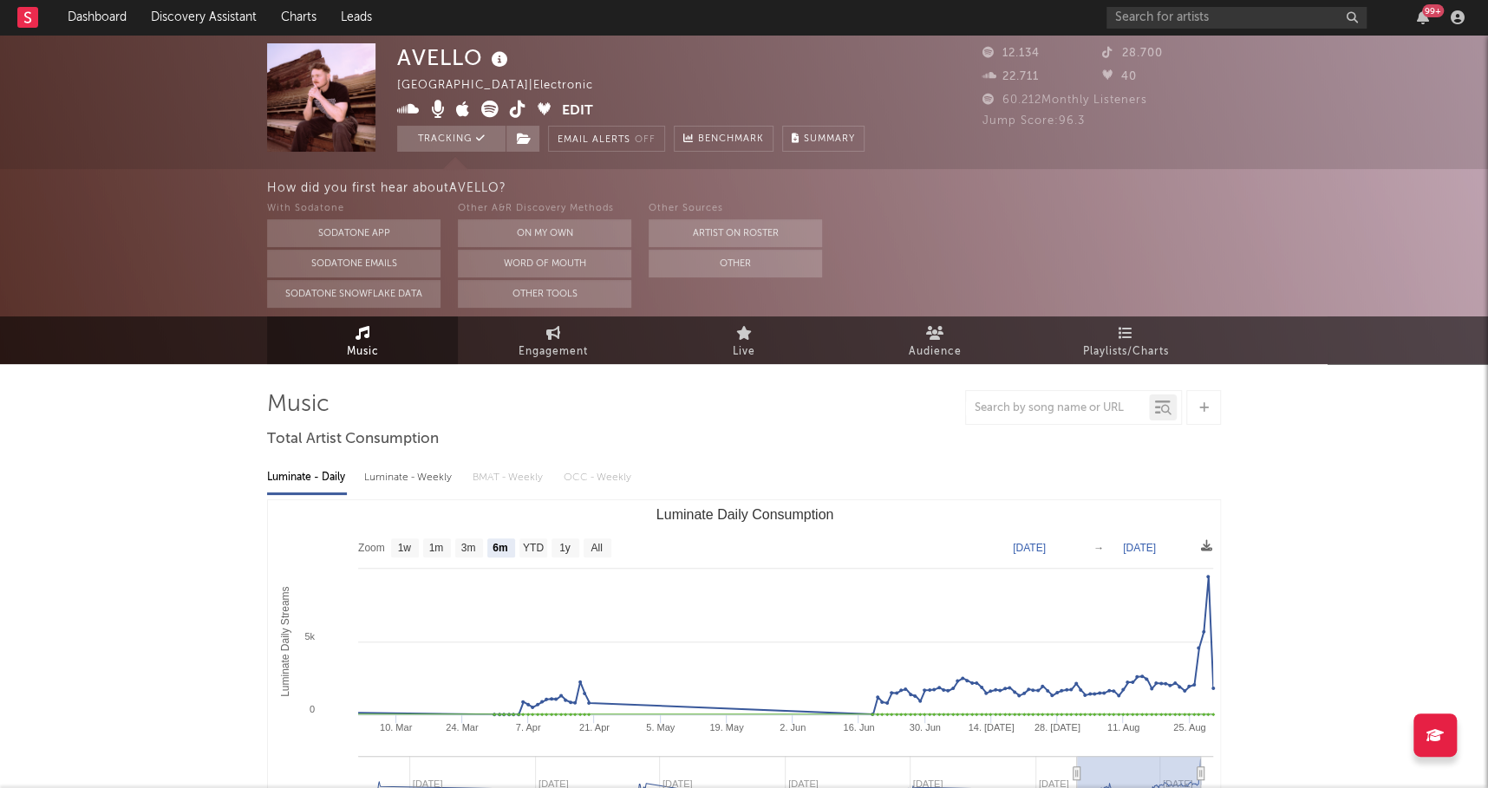
click at [414, 108] on icon at bounding box center [408, 109] width 23 height 17
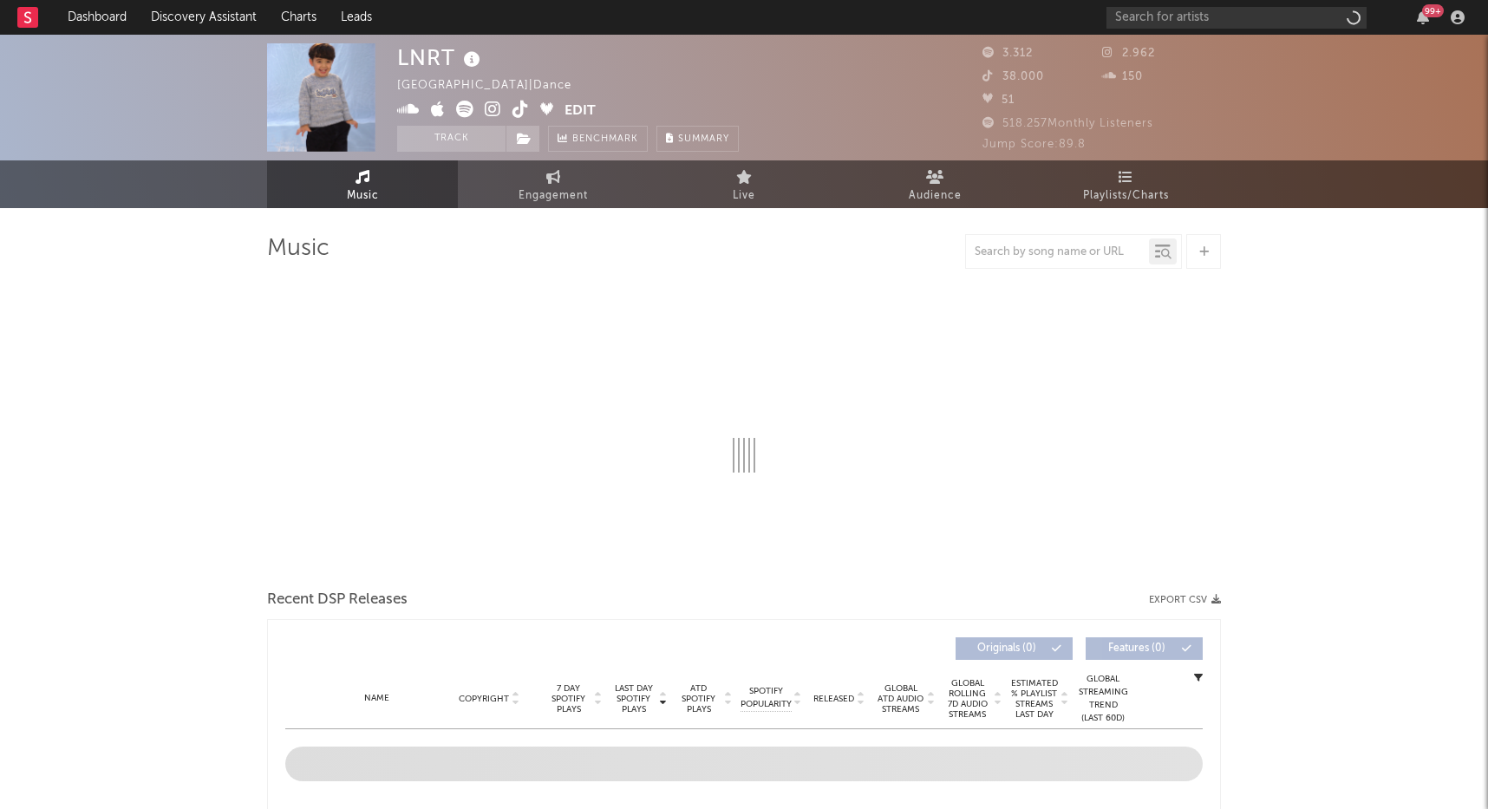
select select "1w"
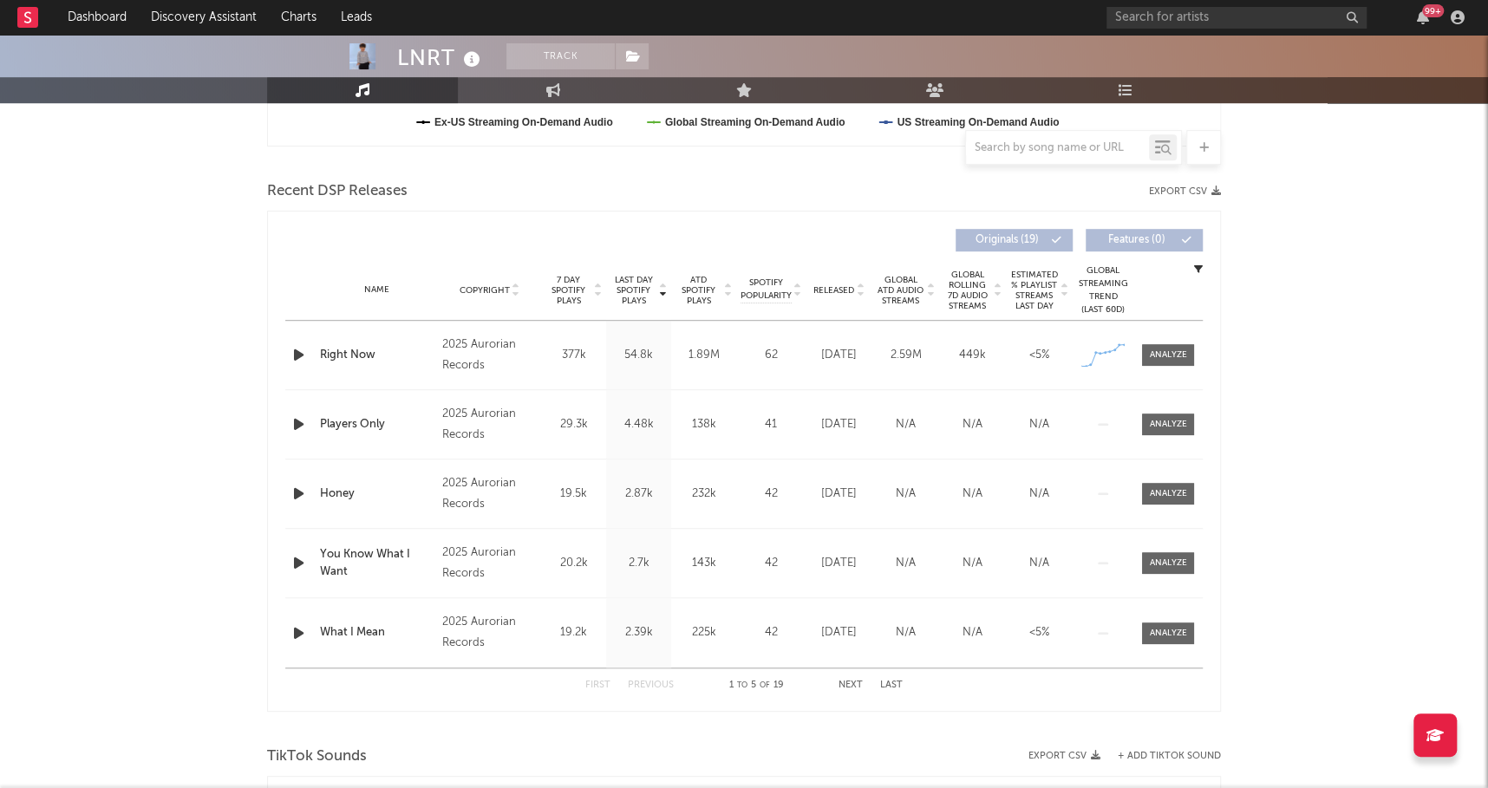
scroll to position [520, 0]
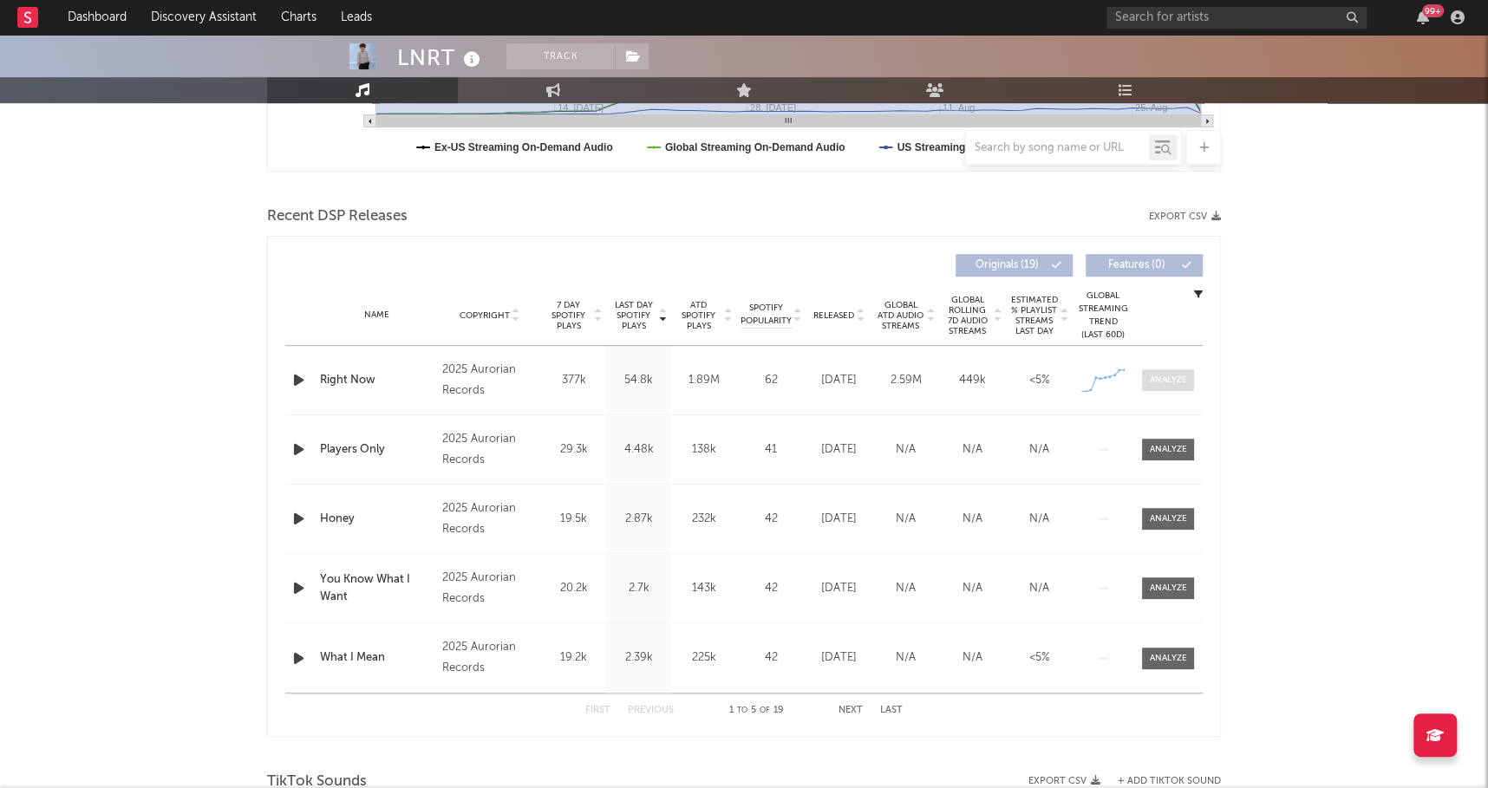
click at [1183, 374] on div at bounding box center [1168, 380] width 37 height 13
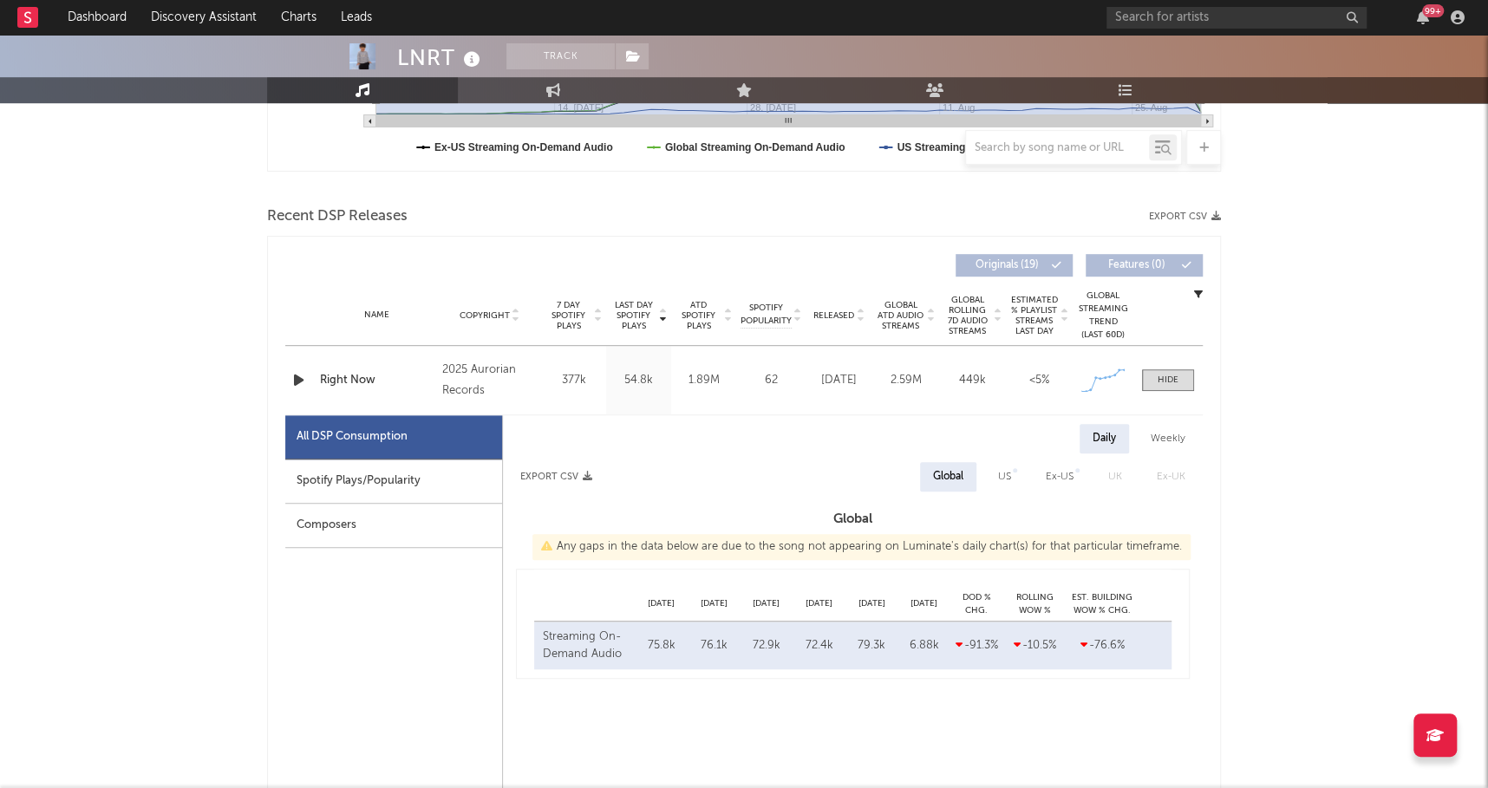
click at [456, 449] on div "All DSP Consumption" at bounding box center [393, 437] width 217 height 44
select select "1w"
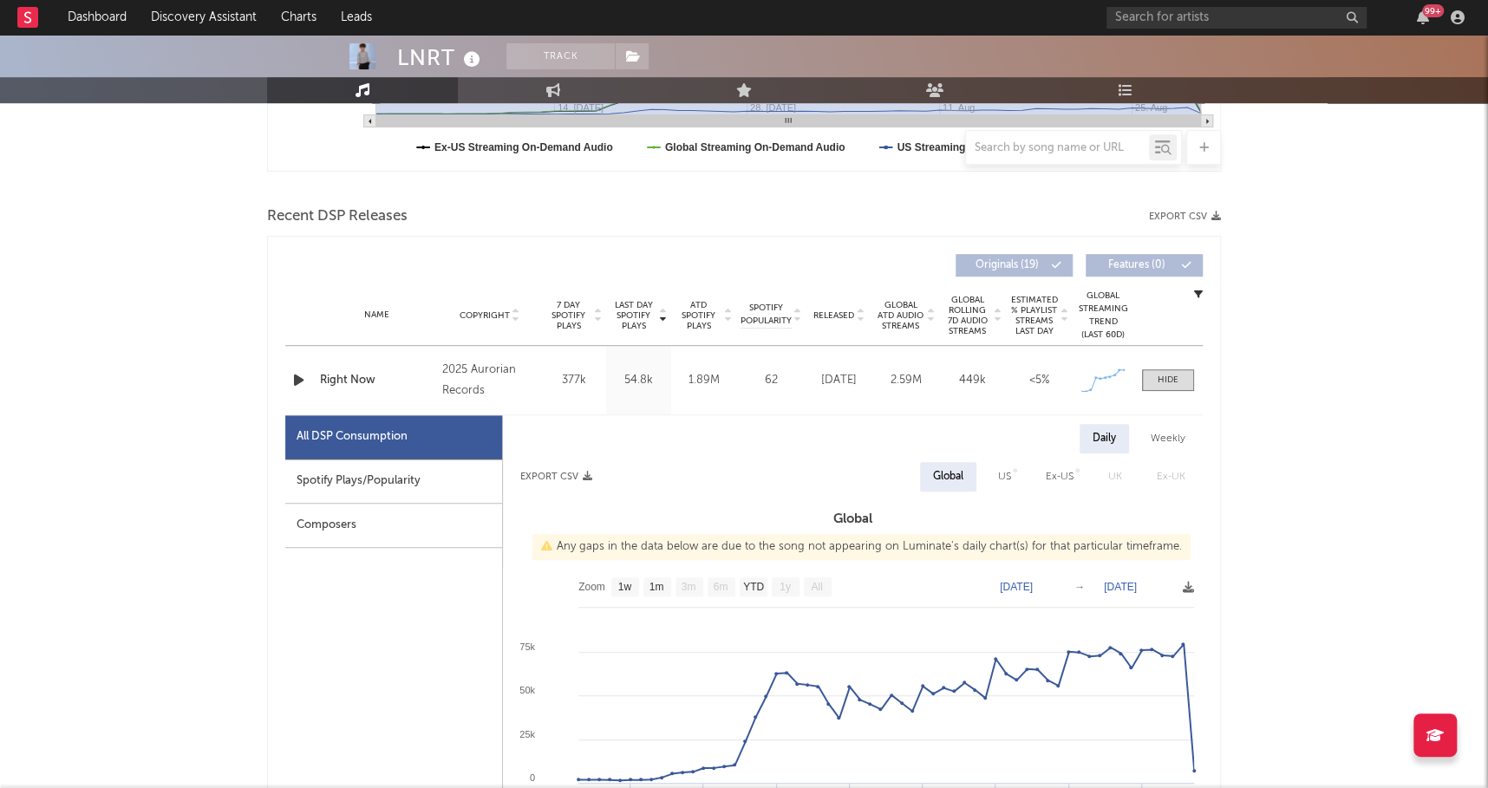
click at [460, 465] on div "Spotify Plays/Popularity" at bounding box center [393, 481] width 217 height 44
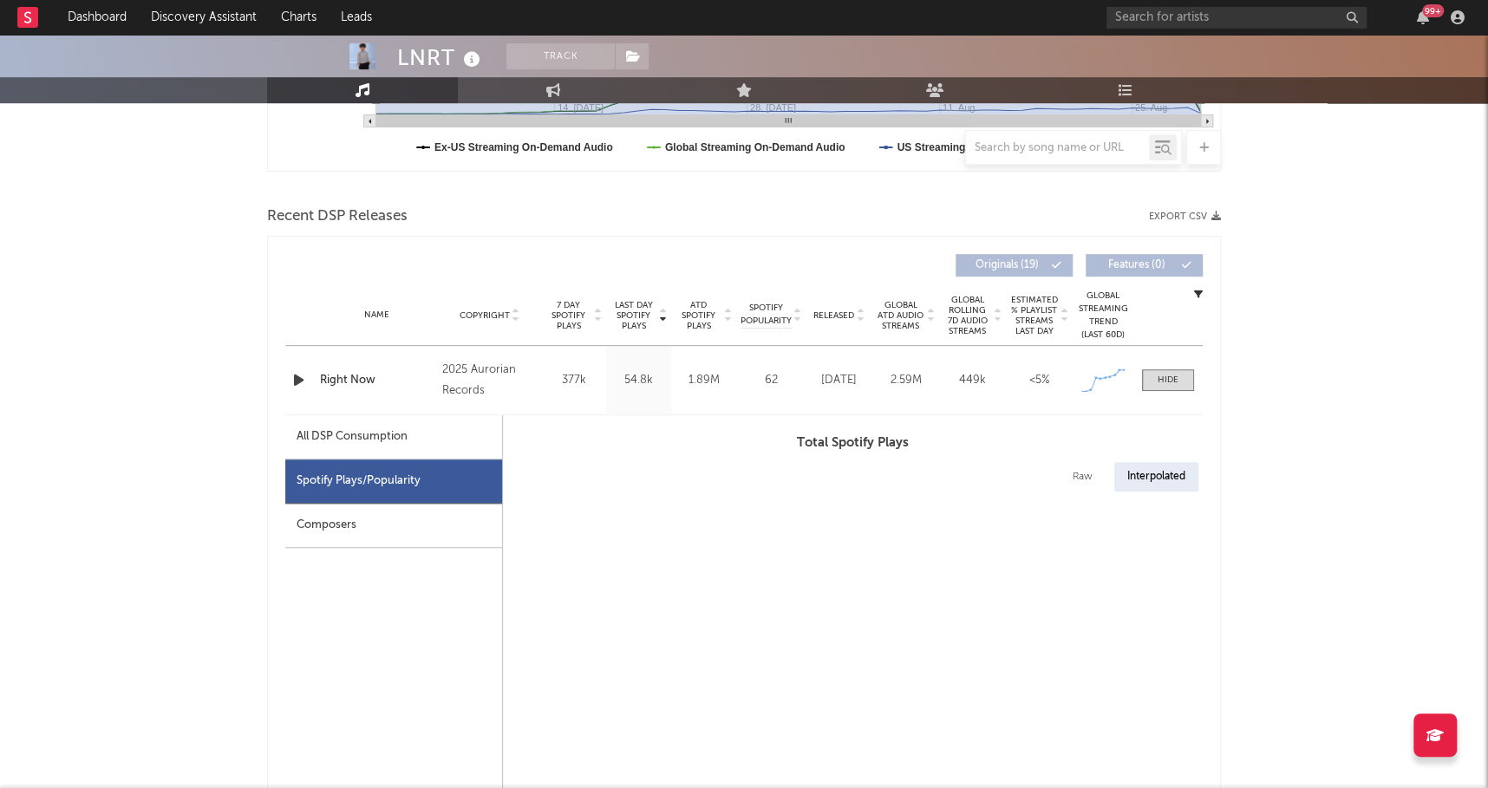
select select "1w"
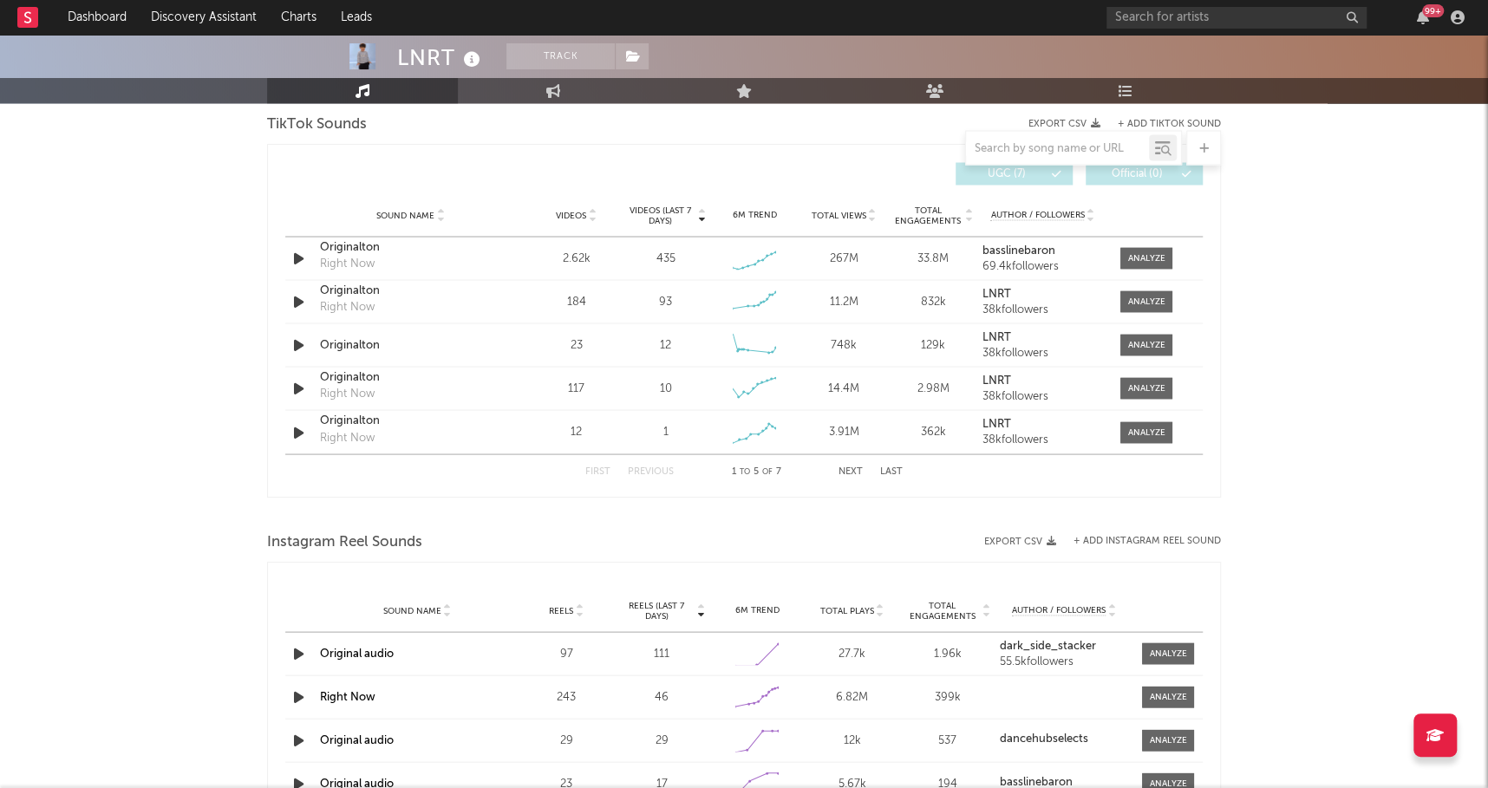
scroll to position [2012, 0]
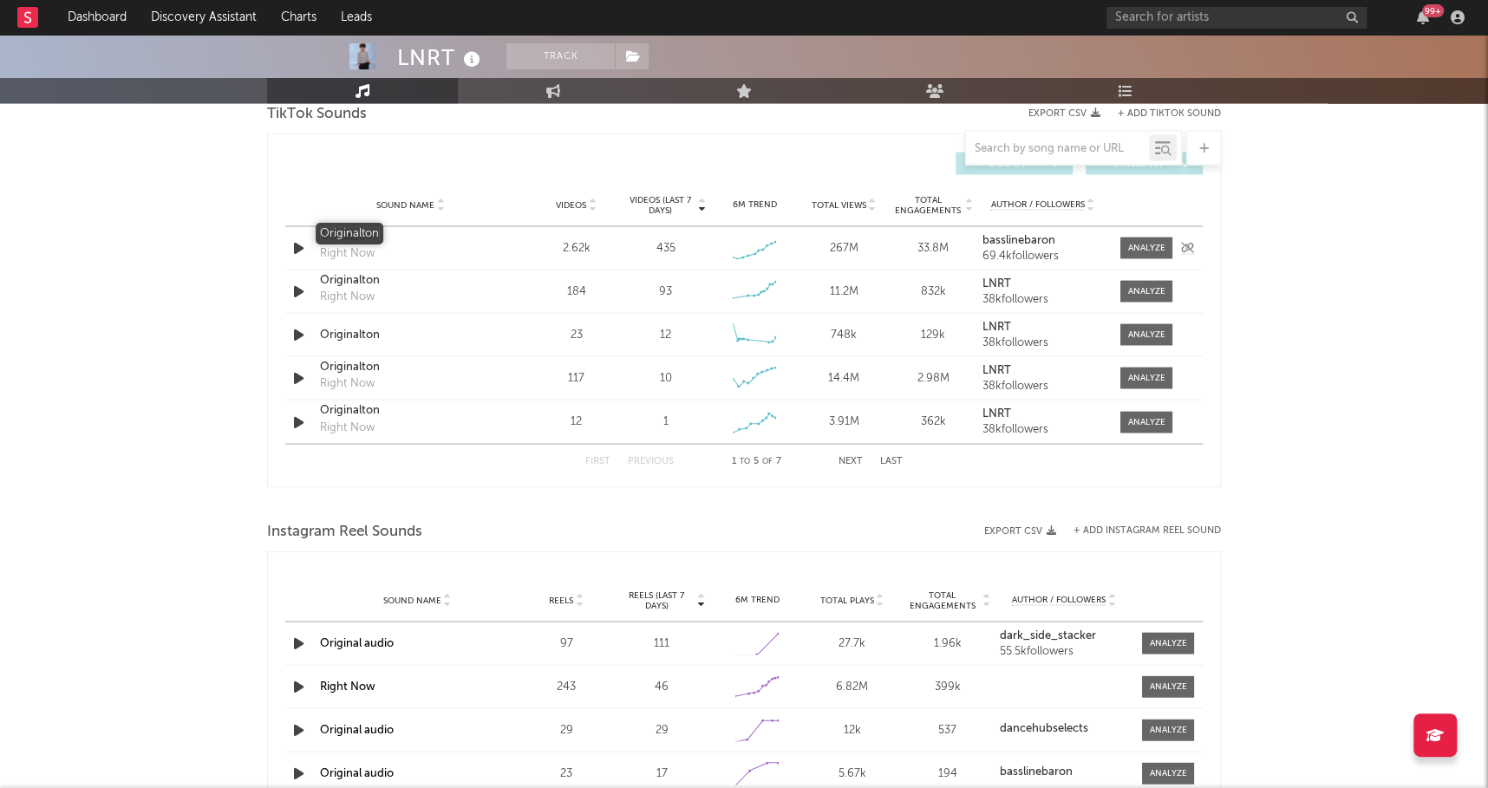
click at [370, 240] on div "Originalton" at bounding box center [410, 236] width 181 height 17
click at [1150, 244] on div at bounding box center [1146, 247] width 37 height 13
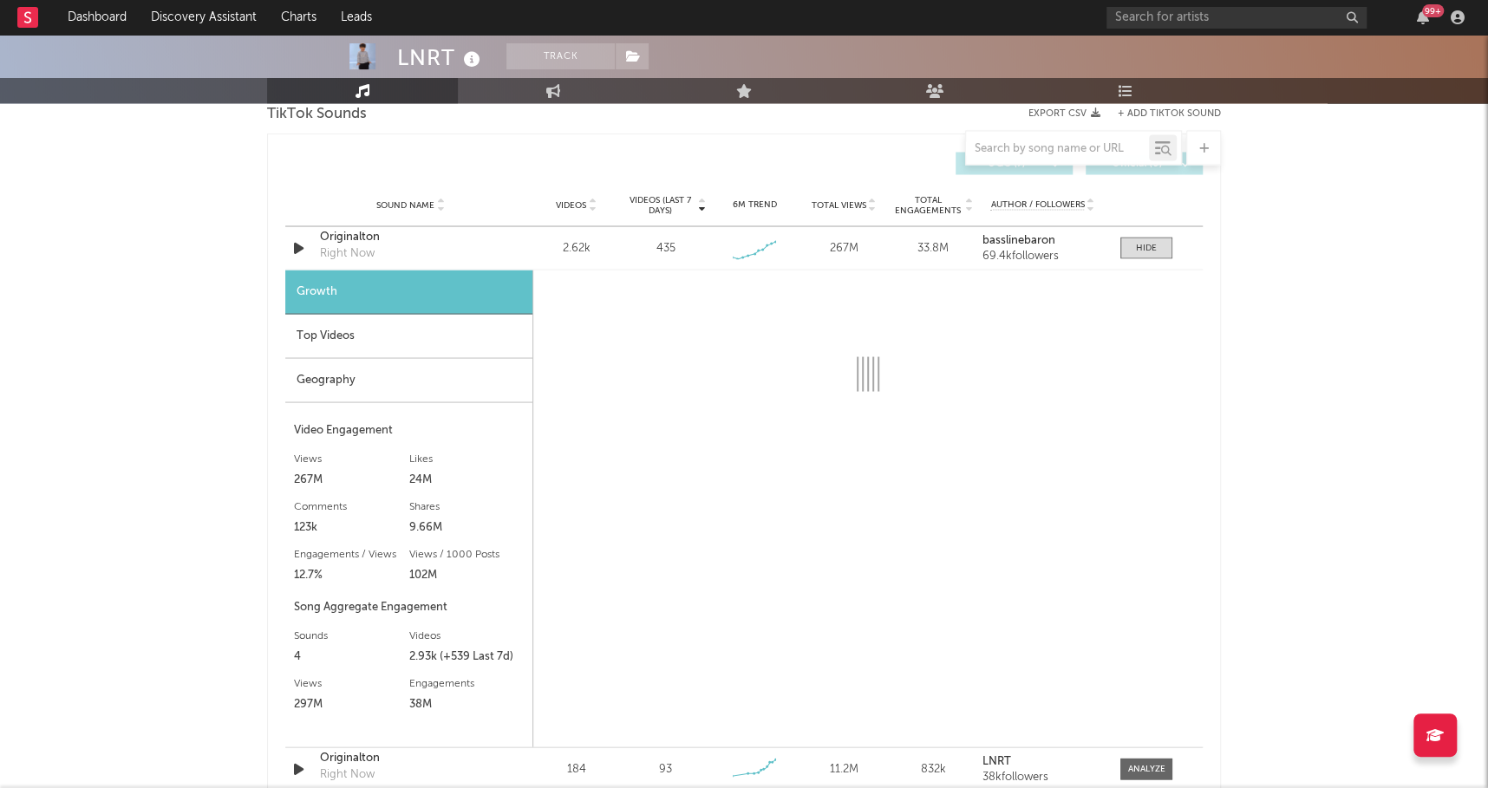
click at [481, 335] on div "Top Videos" at bounding box center [408, 336] width 247 height 44
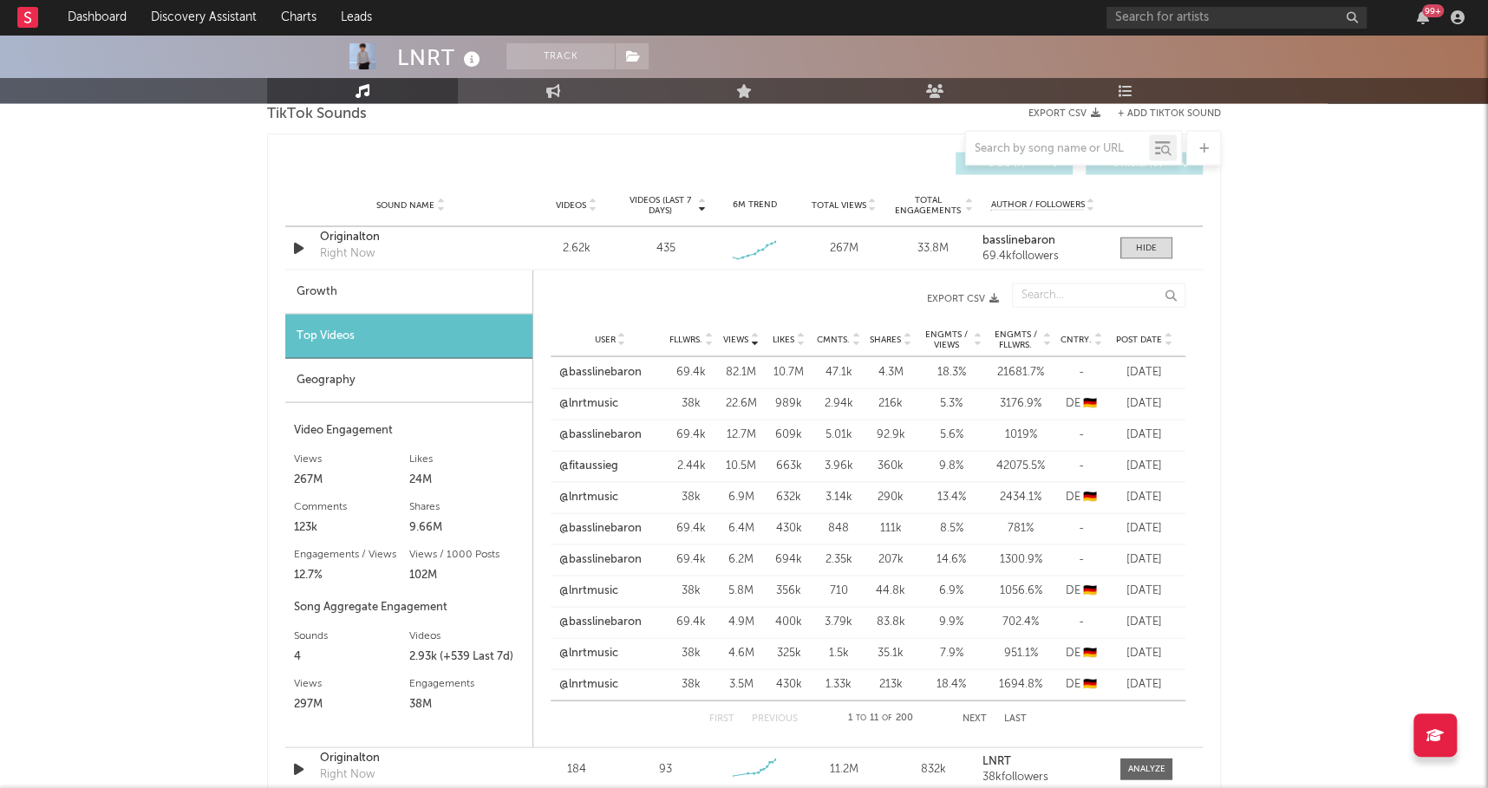
click at [1128, 341] on div "User Fllwrs. Views Likes Cmnts. Shares Engmts / Views Engmts / Fllwrs. Cntry. P…" at bounding box center [867, 339] width 635 height 35
click at [1142, 340] on div "Post Date" at bounding box center [1143, 338] width 65 height 13
click at [582, 461] on link "@groove.general" at bounding box center [603, 465] width 88 height 17
drag, startPoint x: 591, startPoint y: 552, endPoint x: 591, endPoint y: 579, distance: 26.9
click at [591, 552] on link "@lnrtmusic" at bounding box center [588, 558] width 59 height 17
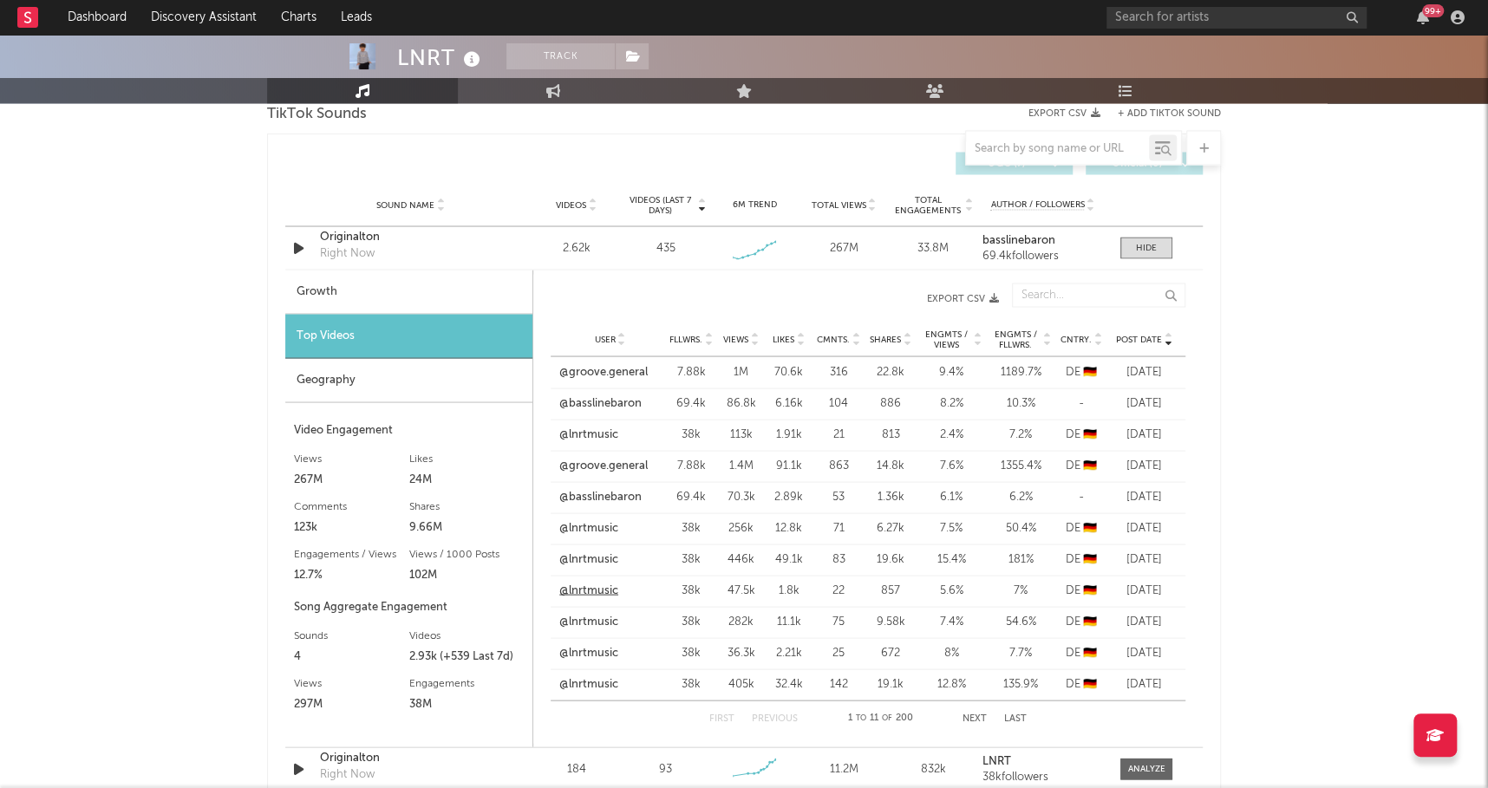
click at [591, 584] on link "@lnrtmusic" at bounding box center [588, 590] width 59 height 17
click at [1143, 8] on input "text" at bounding box center [1236, 18] width 260 height 22
paste input "Camisra"
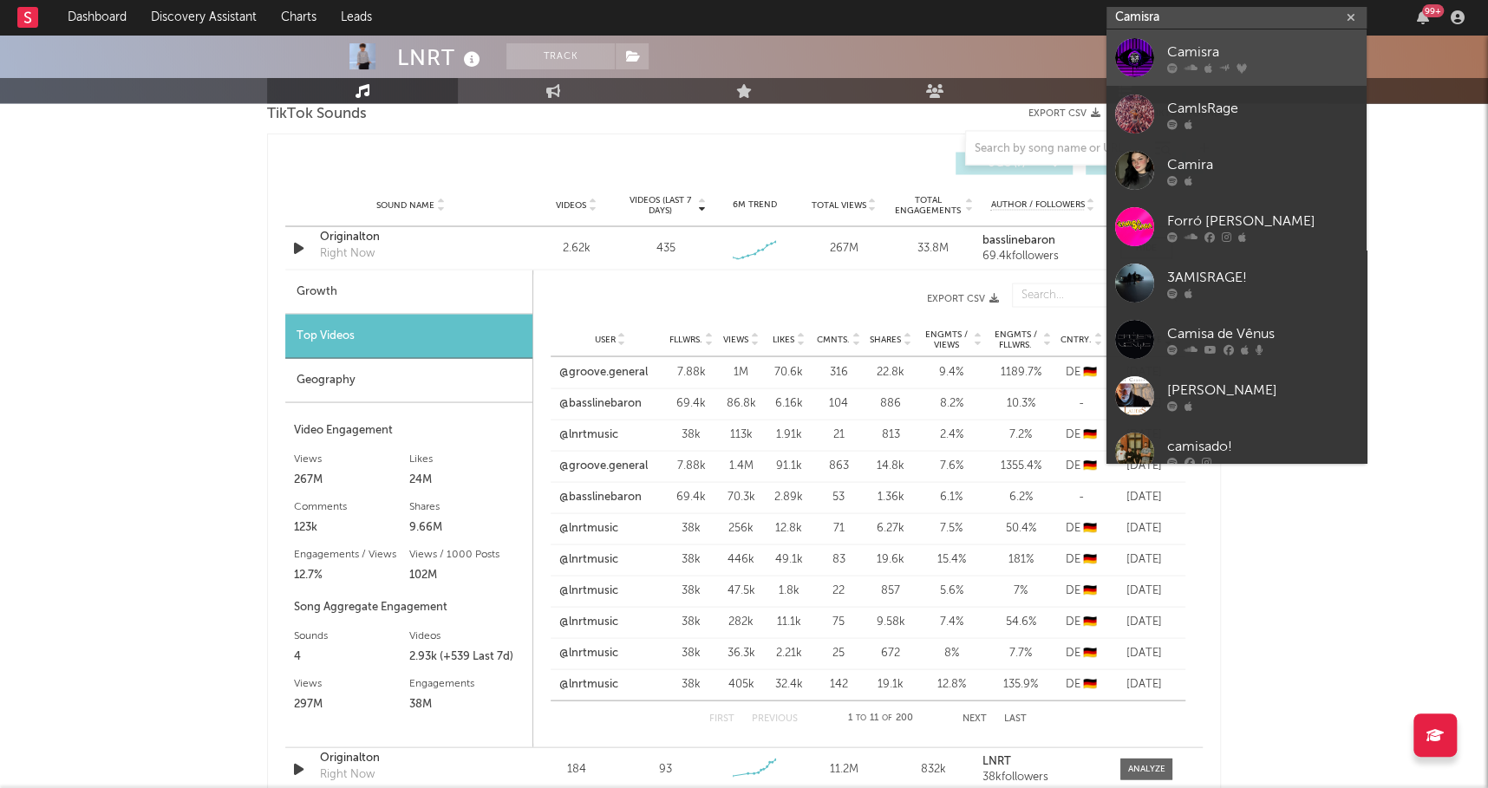
type input "Camisra"
click at [1215, 49] on div "Camisra" at bounding box center [1262, 52] width 191 height 21
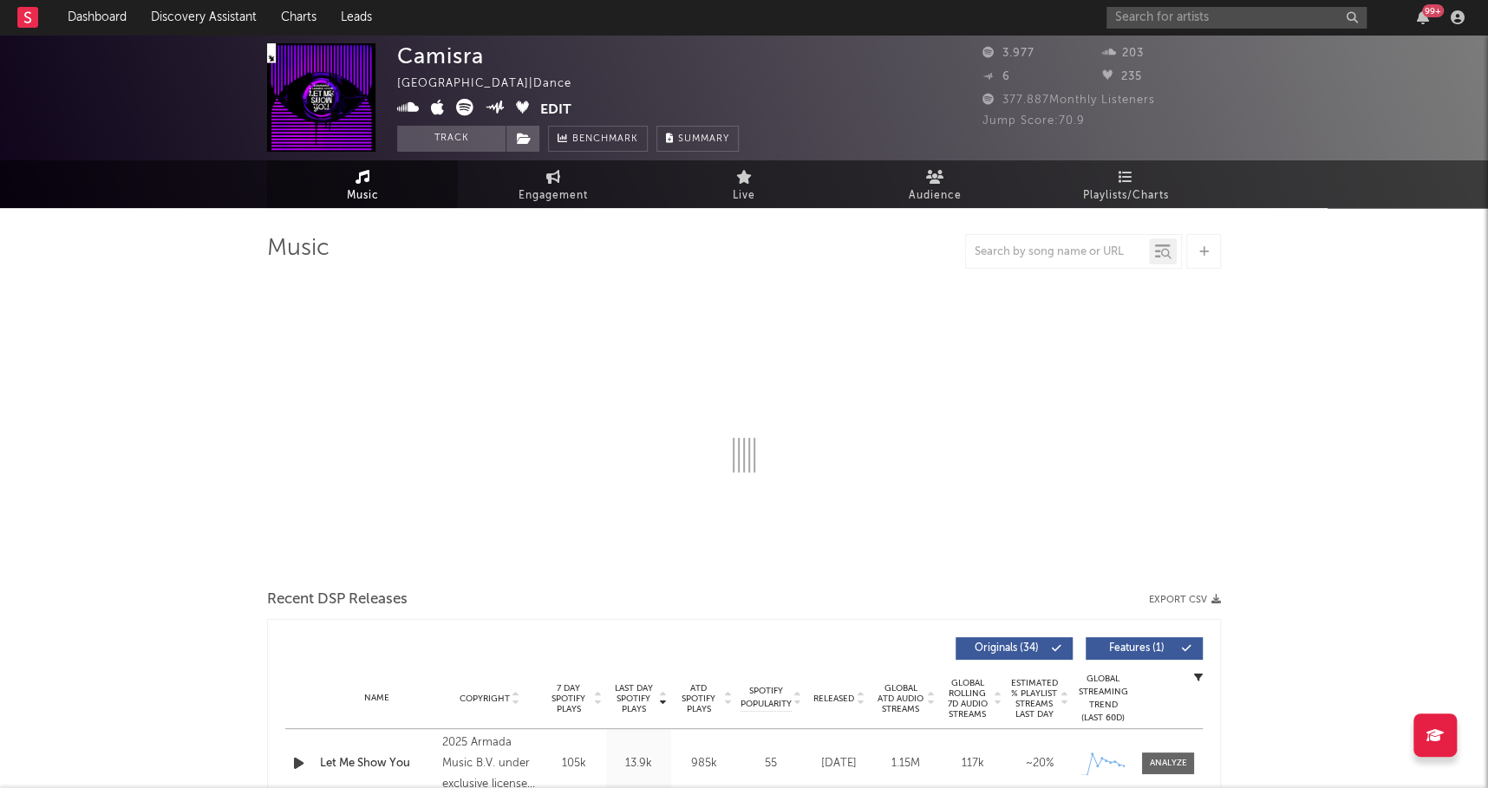
select select "6m"
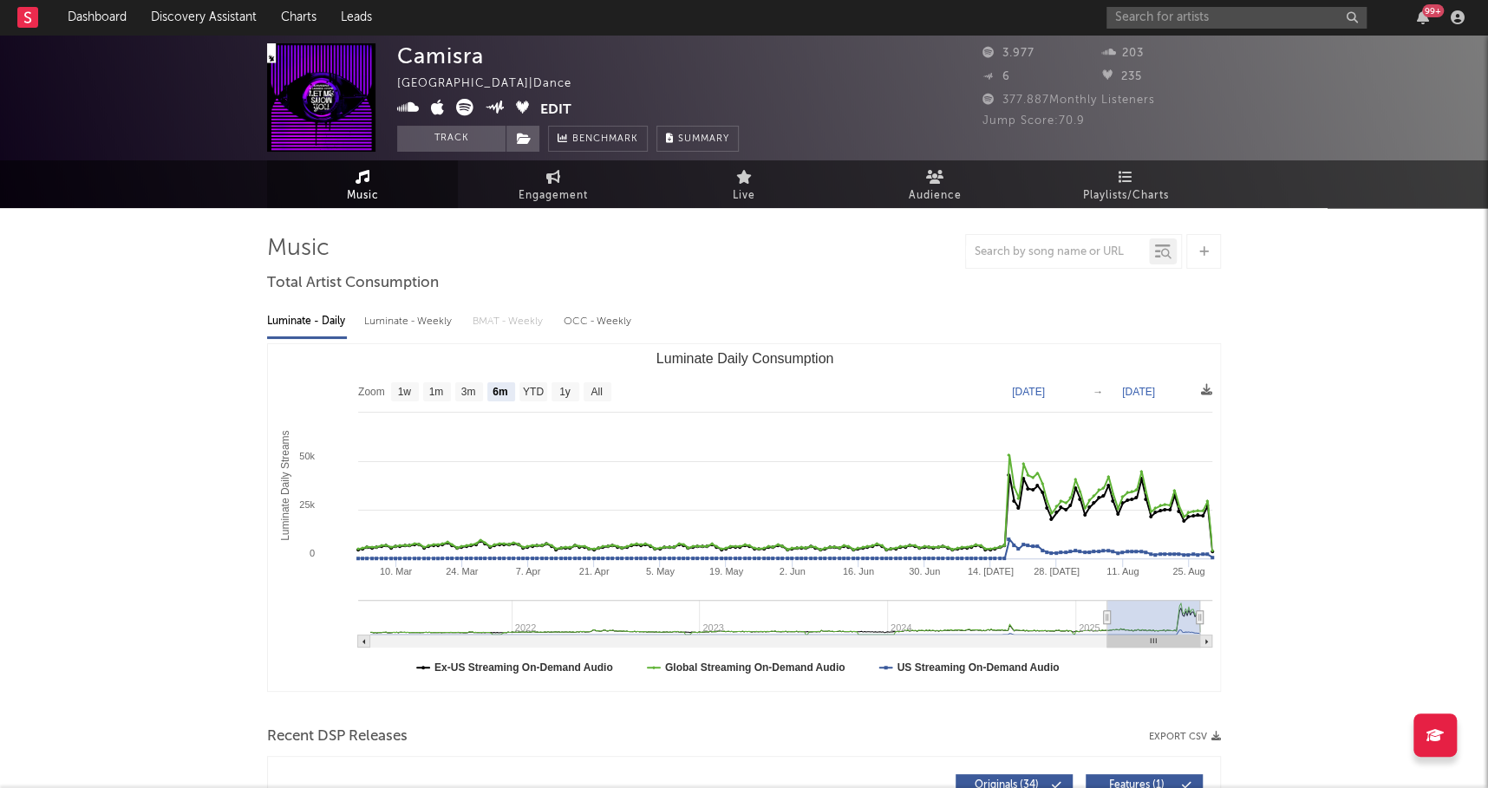
click at [409, 107] on icon at bounding box center [408, 107] width 23 height 17
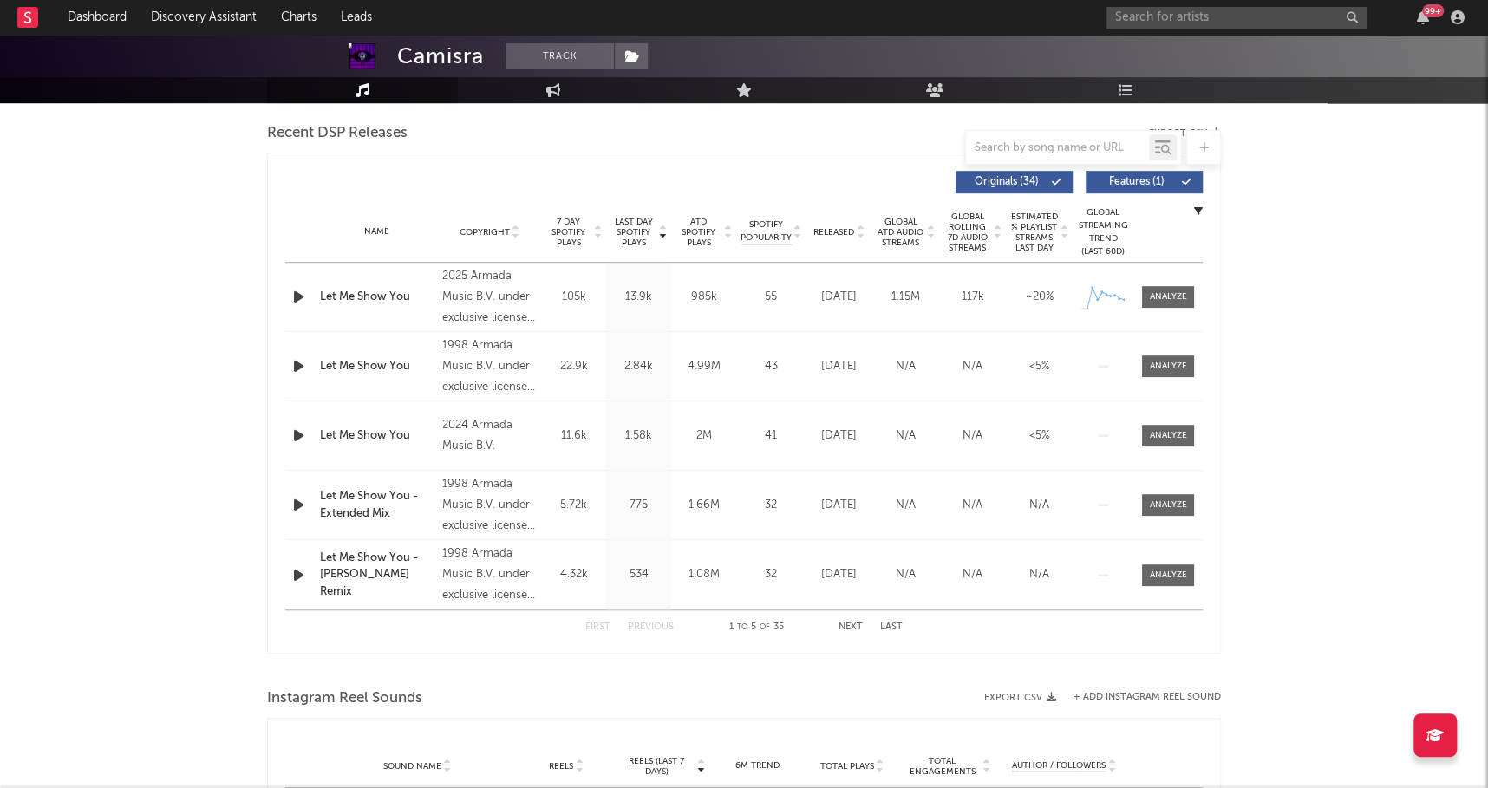
scroll to position [605, 0]
click at [637, 233] on span "Last Day Spotify Plays" at bounding box center [633, 230] width 46 height 31
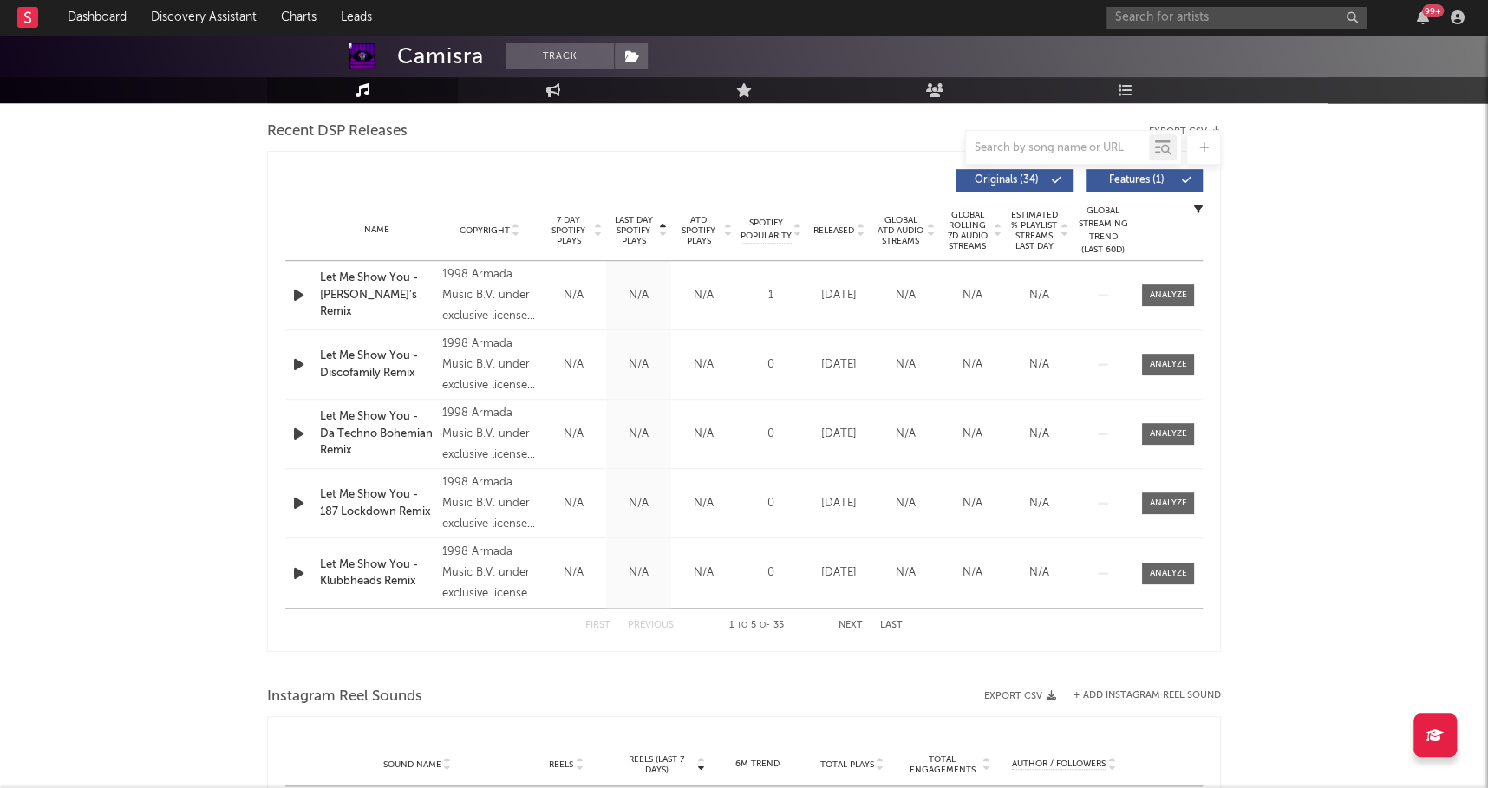
click at [637, 233] on span "Last Day Spotify Plays" at bounding box center [633, 230] width 46 height 31
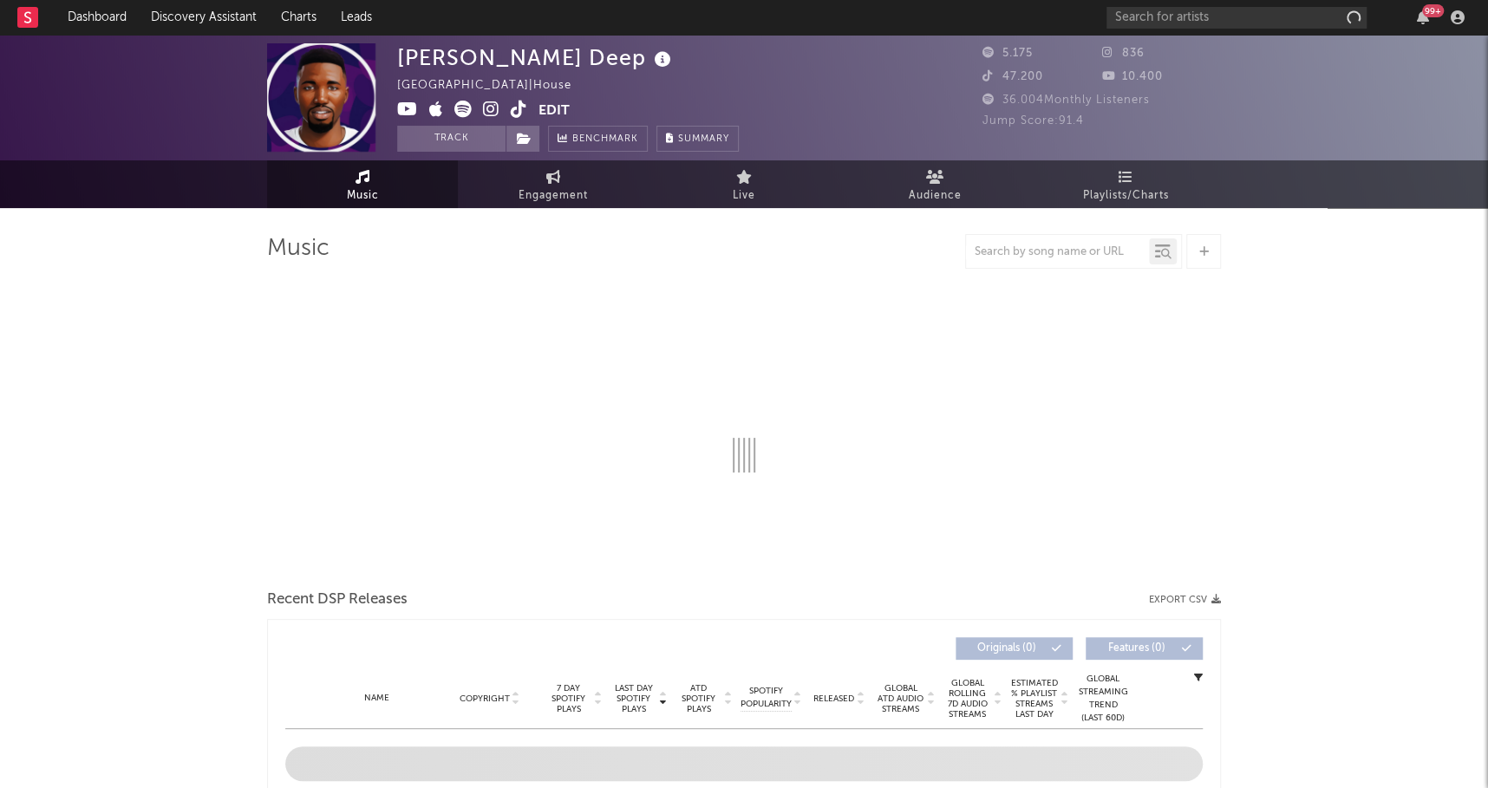
select select "1w"
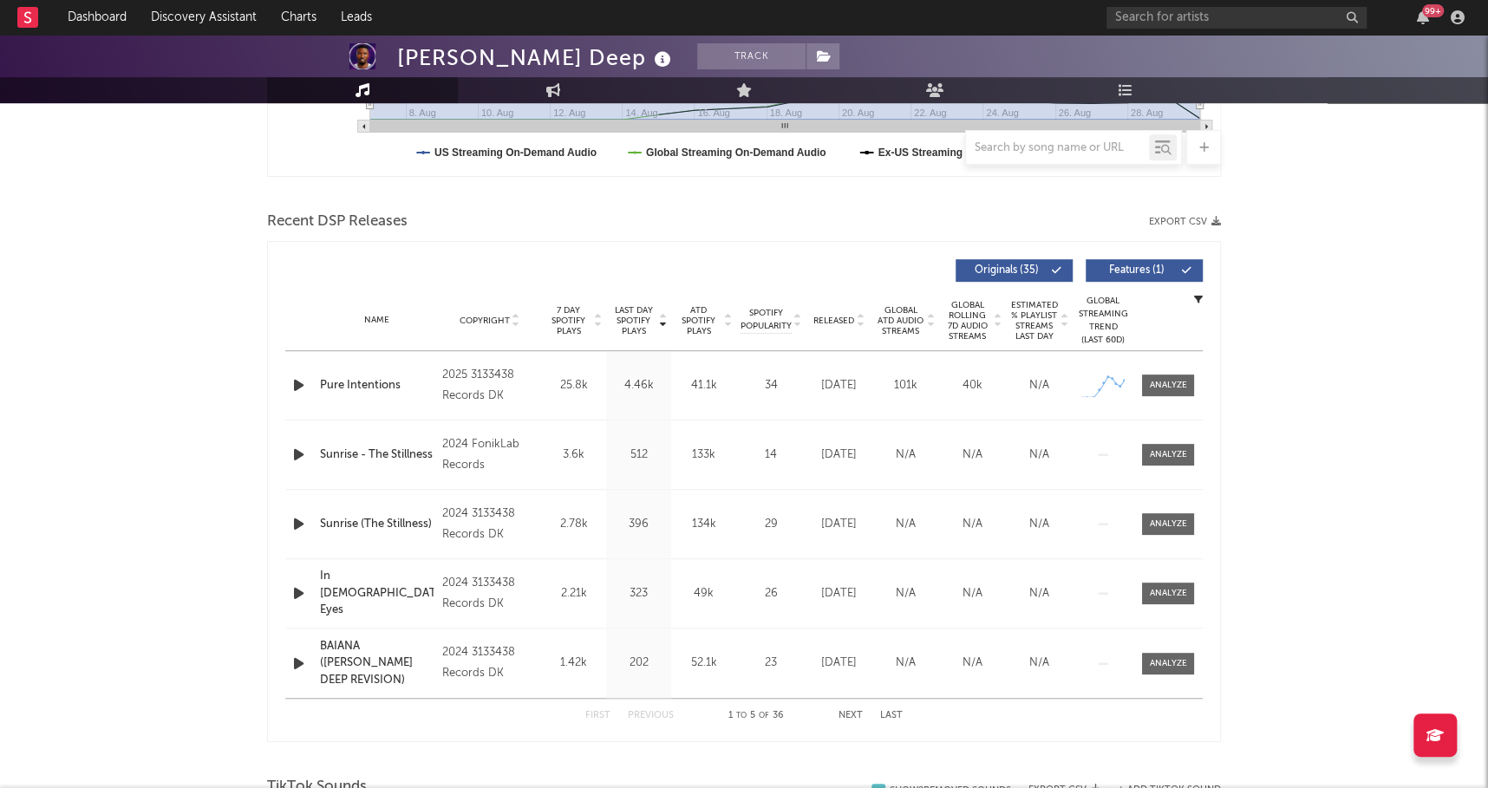
scroll to position [537, 0]
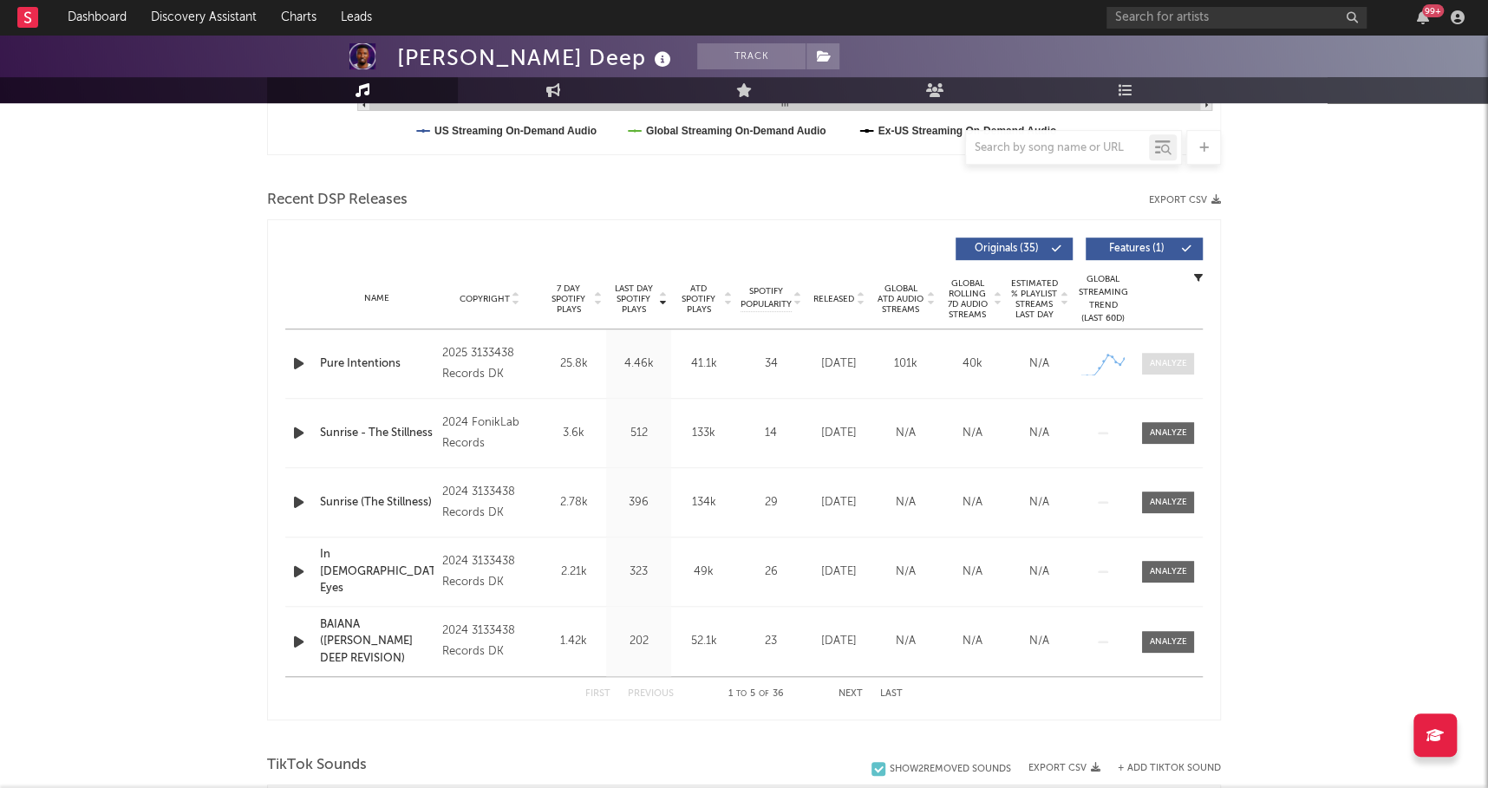
click at [1174, 353] on span at bounding box center [1168, 364] width 52 height 22
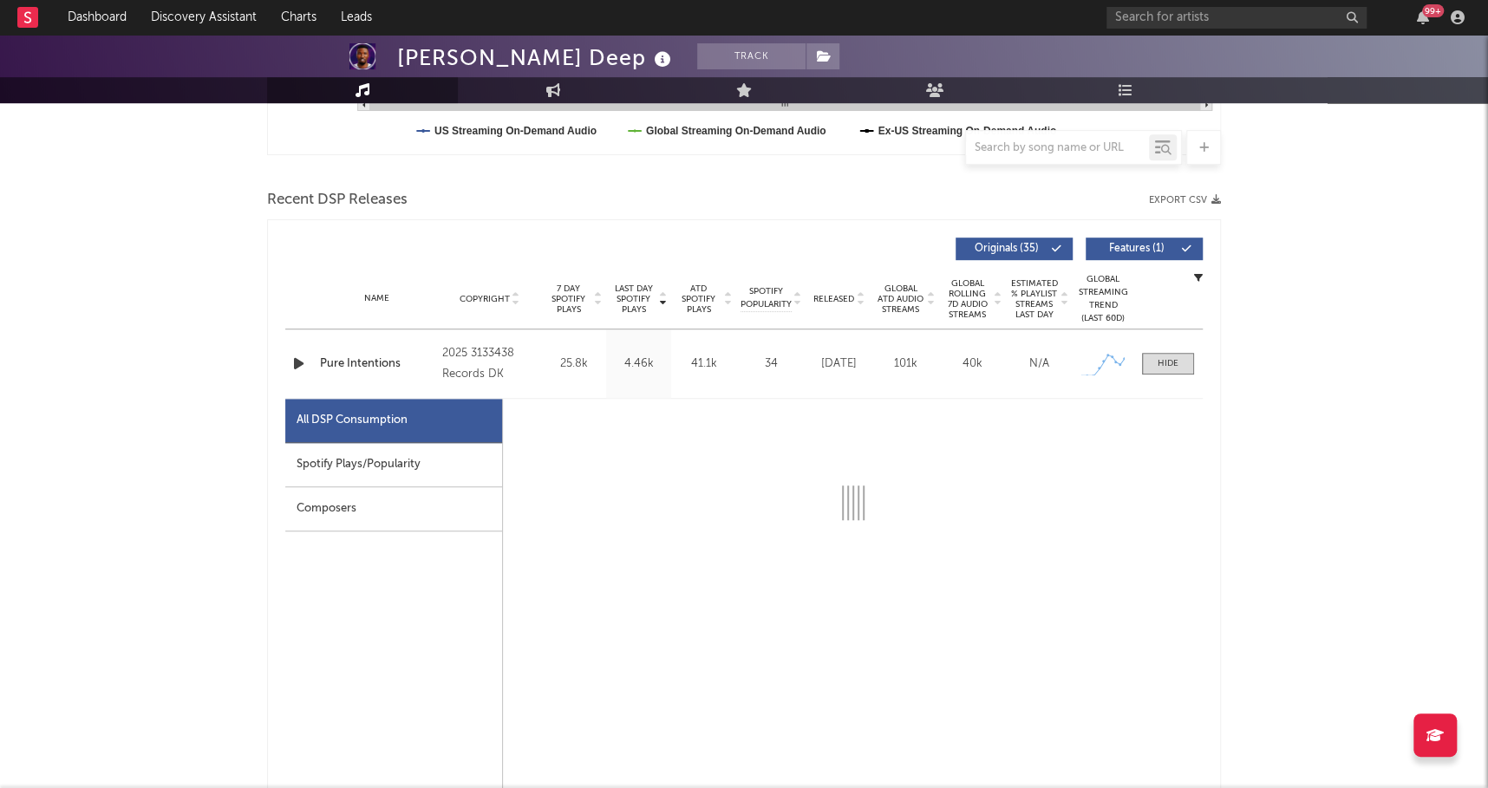
click at [429, 444] on div "Spotify Plays/Popularity" at bounding box center [393, 465] width 217 height 44
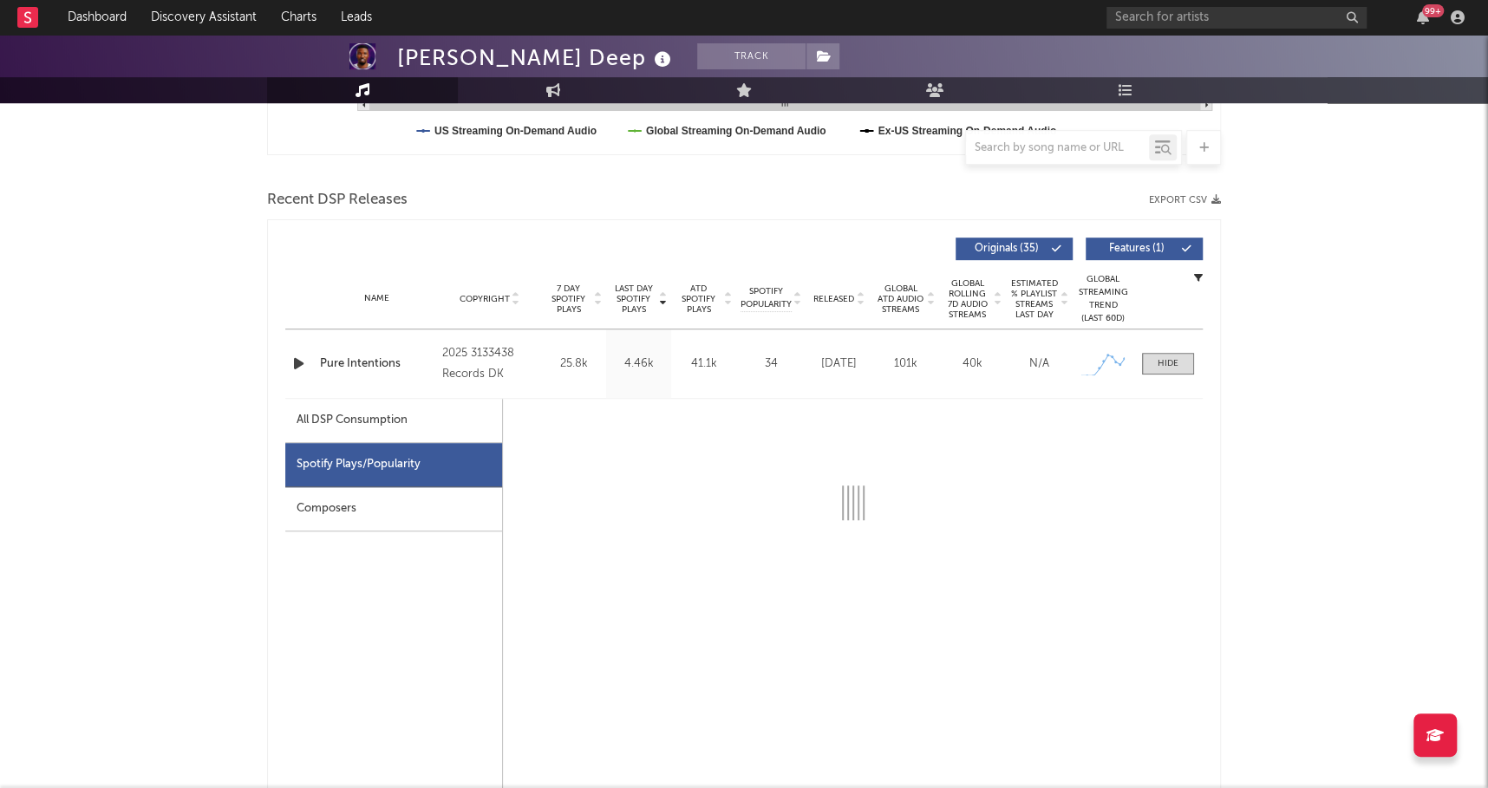
select select "1w"
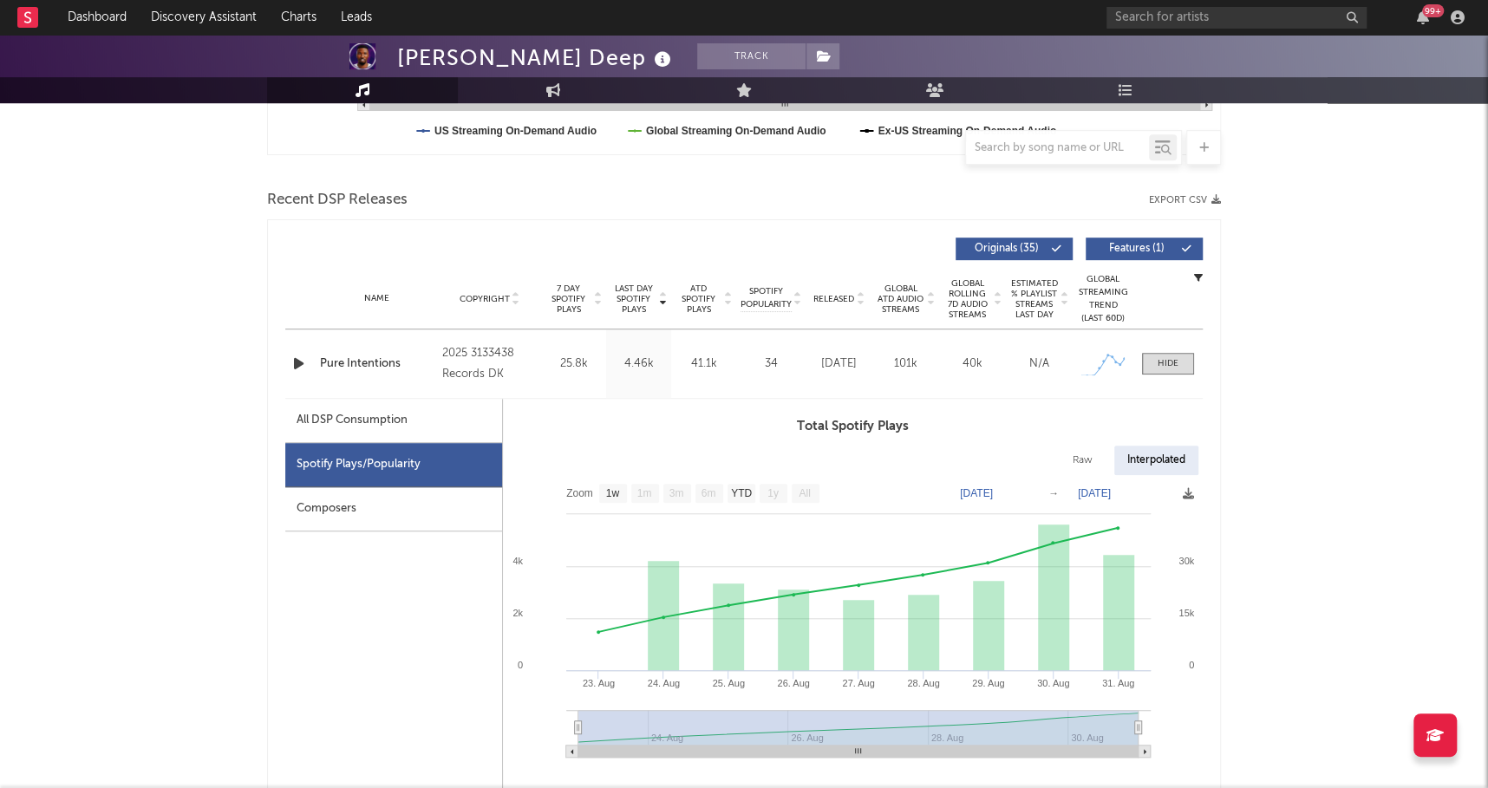
click at [932, 0] on nav "Dashboard Discovery Assistant Charts Leads 99 +" at bounding box center [744, 17] width 1488 height 35
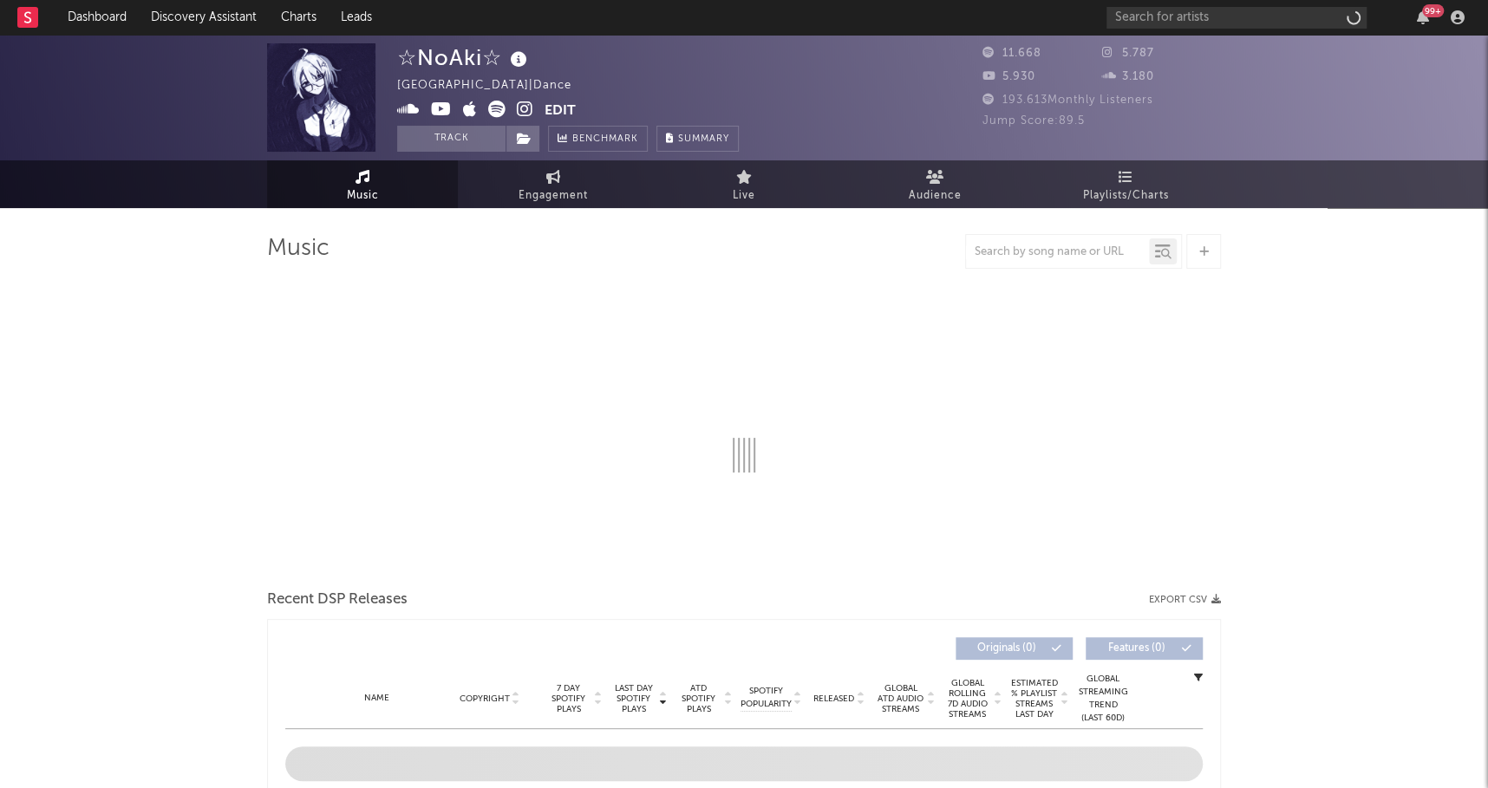
select select "6m"
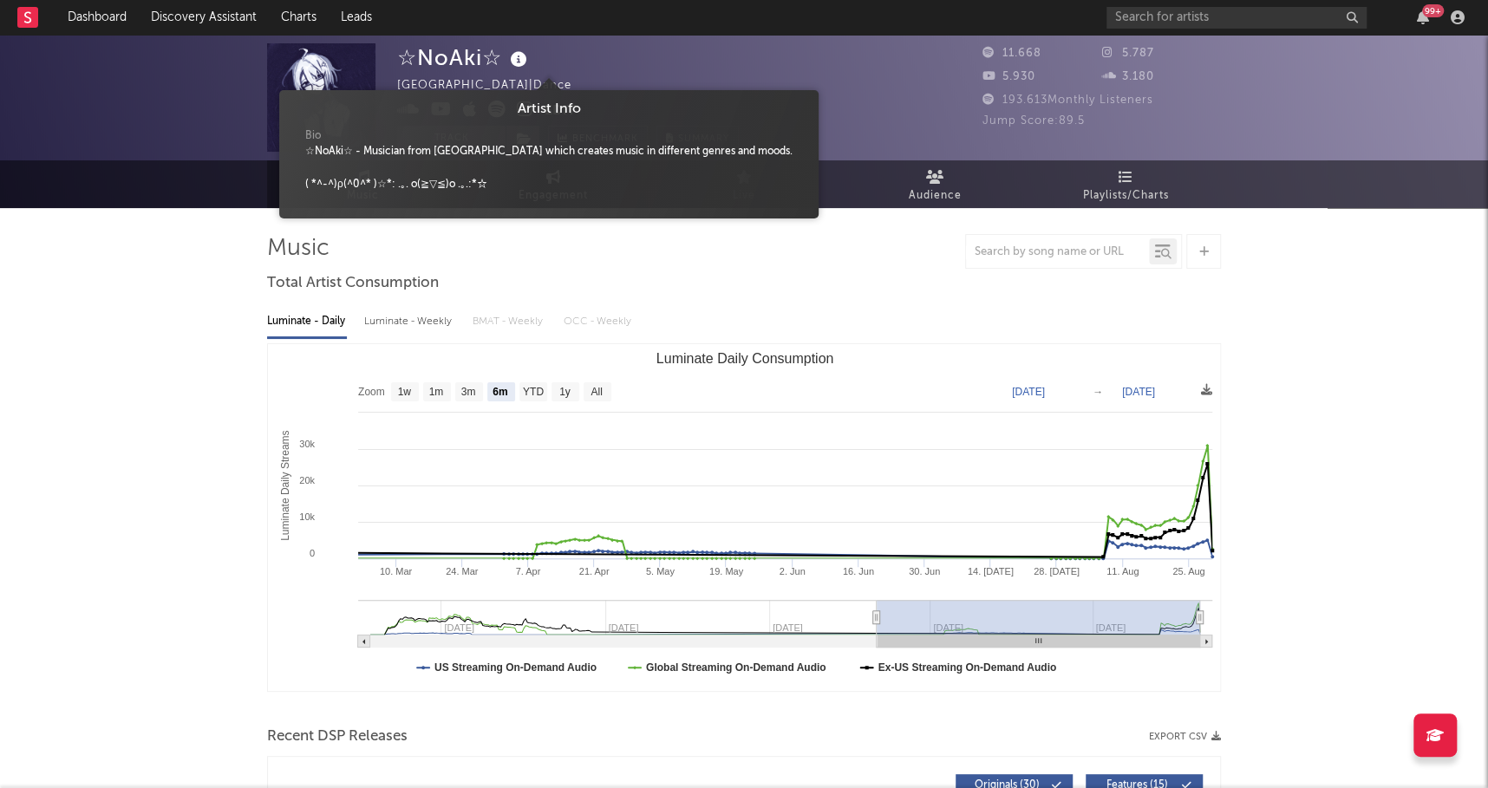
click at [527, 62] on icon at bounding box center [518, 60] width 25 height 24
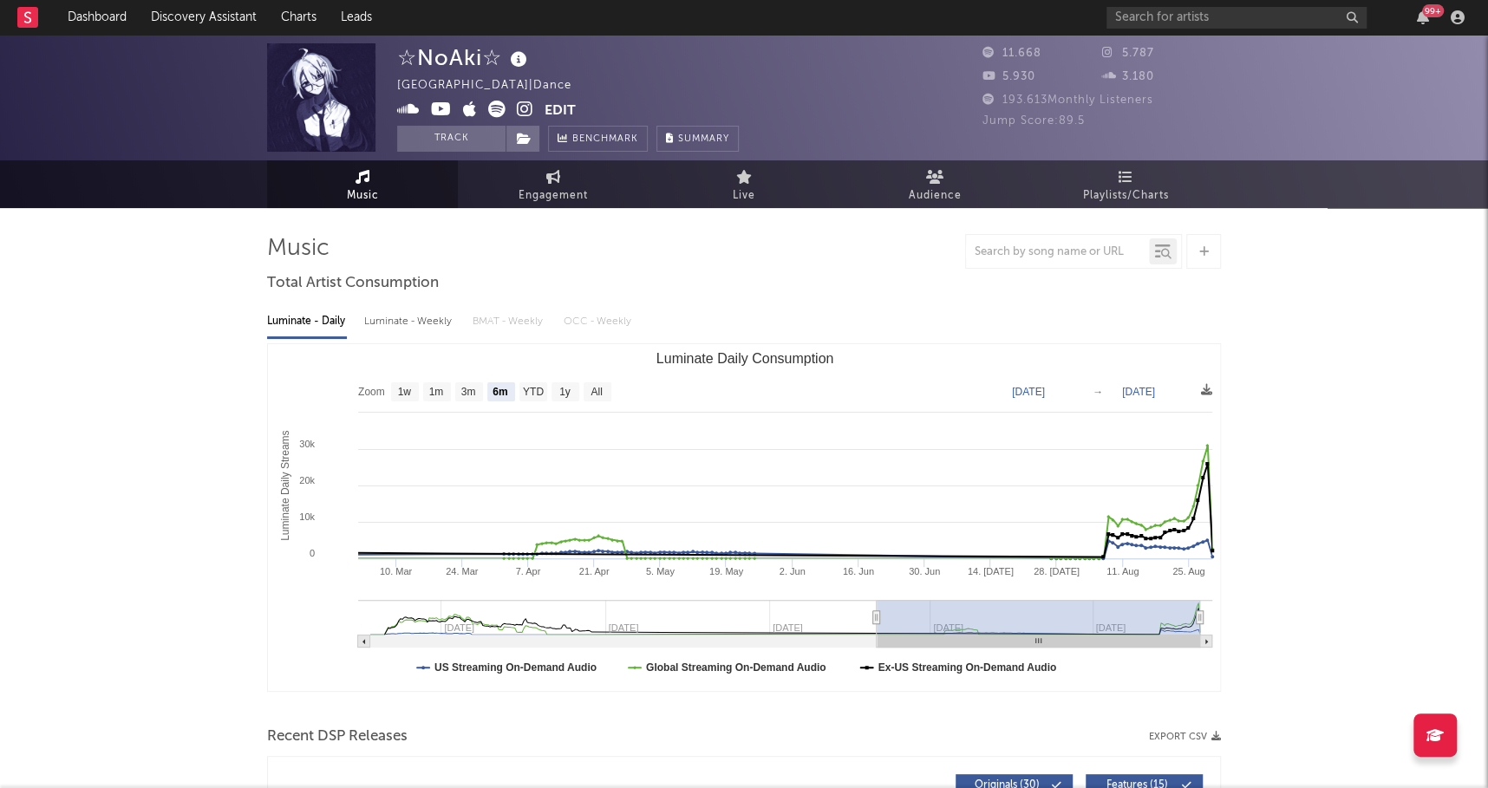
click at [739, 78] on div "☆NoAki☆ Antarctica | Dance Edit Track Benchmark Summary" at bounding box center [679, 97] width 564 height 108
click at [401, 108] on icon at bounding box center [408, 109] width 23 height 17
click at [521, 107] on icon at bounding box center [525, 109] width 16 height 17
click at [445, 115] on icon at bounding box center [441, 109] width 21 height 17
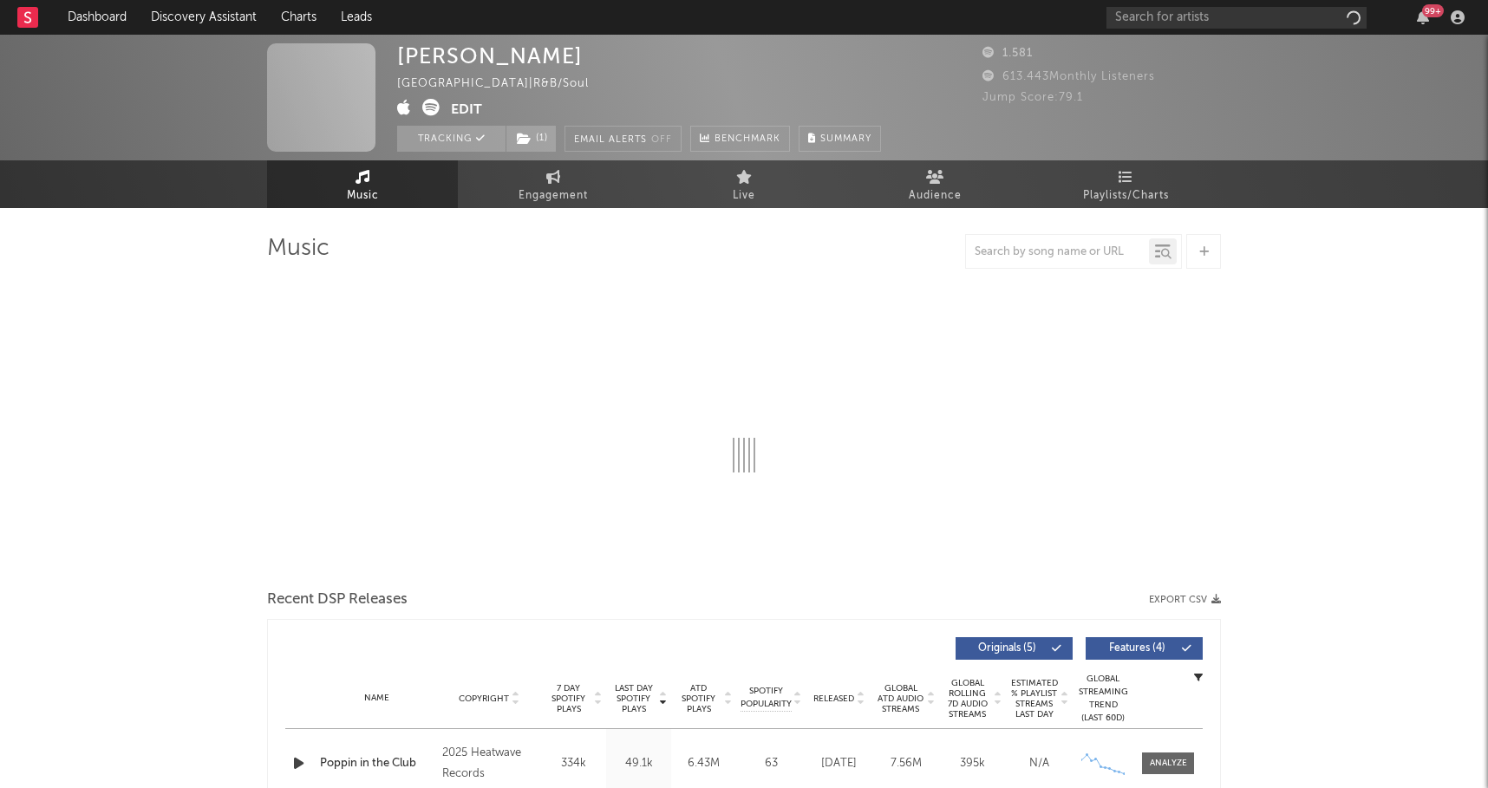
select select "6m"
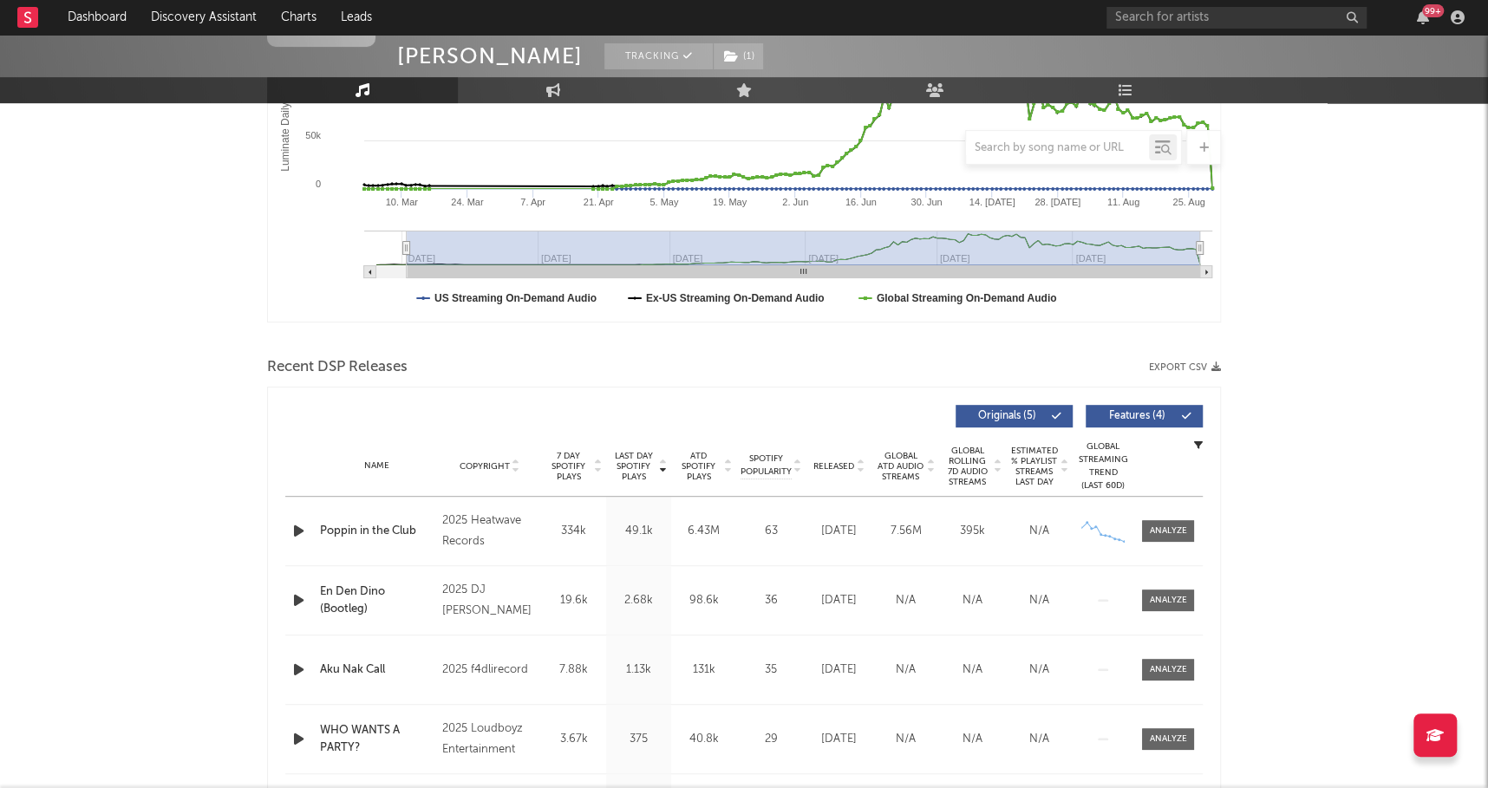
scroll to position [385, 0]
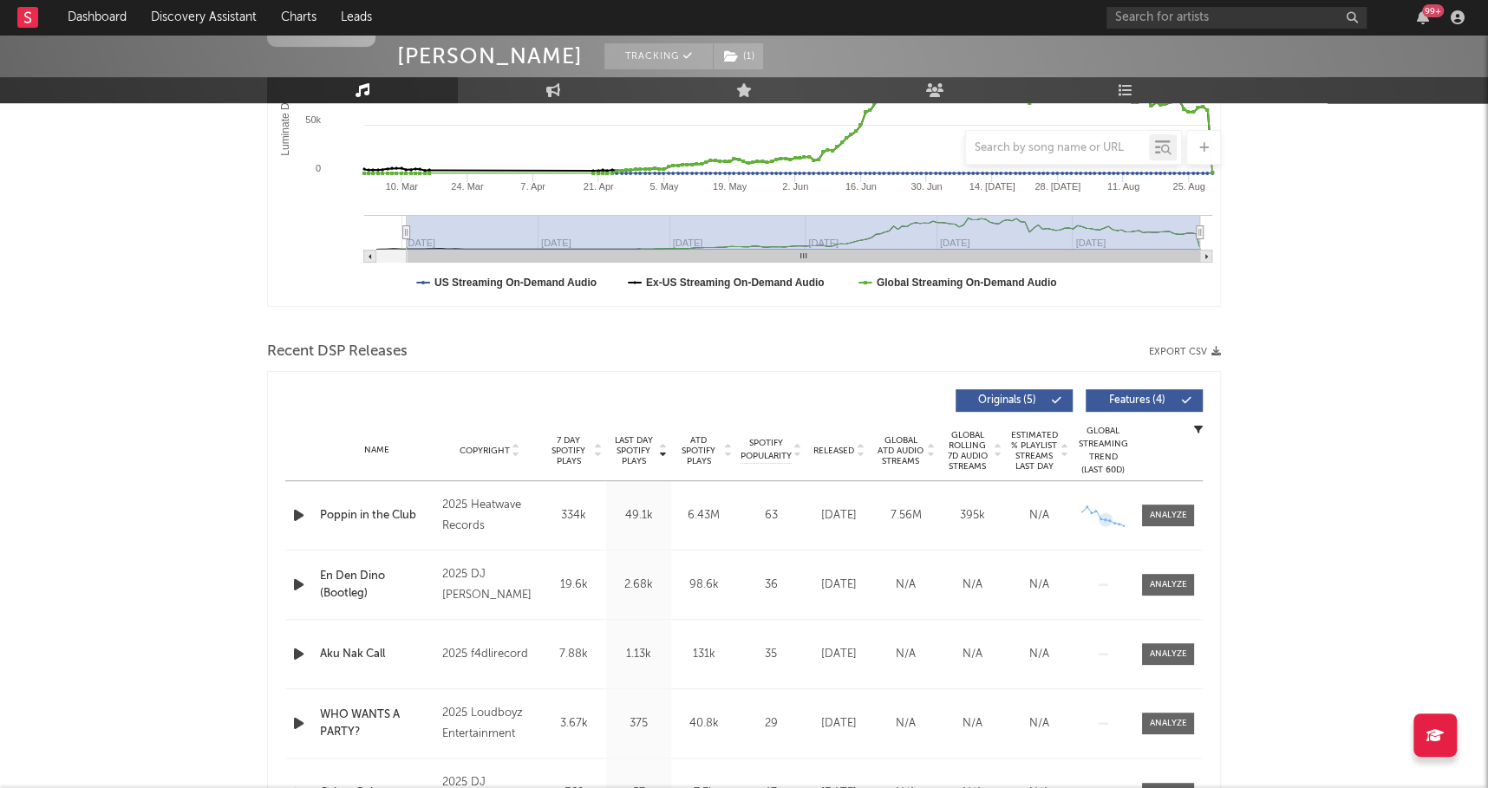
click at [1185, 501] on div "Name Poppin in the Club Copyright 2025 Heatwave Records Label Heatwave Records …" at bounding box center [743, 515] width 917 height 68
click at [1185, 509] on div at bounding box center [1168, 515] width 37 height 13
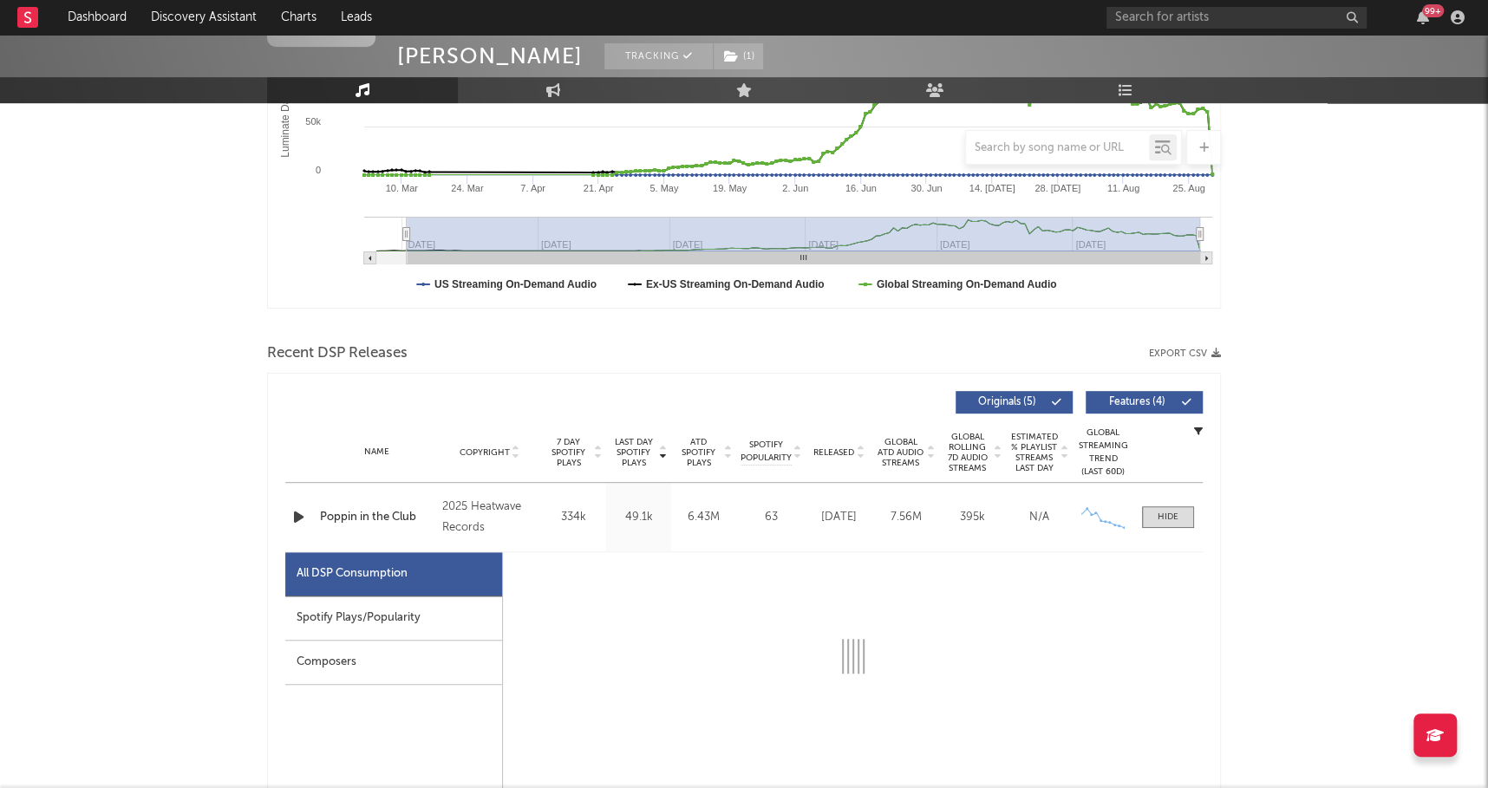
click at [399, 603] on div "Spotify Plays/Popularity" at bounding box center [393, 618] width 217 height 44
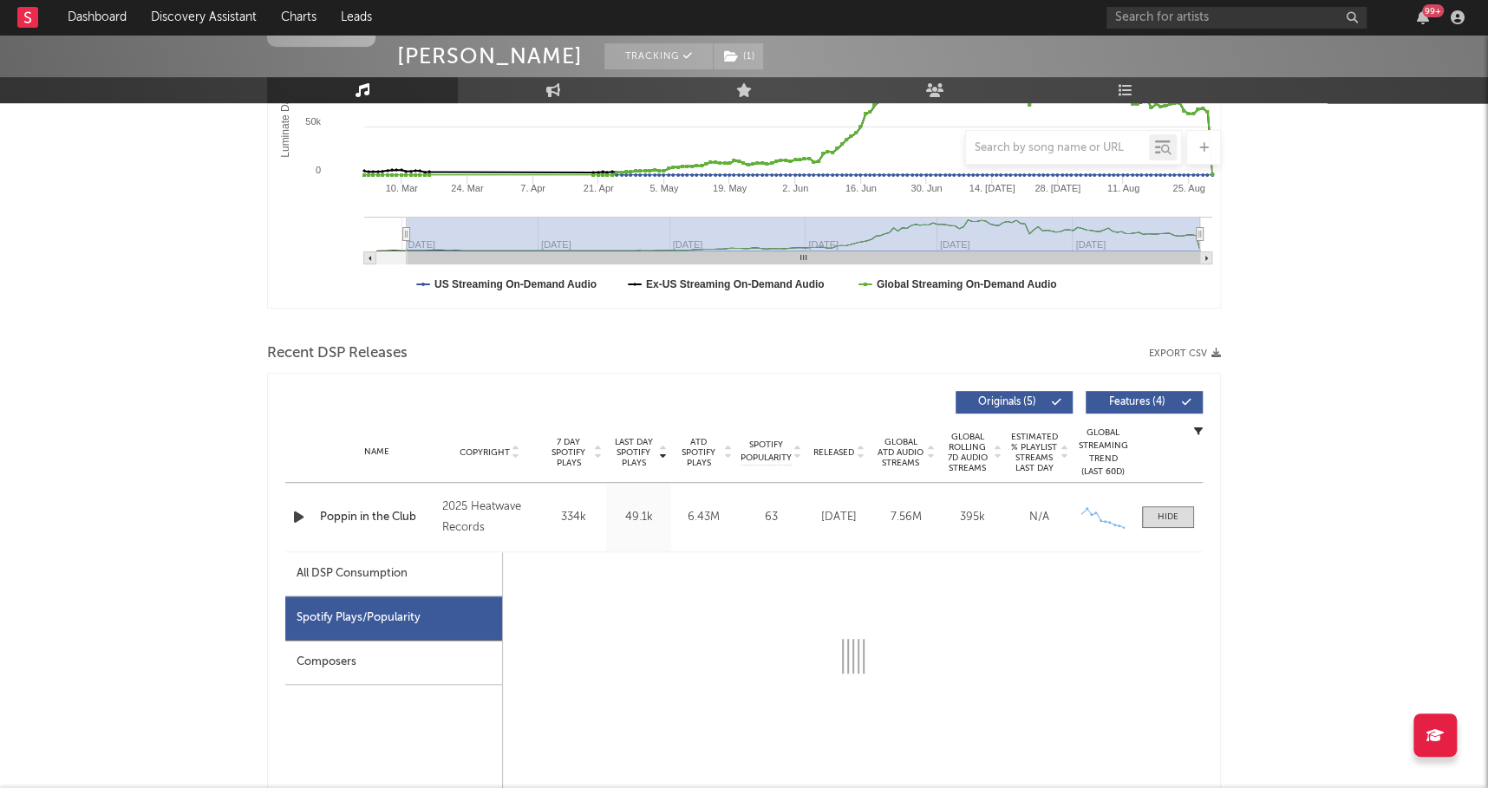
select select "1w"
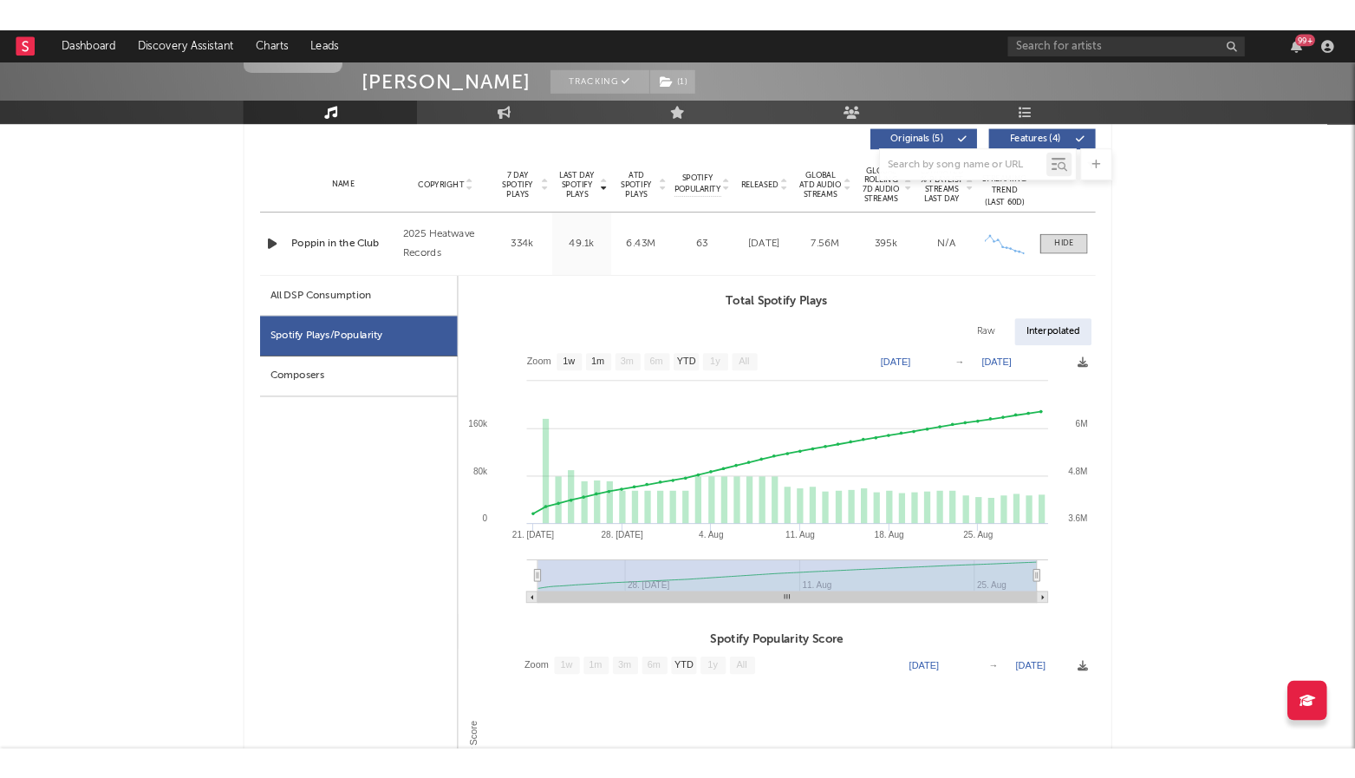
scroll to position [735, 0]
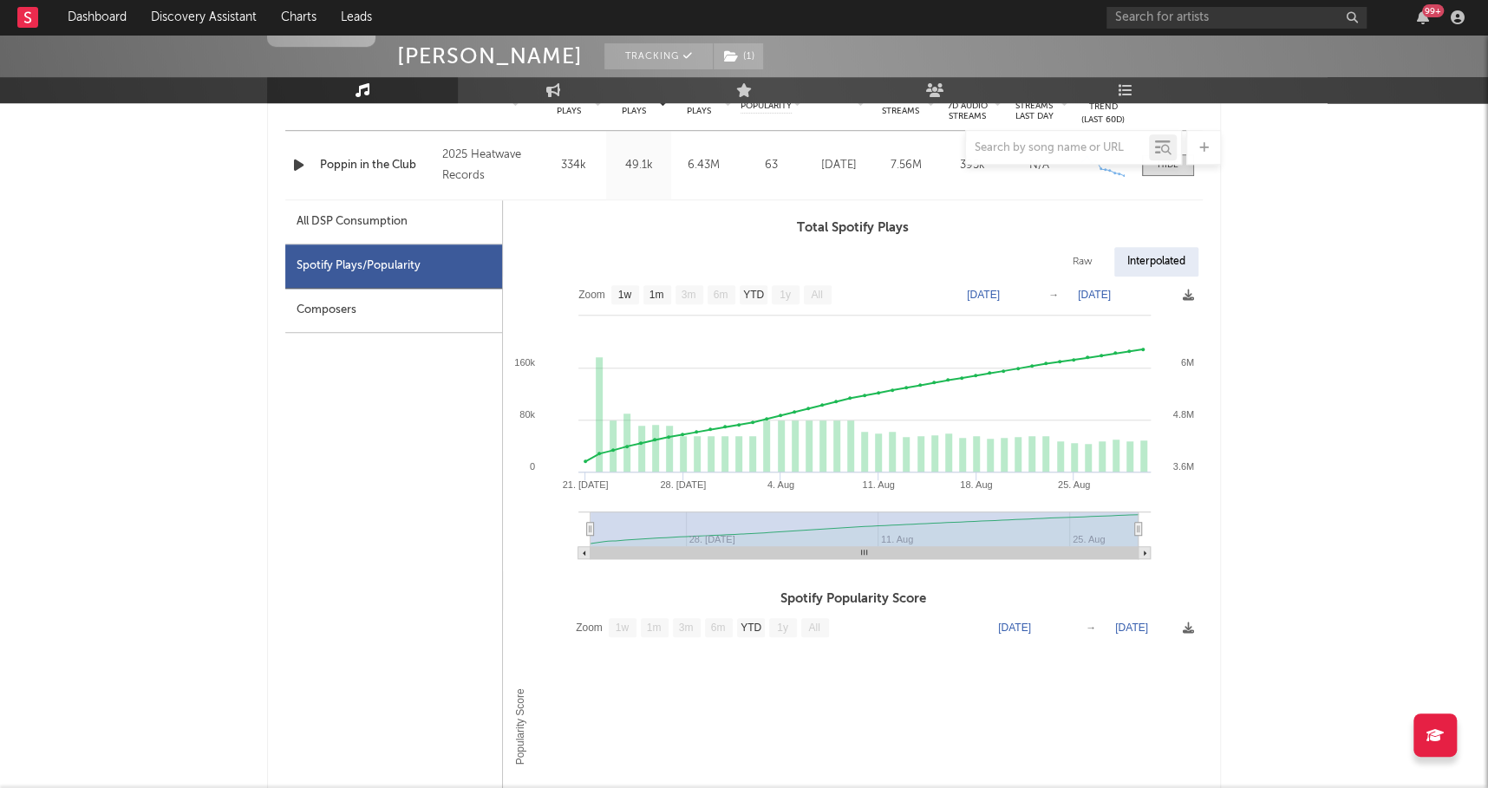
click at [390, 0] on nav "Dashboard Discovery Assistant Charts Leads 99 +" at bounding box center [744, 17] width 1488 height 35
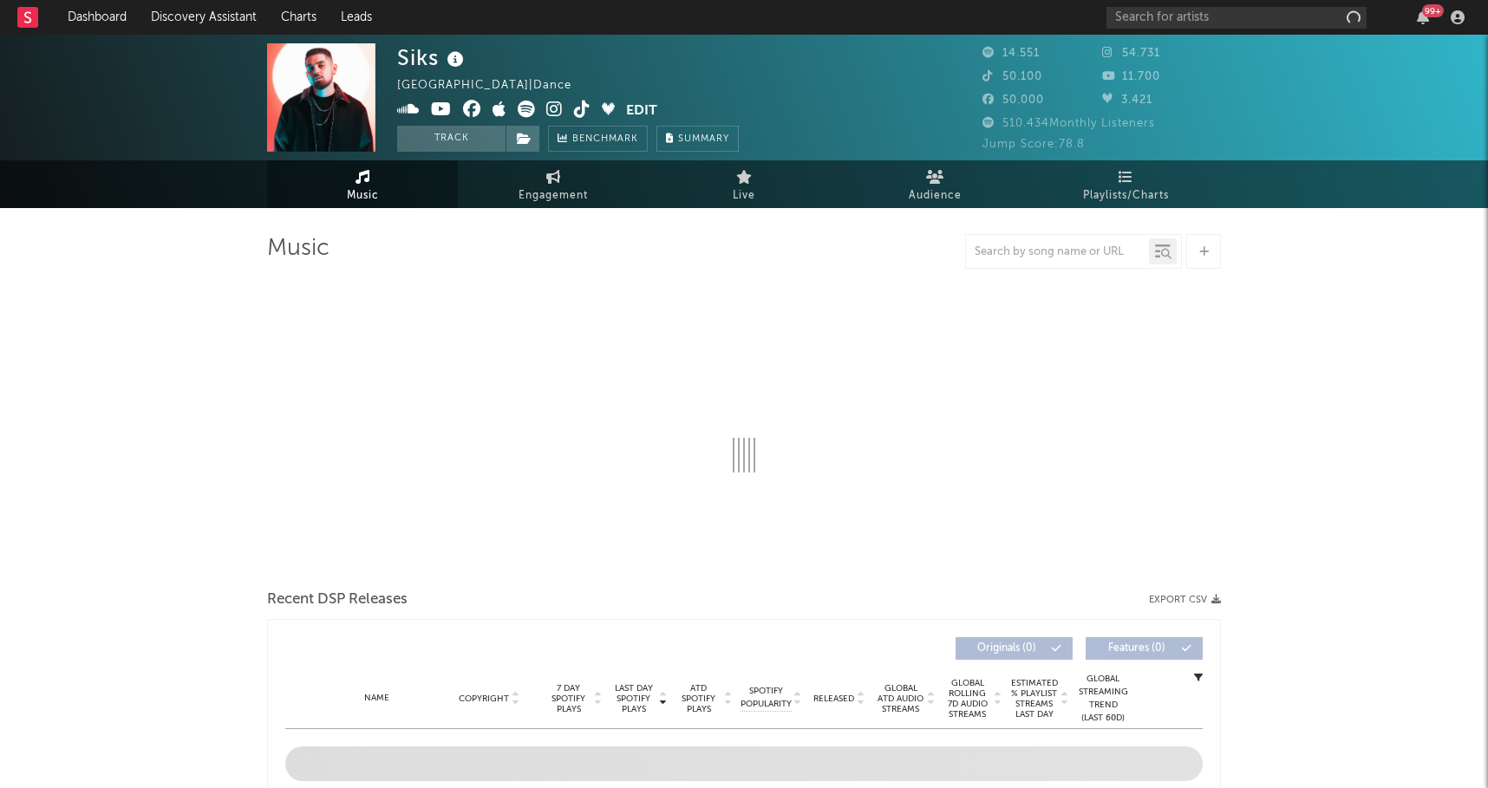
select select "6m"
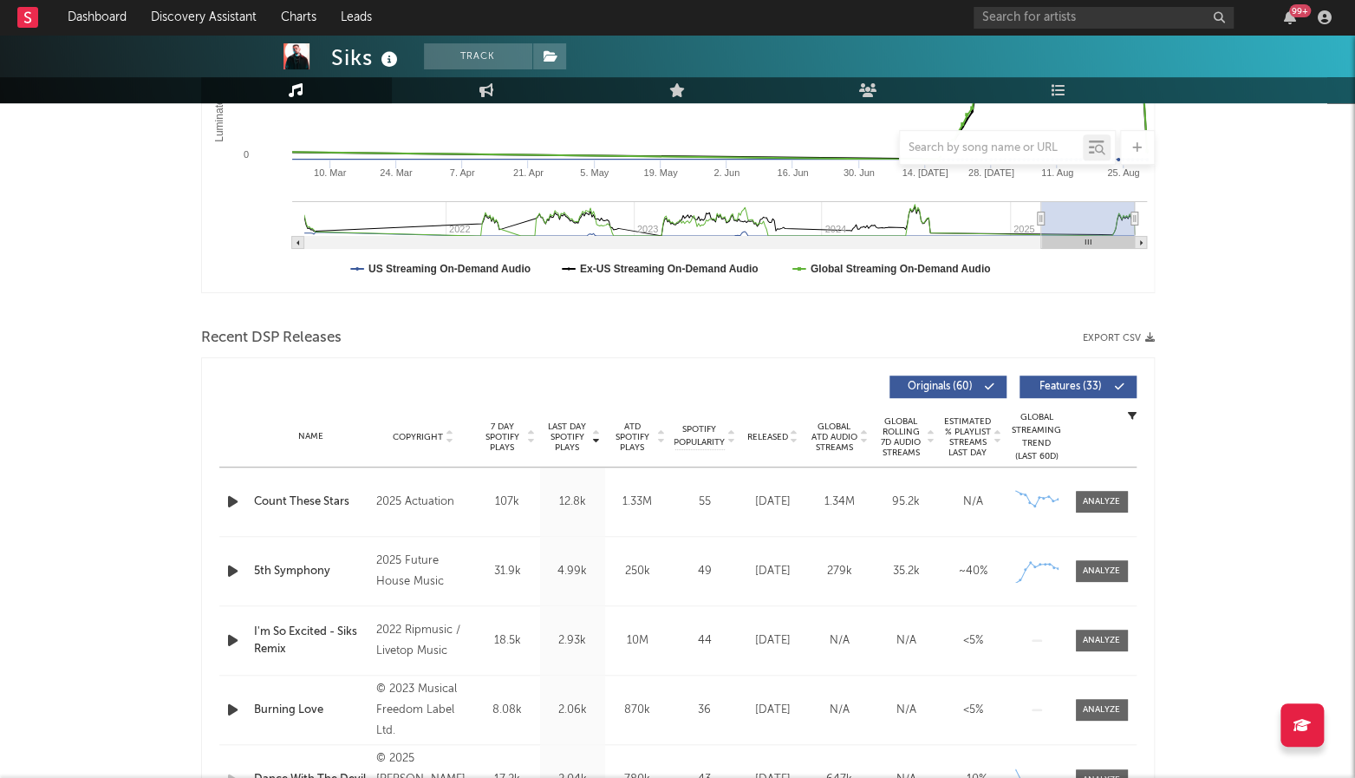
scroll to position [463, 0]
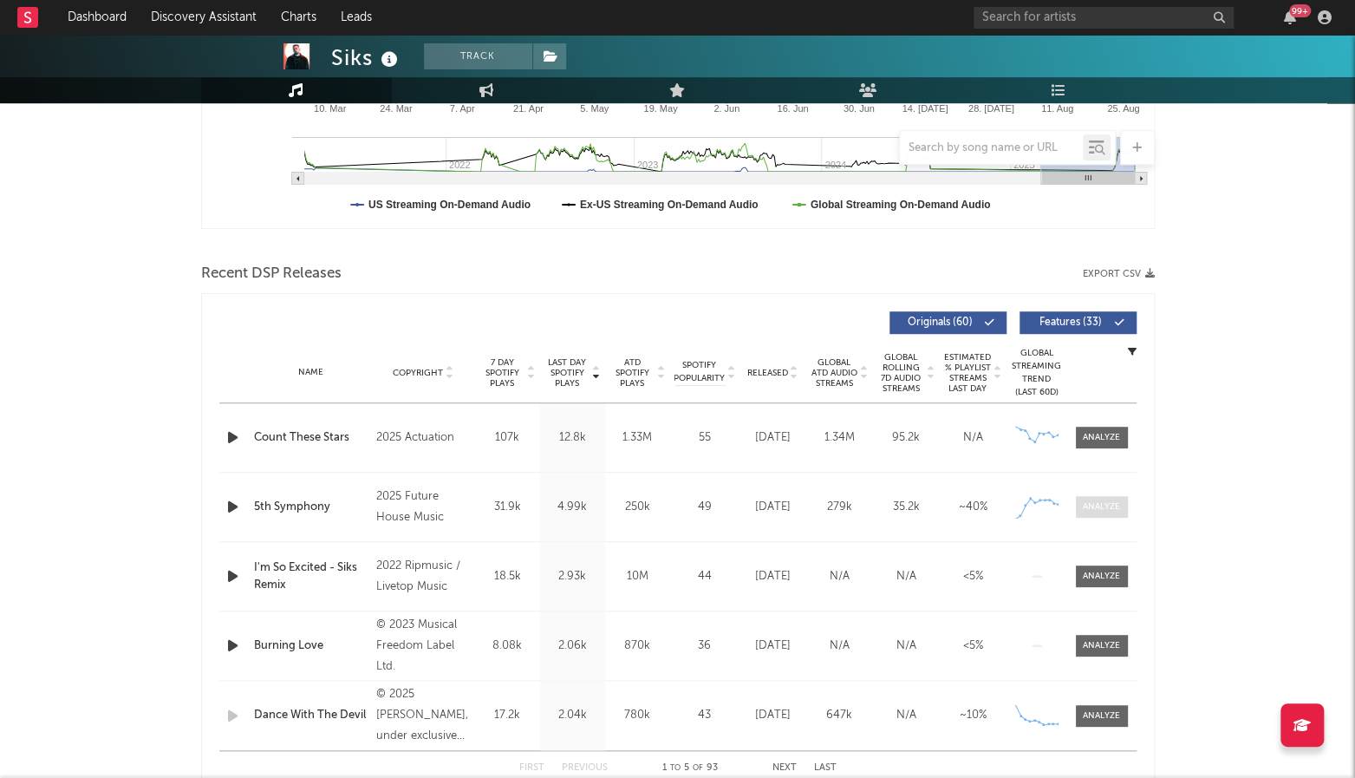
click at [1123, 505] on span at bounding box center [1102, 507] width 52 height 22
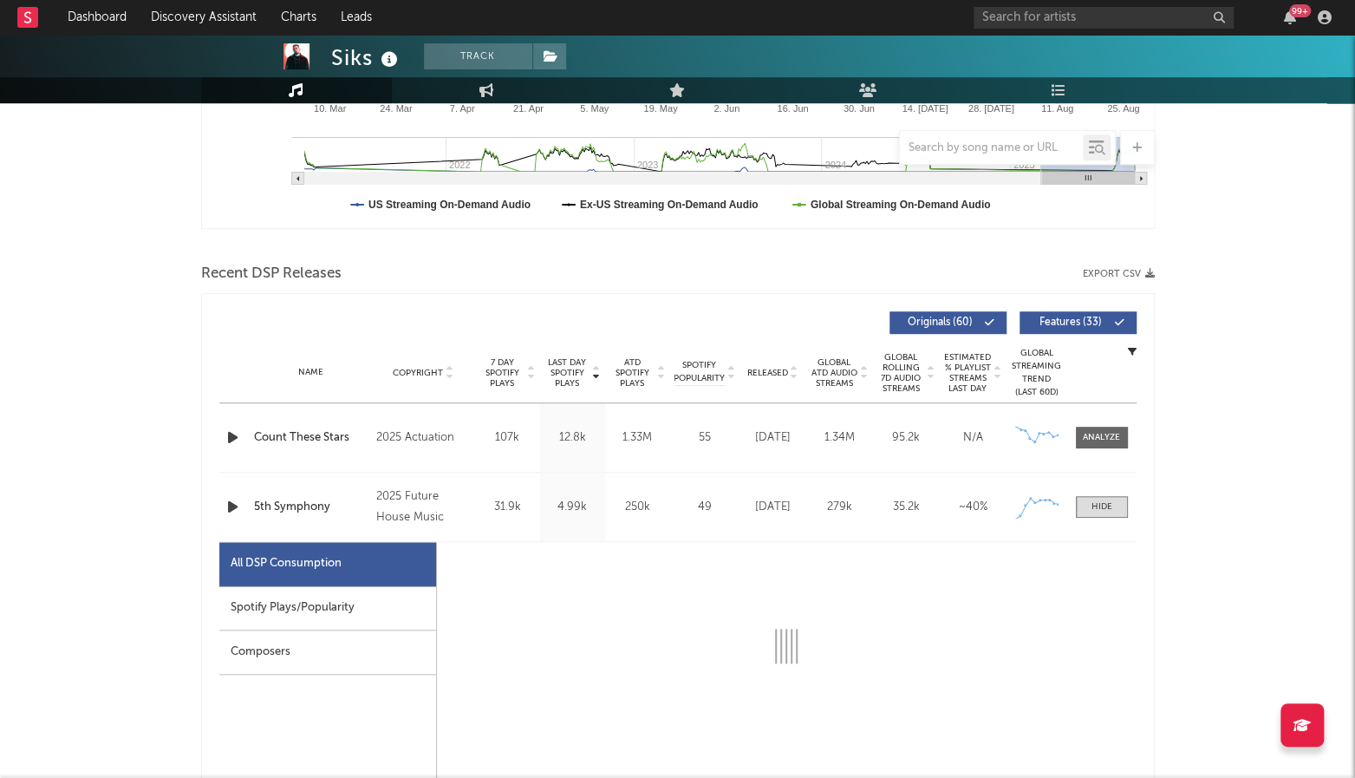
click at [306, 593] on div "Spotify Plays/Popularity" at bounding box center [327, 608] width 217 height 44
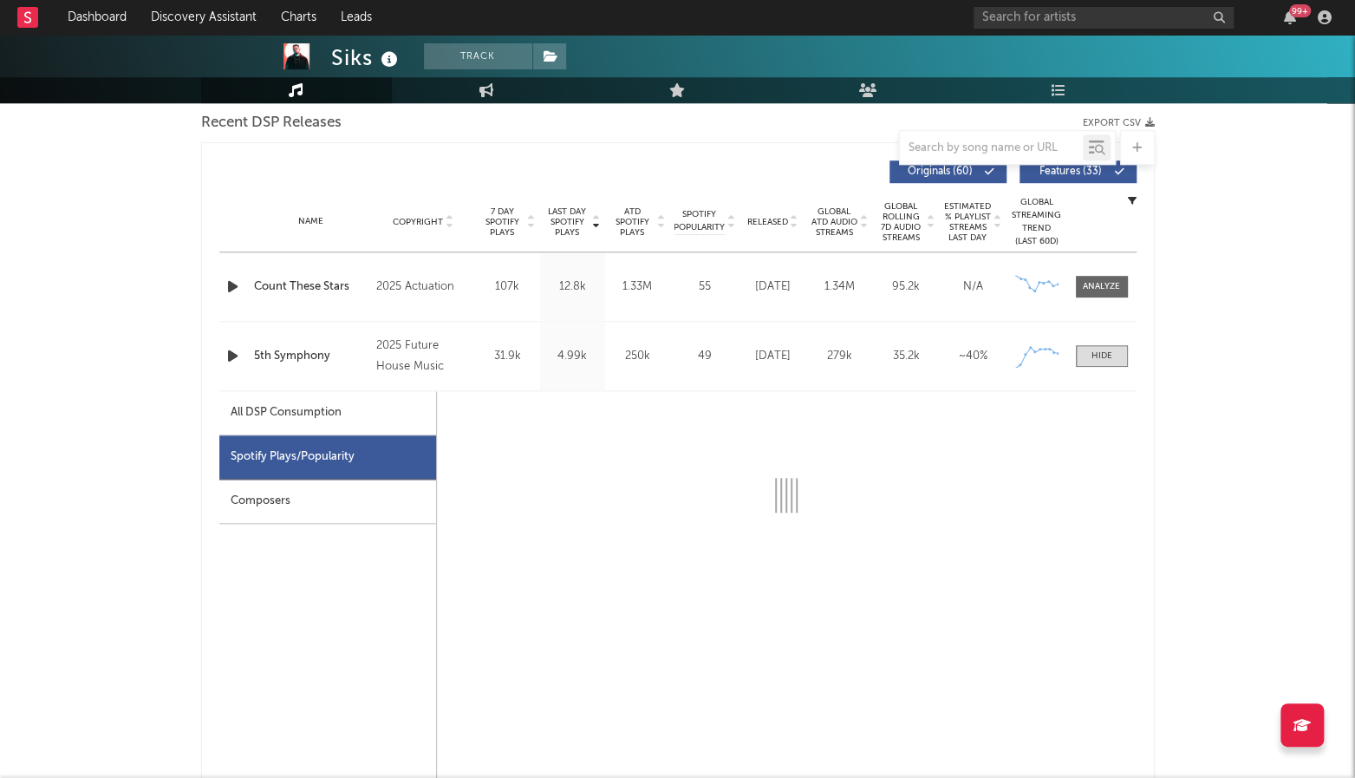
select select "1w"
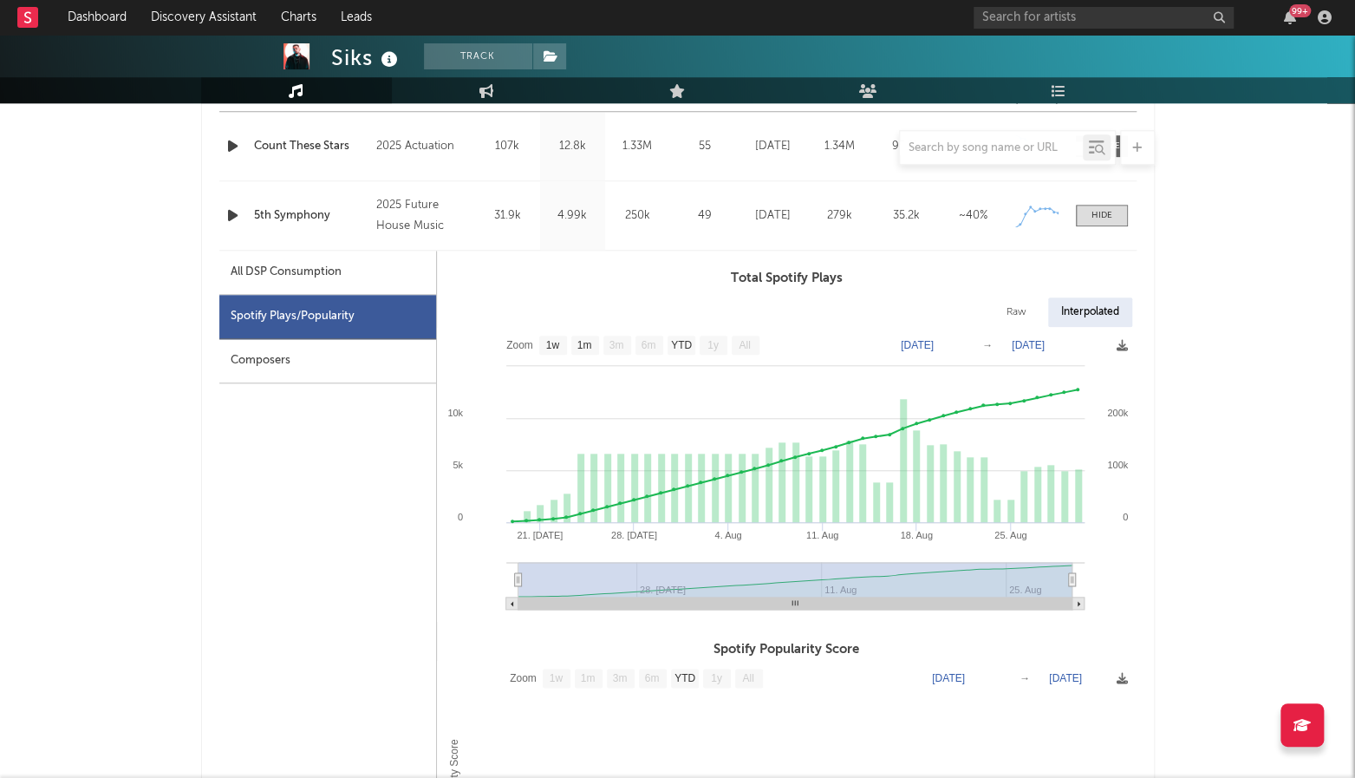
scroll to position [760, 0]
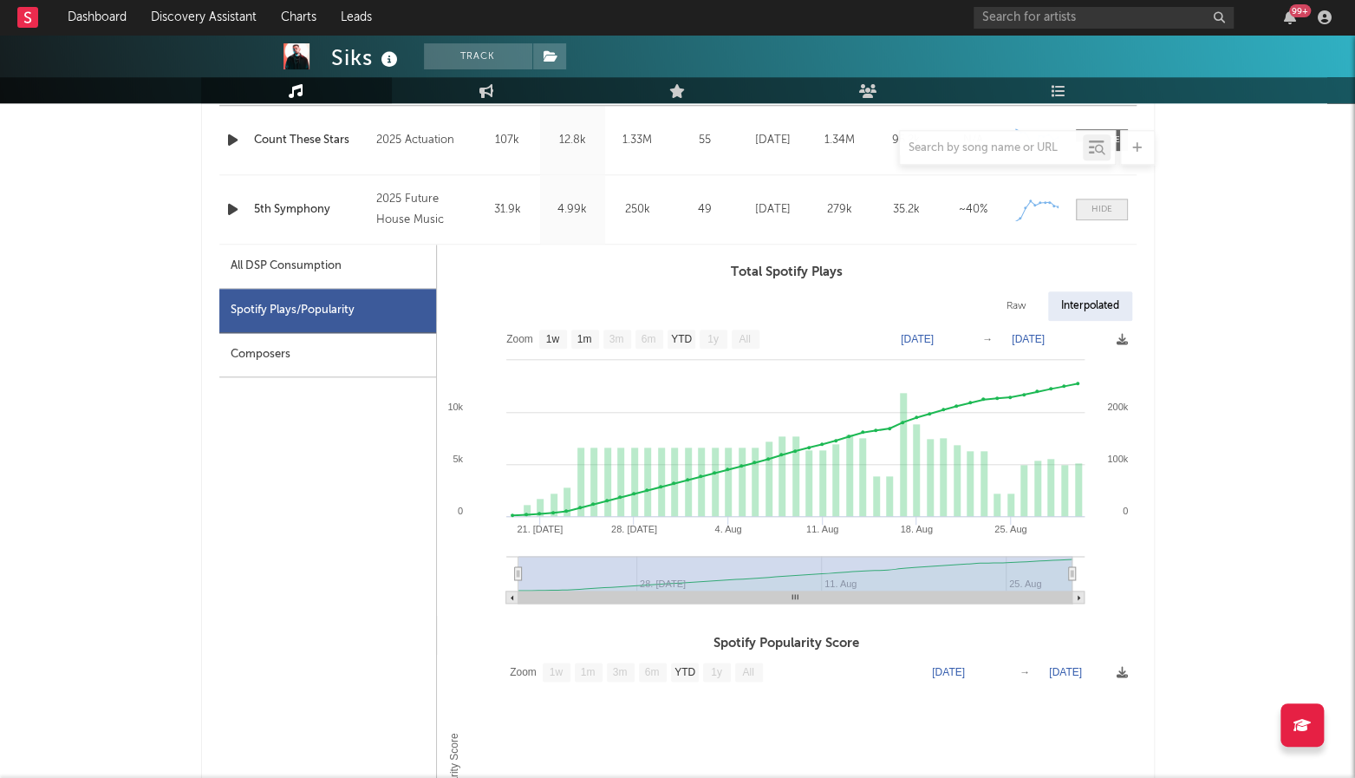
click at [1085, 212] on span at bounding box center [1102, 210] width 52 height 22
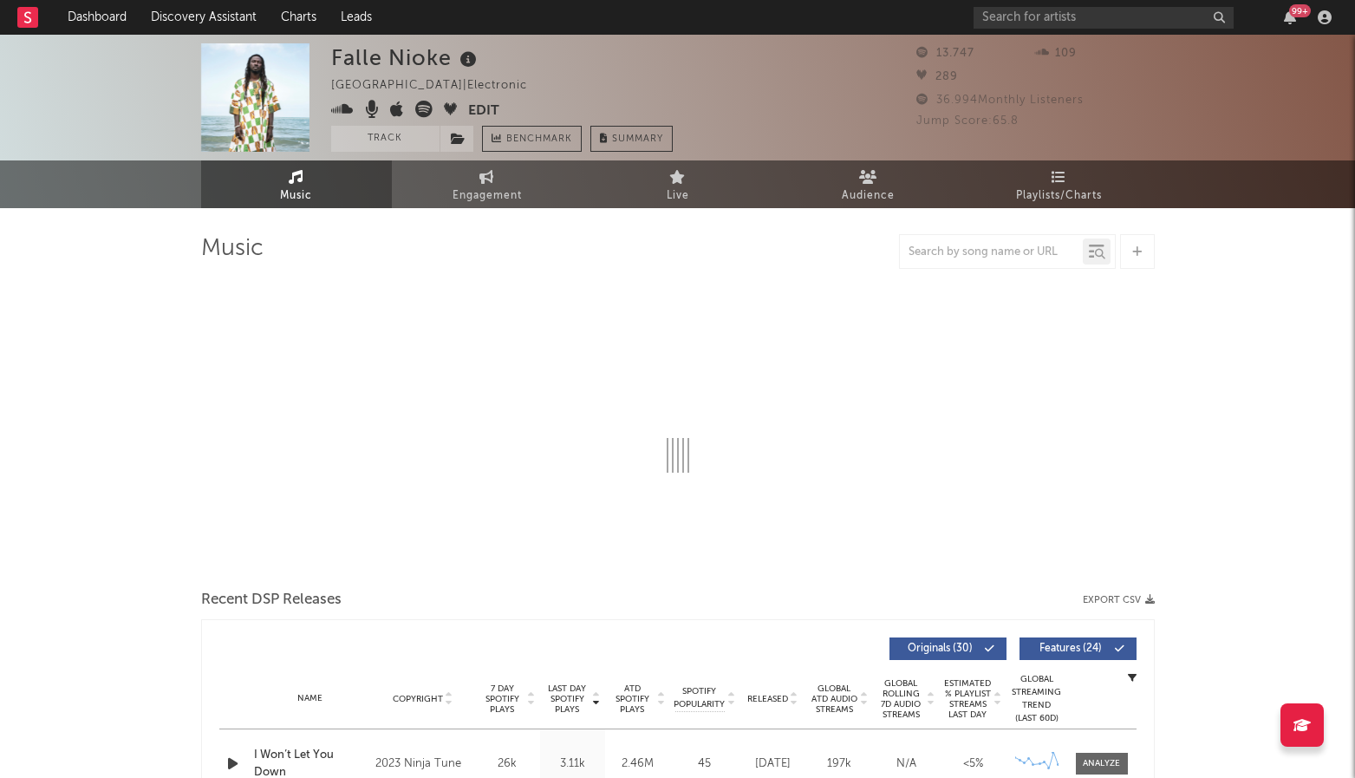
select select "6m"
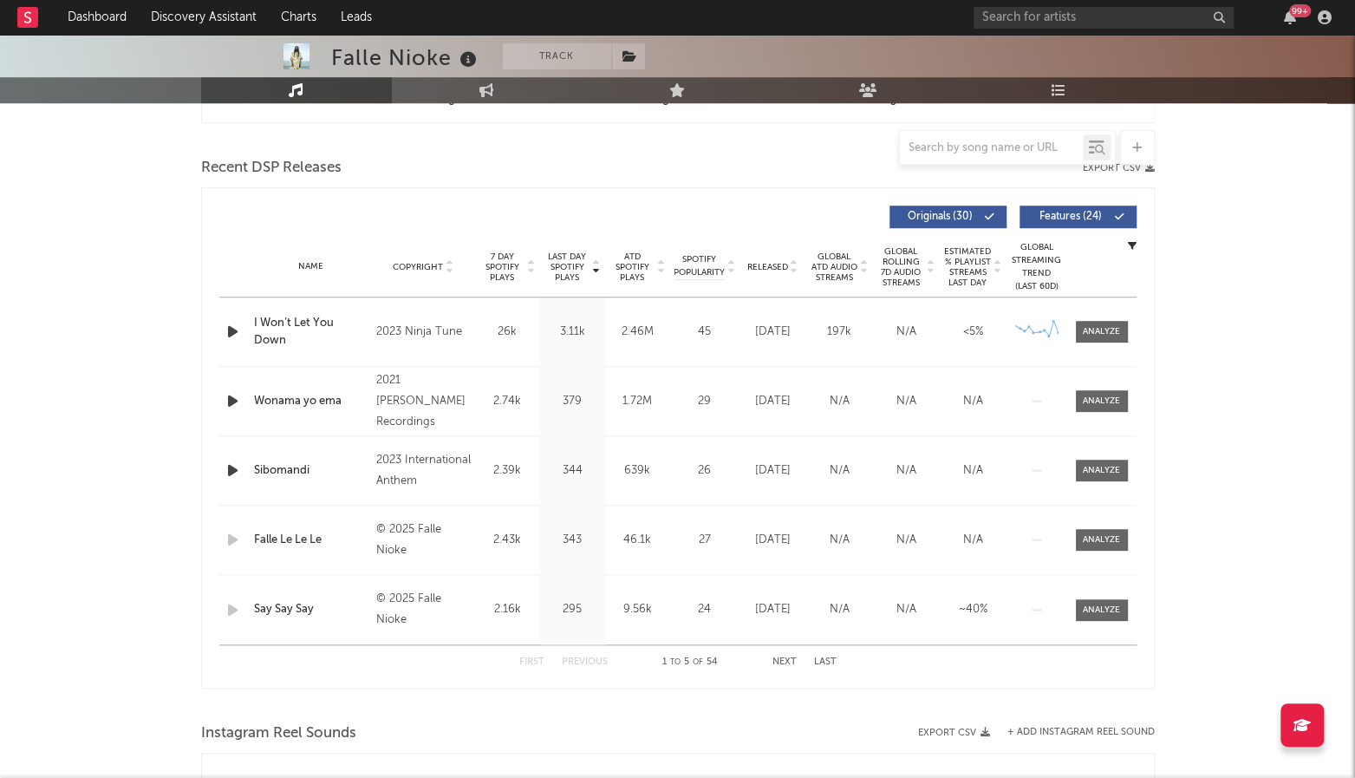
scroll to position [694, 0]
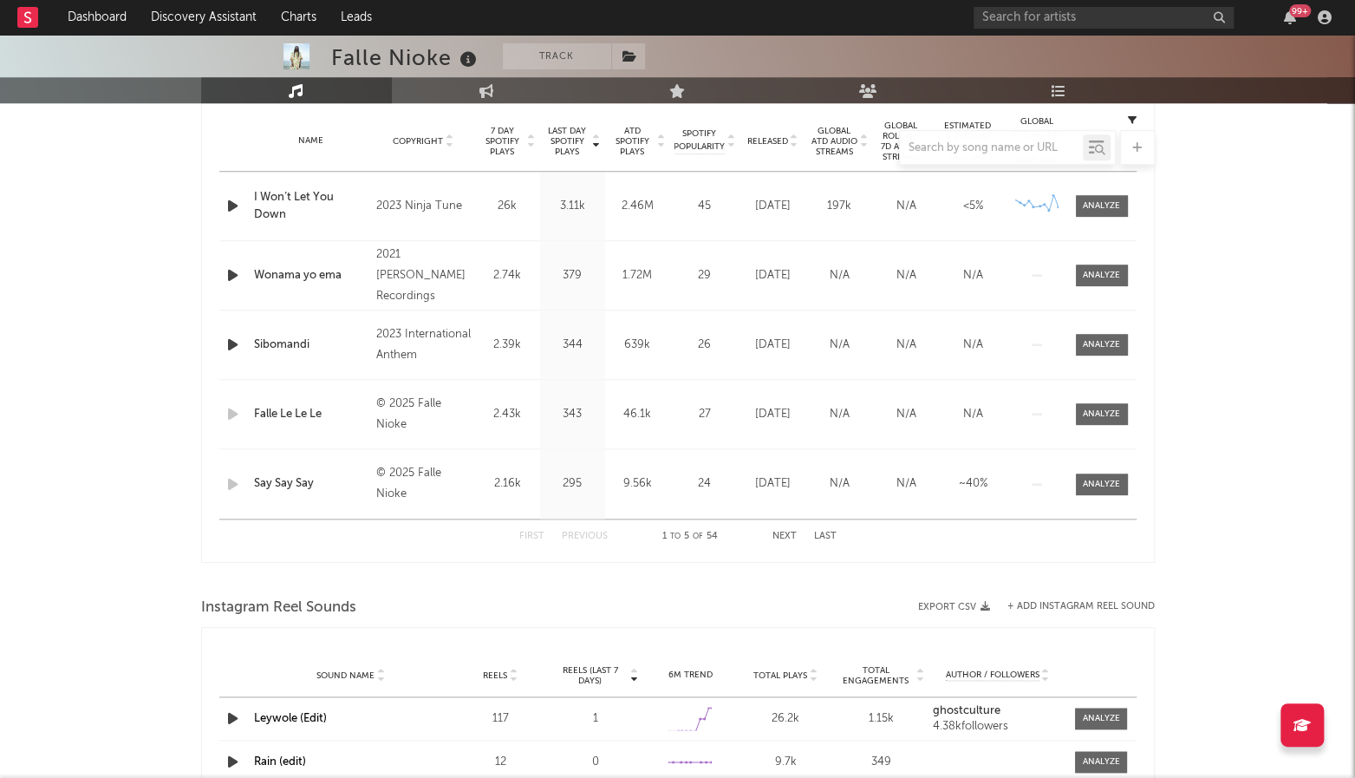
click at [1219, 2] on div "99 +" at bounding box center [1156, 17] width 364 height 35
